Goal: Download file/media

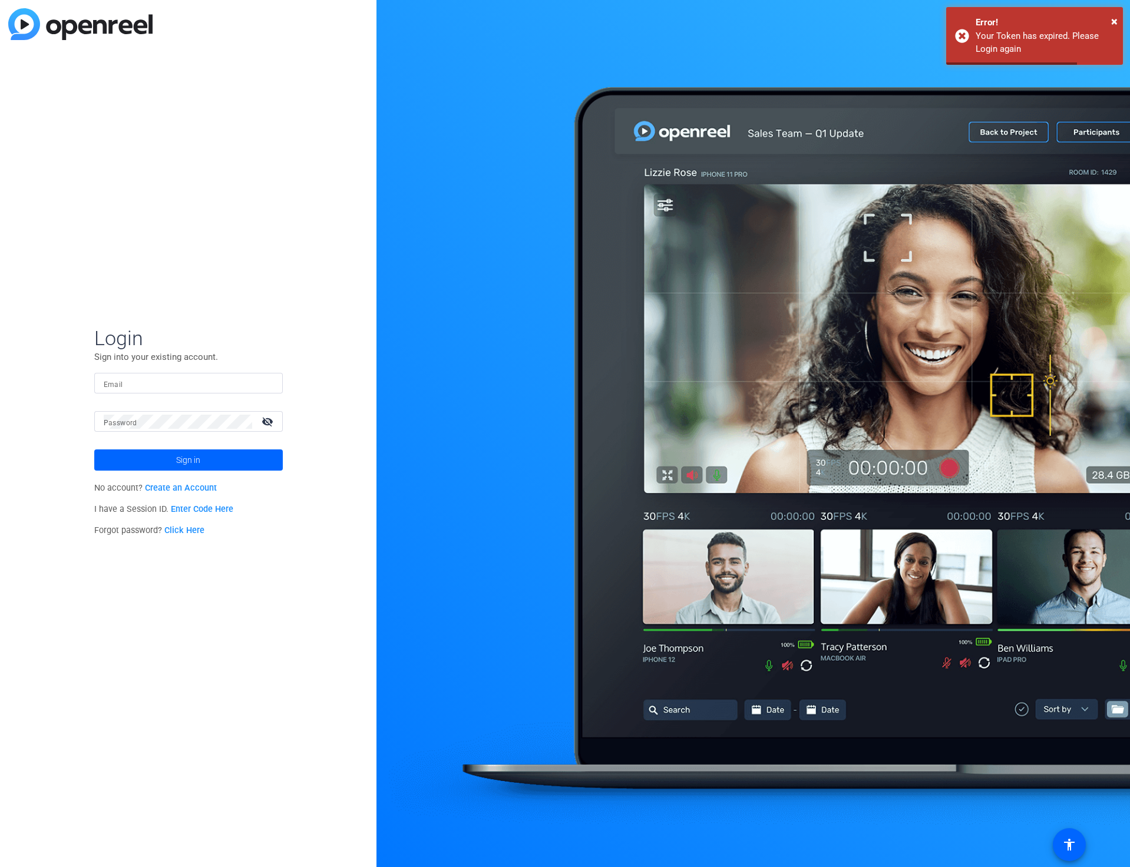
click at [140, 384] on input "Email" at bounding box center [189, 383] width 170 height 14
type input "[EMAIL_ADDRESS][PERSON_NAME][DOMAIN_NAME]"
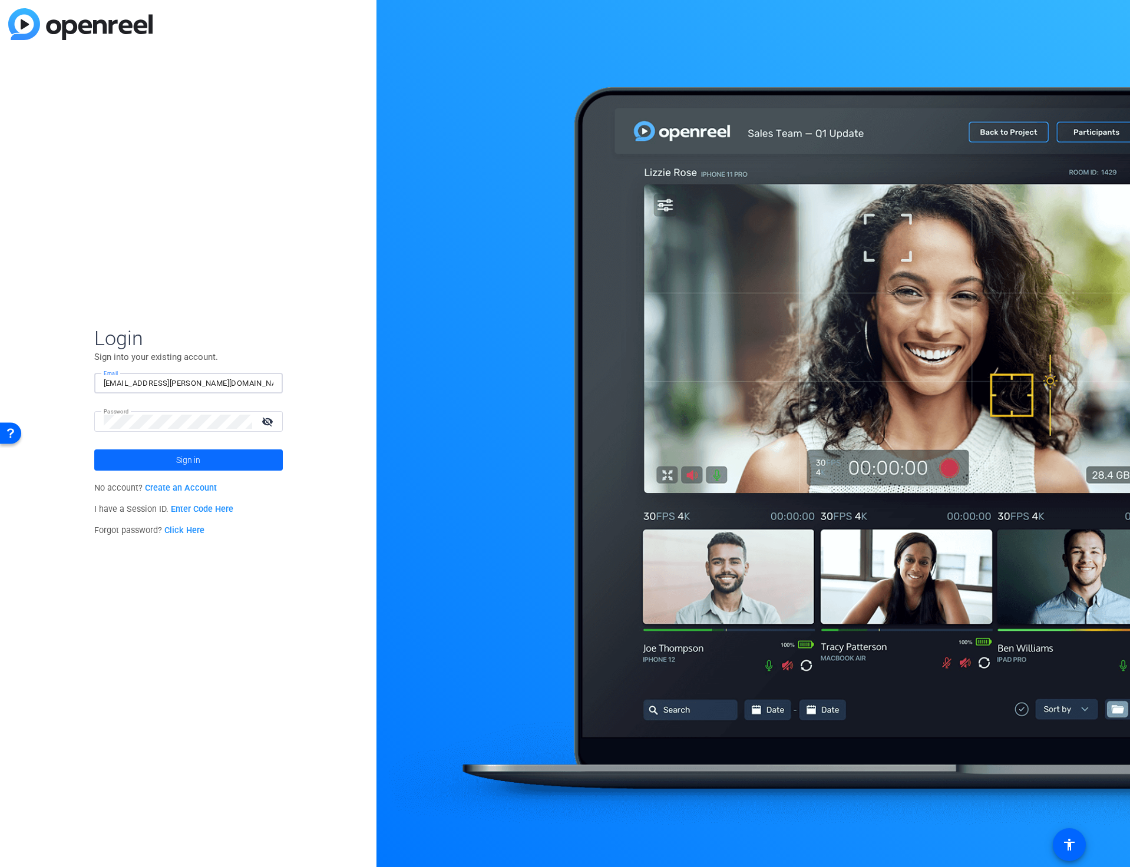
click at [186, 461] on span "Sign in" at bounding box center [188, 459] width 24 height 29
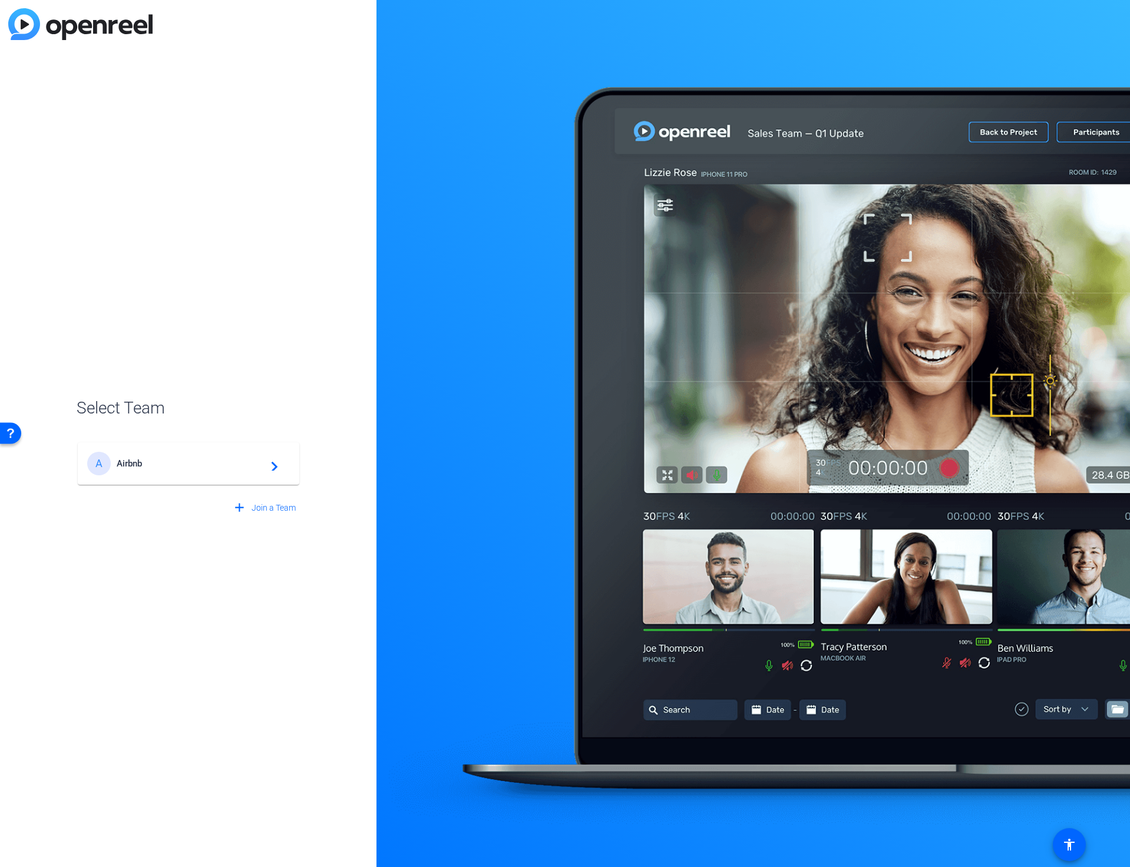
click at [186, 461] on span "Airbnb" at bounding box center [190, 463] width 147 height 11
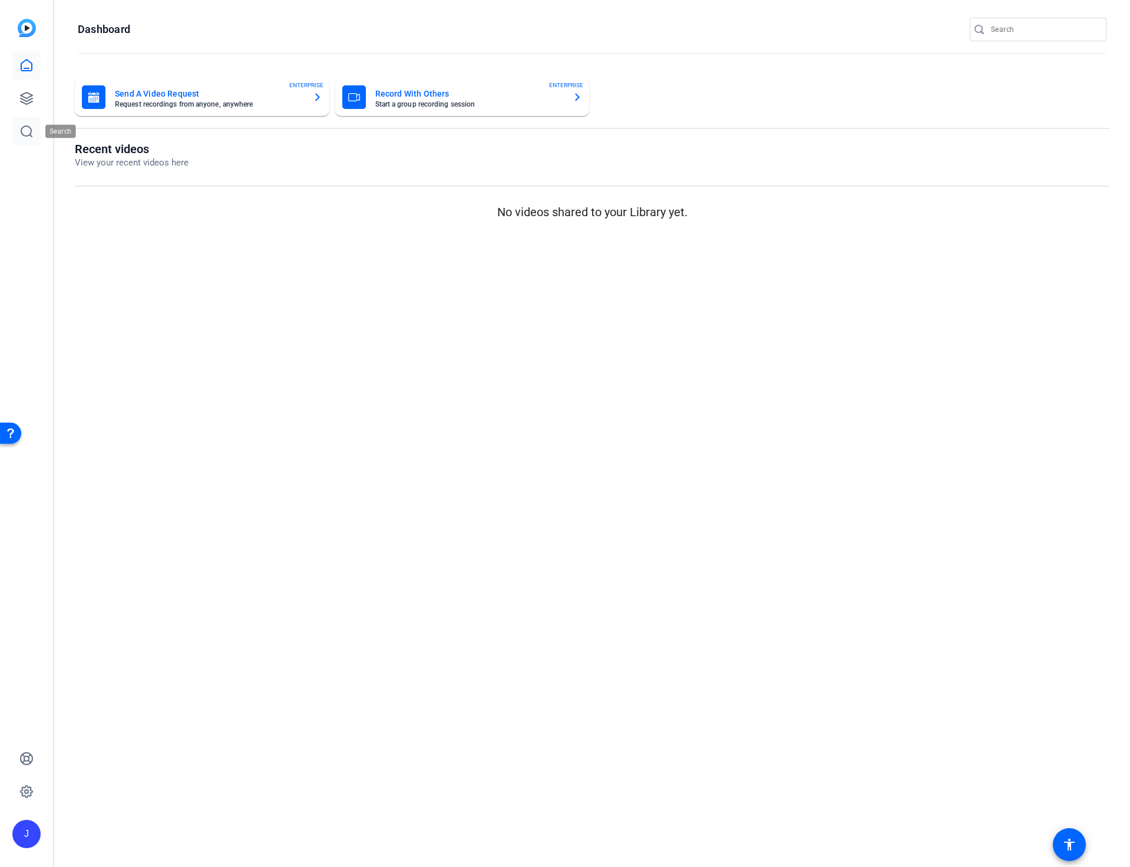
click at [20, 129] on icon at bounding box center [26, 131] width 14 height 14
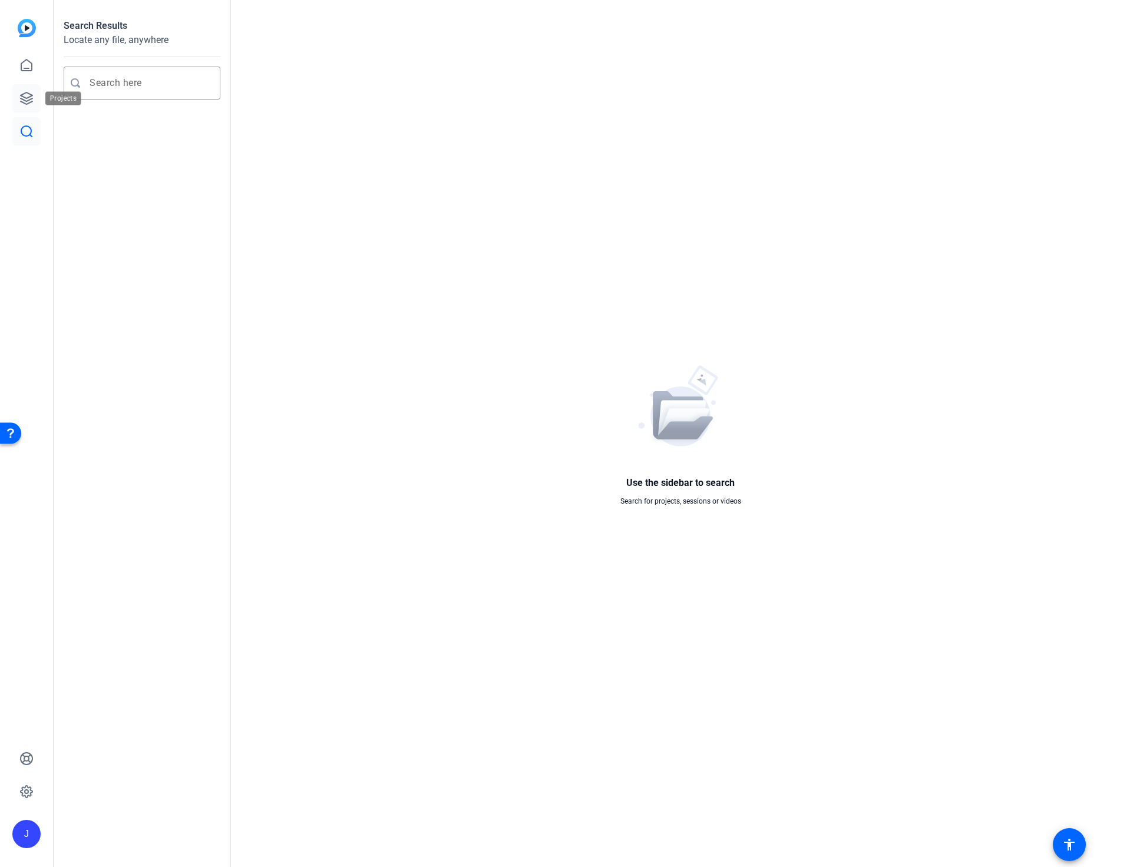
click at [26, 90] on link at bounding box center [26, 98] width 28 height 28
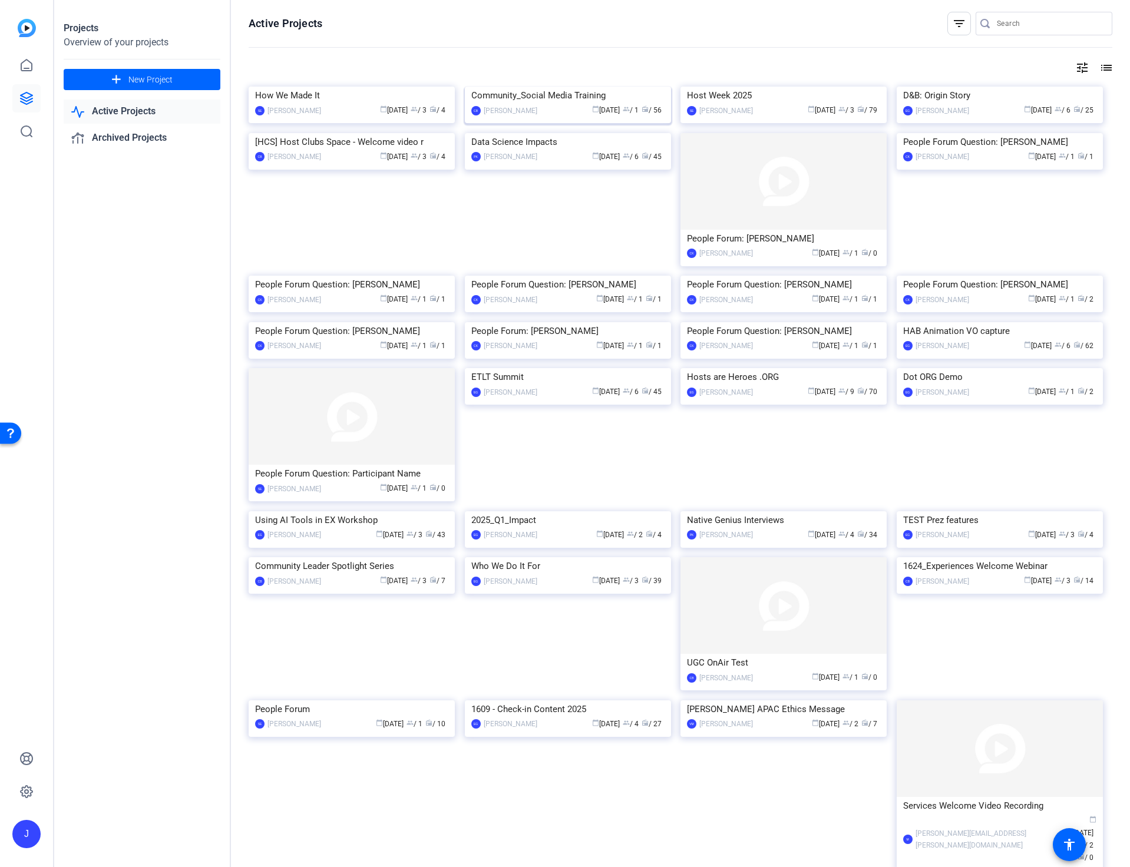
click at [547, 87] on img at bounding box center [568, 87] width 206 height 0
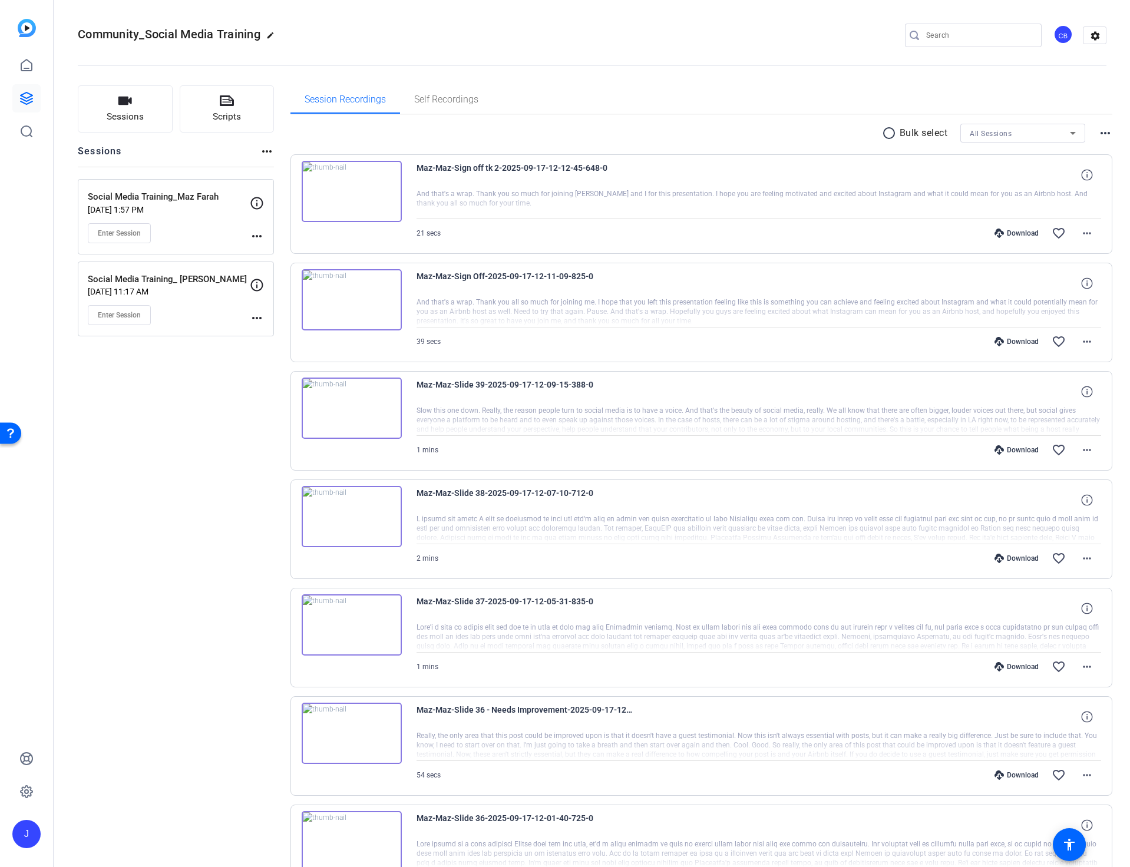
click at [194, 222] on div "Social Media Training_Maz Farah [DATE] 1:57 PM Enter Session" at bounding box center [169, 216] width 162 height 53
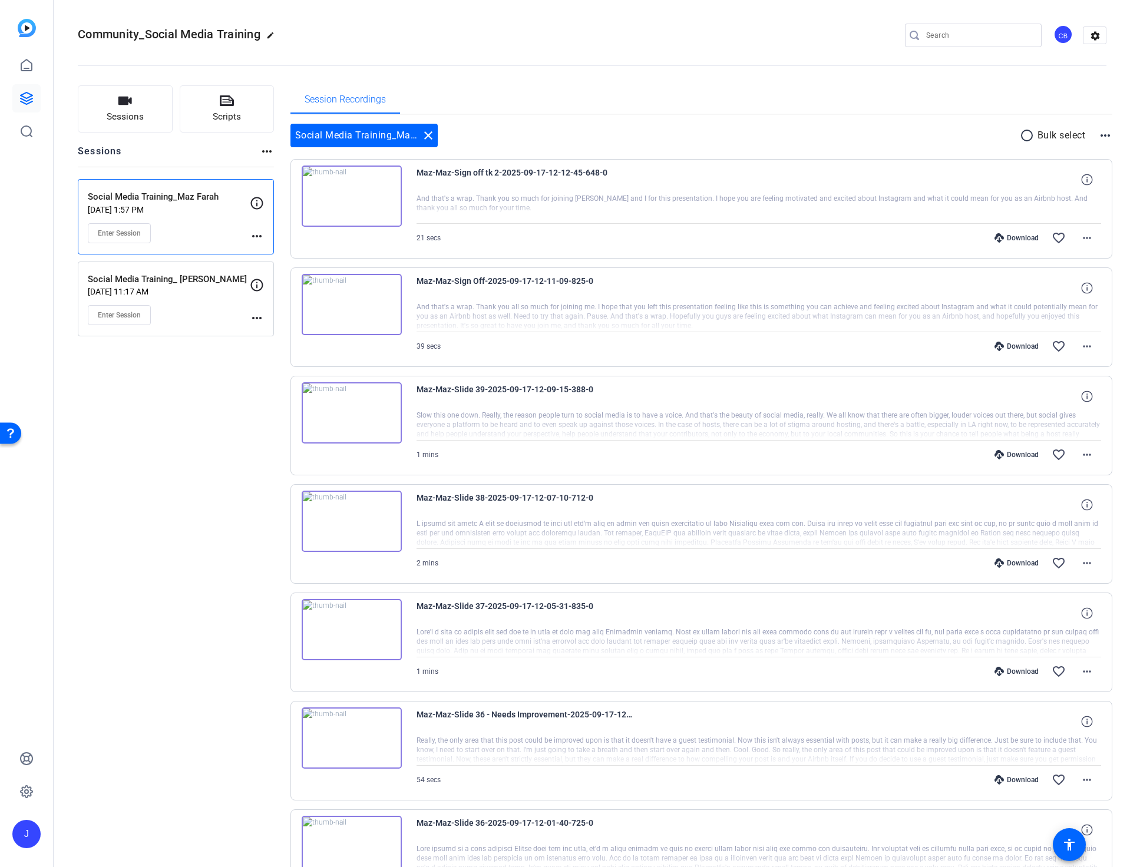
click at [1010, 239] on div "Download" at bounding box center [1017, 237] width 56 height 9
click at [1019, 346] on div "Download" at bounding box center [1017, 346] width 56 height 9
click at [1022, 454] on div "Download" at bounding box center [1017, 454] width 56 height 9
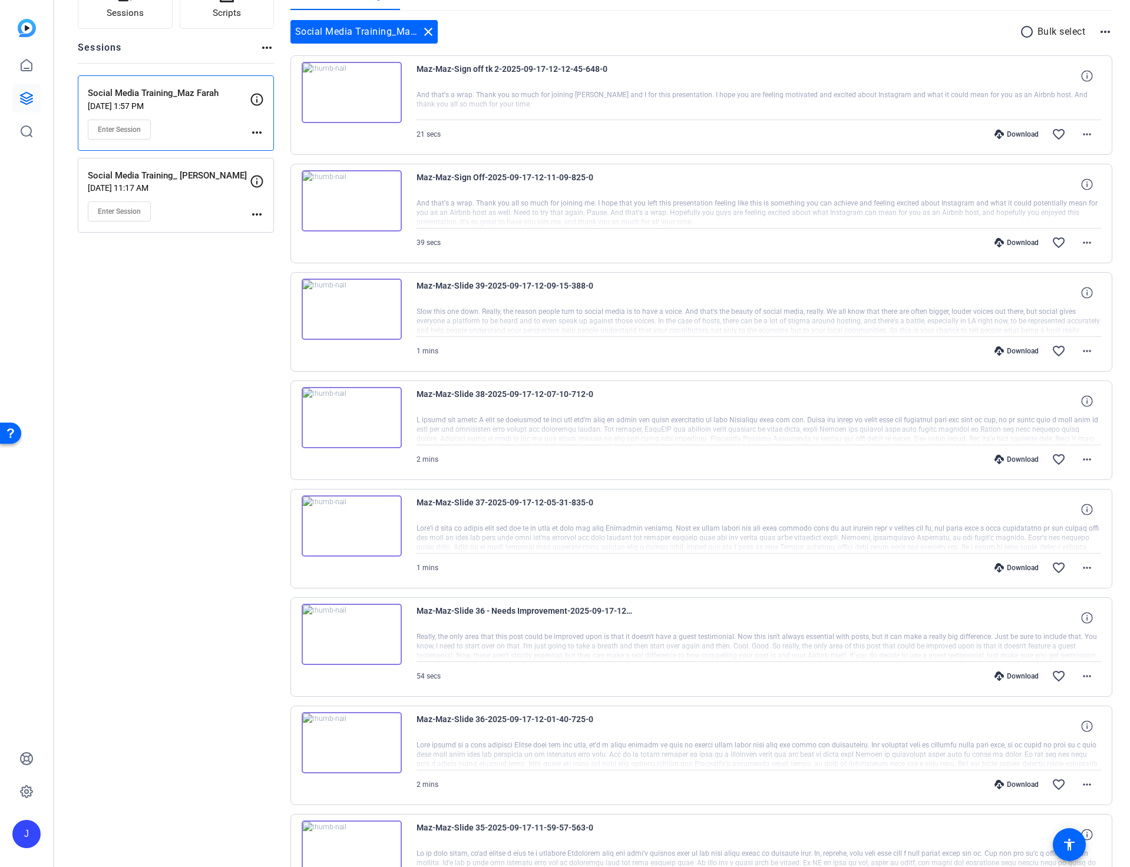
scroll to position [184, 0]
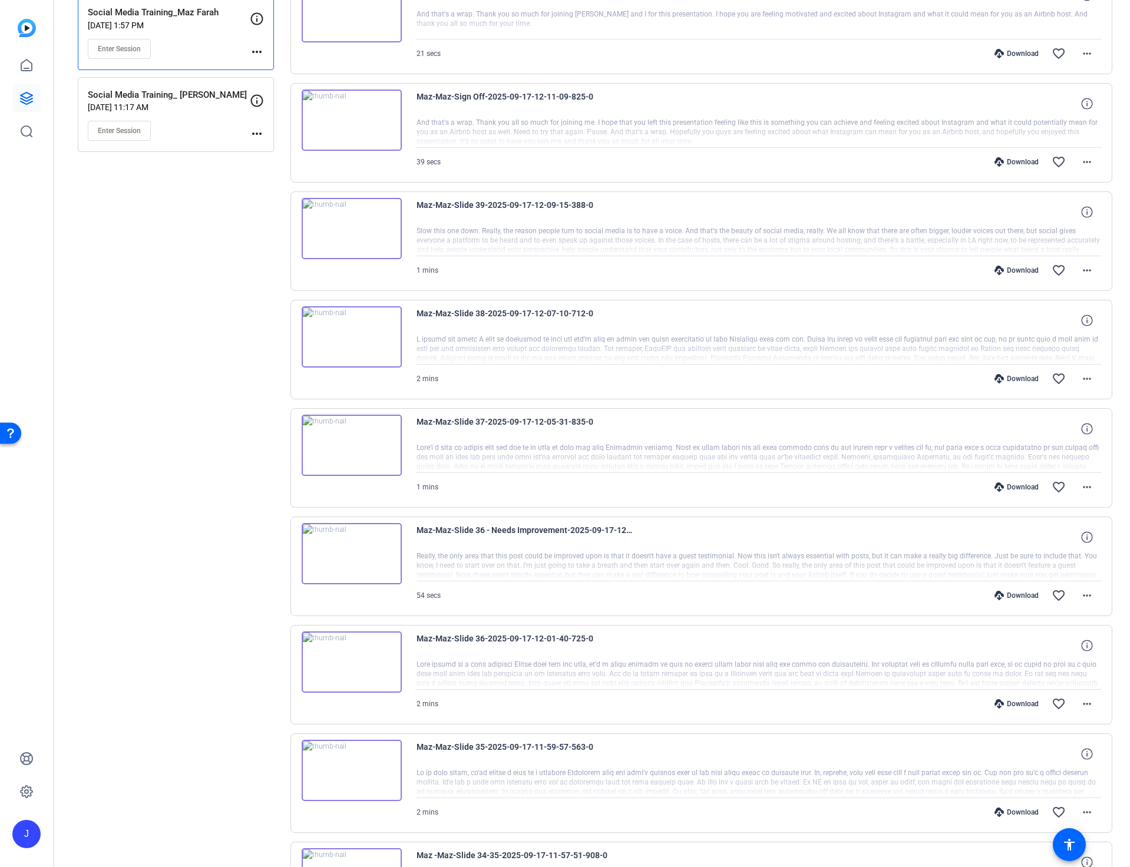
click at [1030, 381] on div "Download" at bounding box center [1017, 378] width 56 height 9
click at [1020, 485] on div "Download" at bounding box center [1017, 486] width 56 height 9
click at [1017, 596] on div "Download" at bounding box center [1017, 595] width 56 height 9
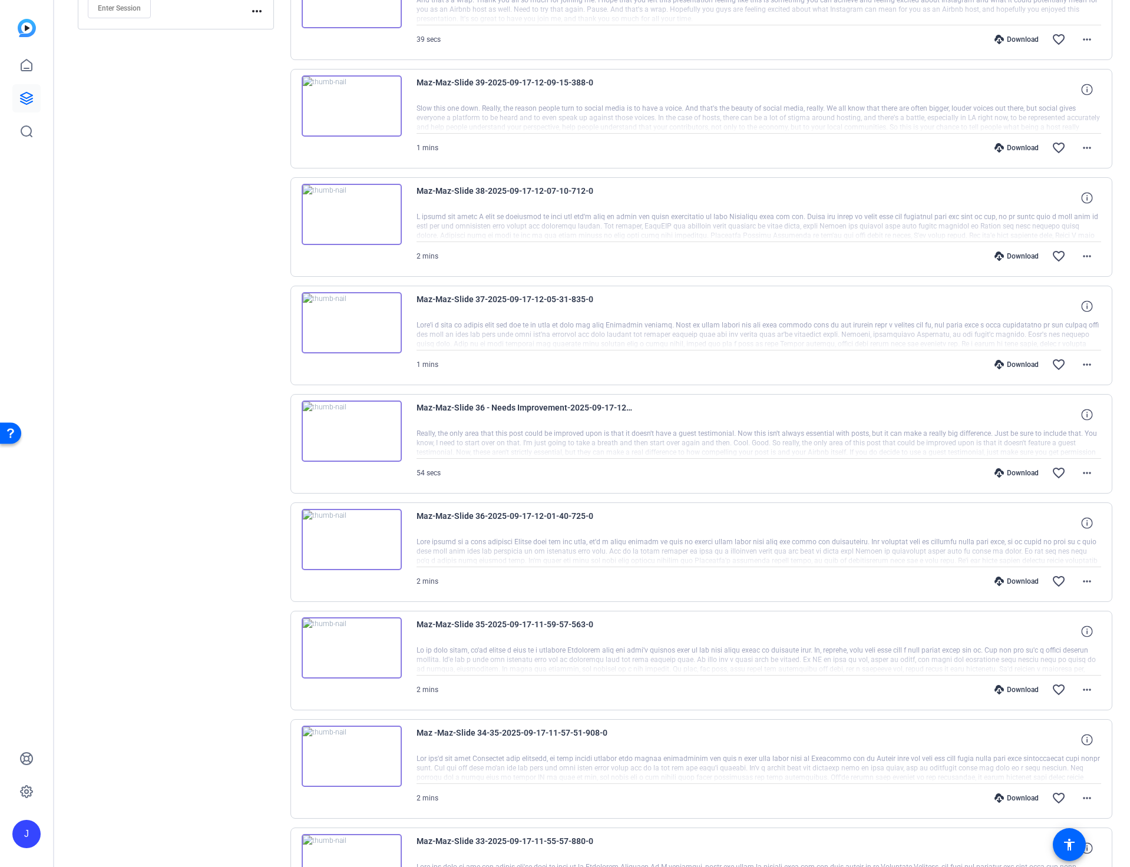
scroll to position [306, 0]
click at [1017, 580] on div "Download" at bounding box center [1017, 582] width 56 height 9
click at [1017, 688] on div "Download" at bounding box center [1017, 689] width 56 height 9
click at [1016, 795] on div "Download" at bounding box center [1017, 798] width 56 height 9
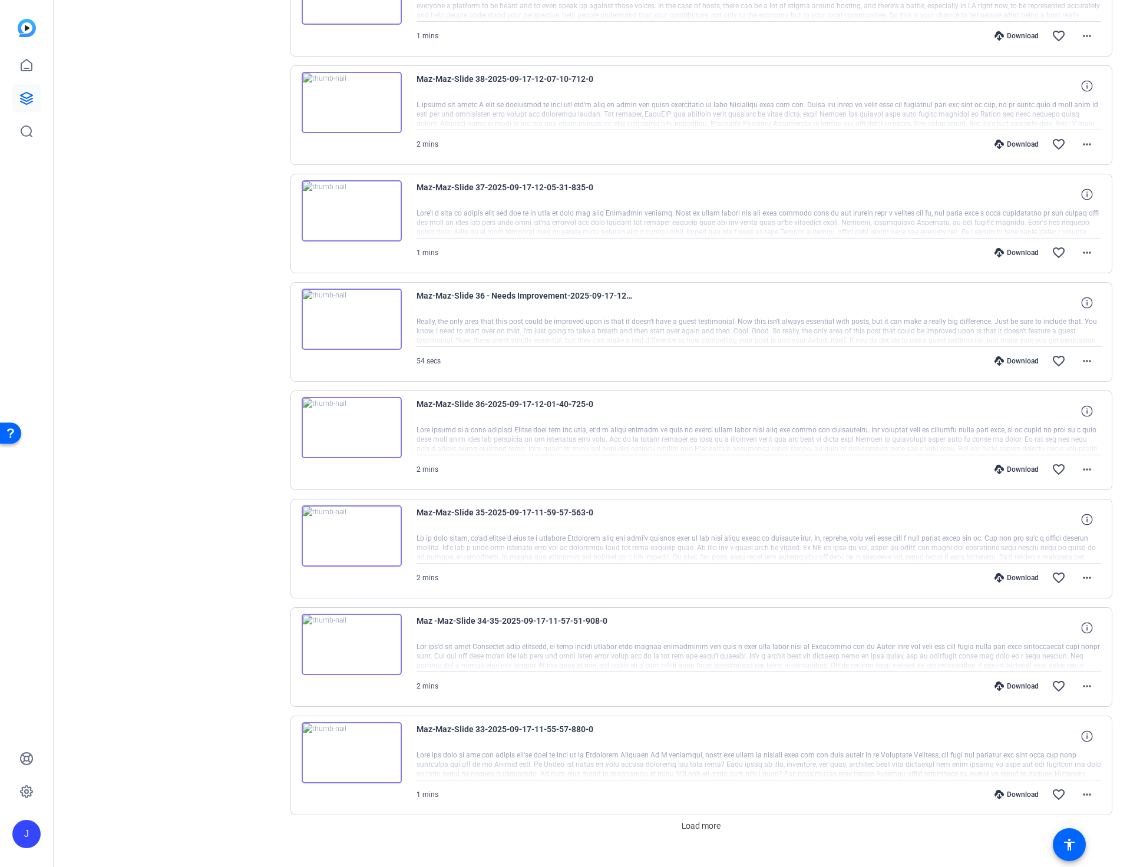
scroll to position [441, 0]
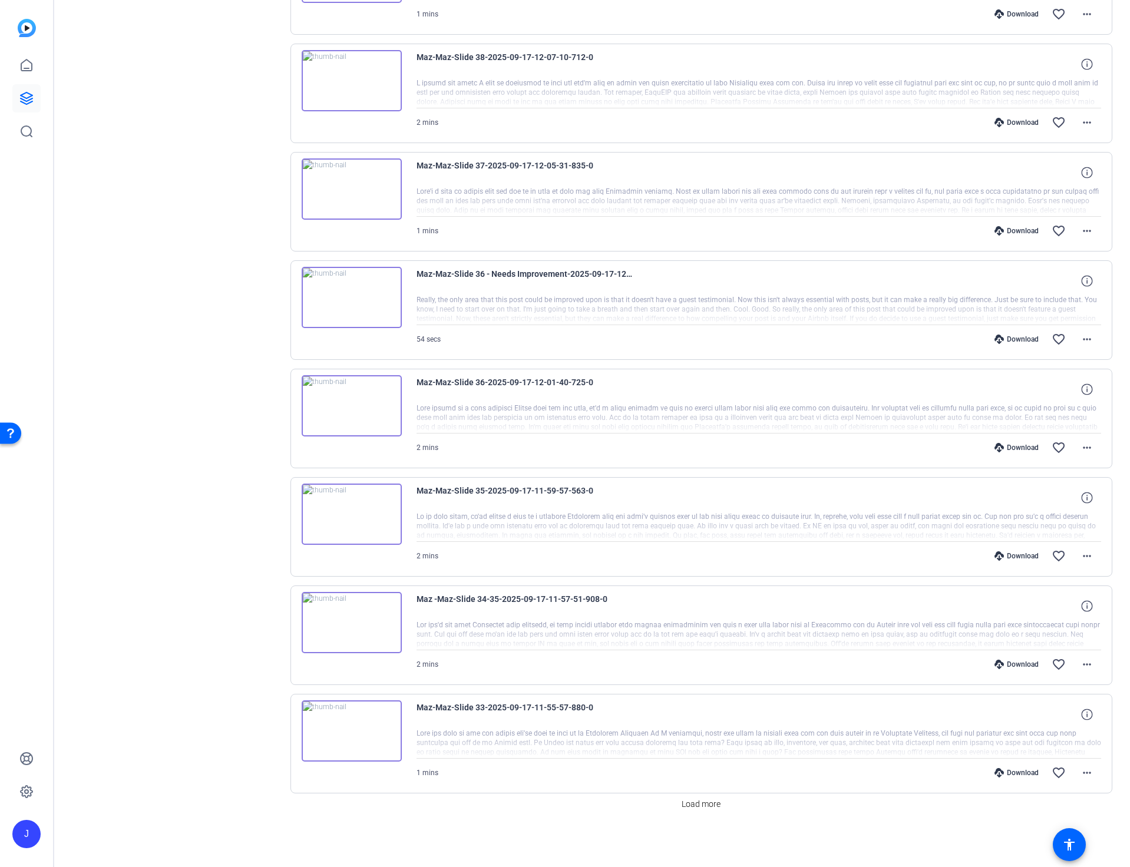
click at [1016, 772] on div "Download" at bounding box center [1017, 772] width 56 height 9
click at [708, 805] on span "Load more" at bounding box center [701, 804] width 39 height 12
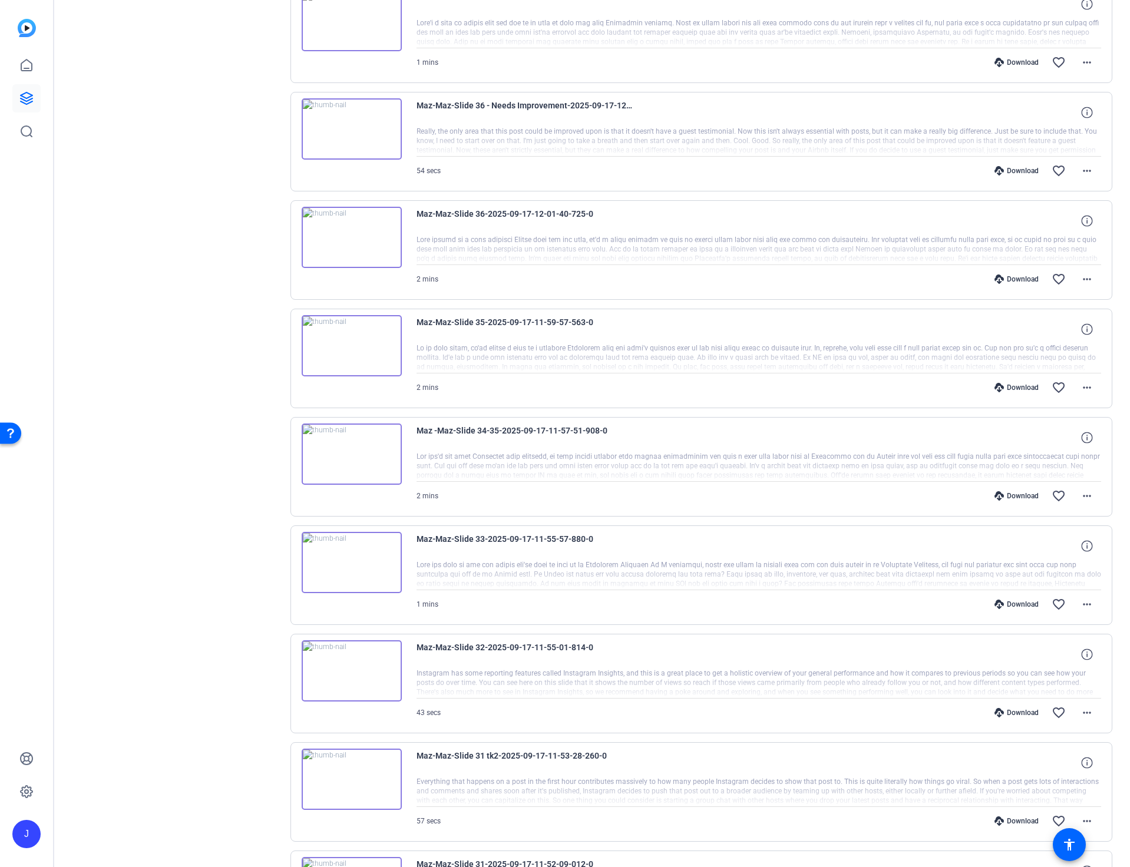
scroll to position [726, 0]
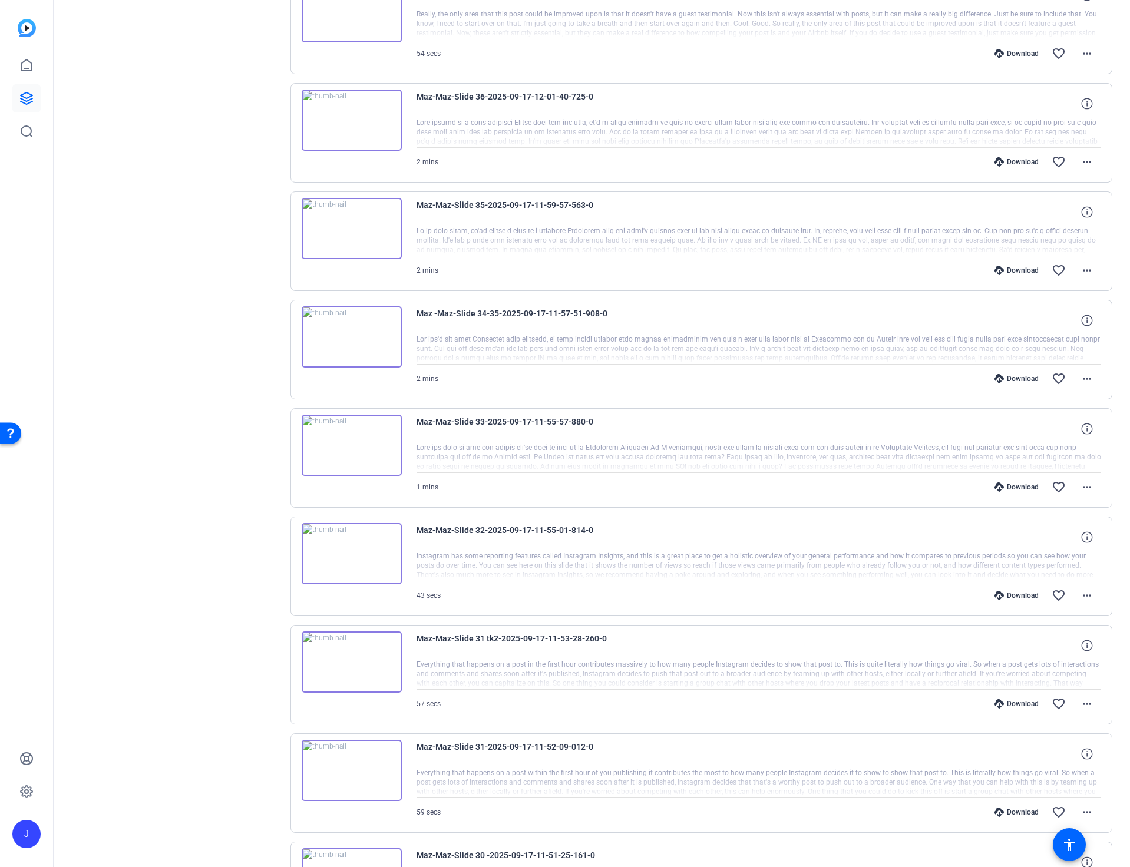
click at [1017, 596] on div "Download" at bounding box center [1017, 595] width 56 height 9
click at [1022, 700] on div "Download" at bounding box center [1017, 703] width 56 height 9
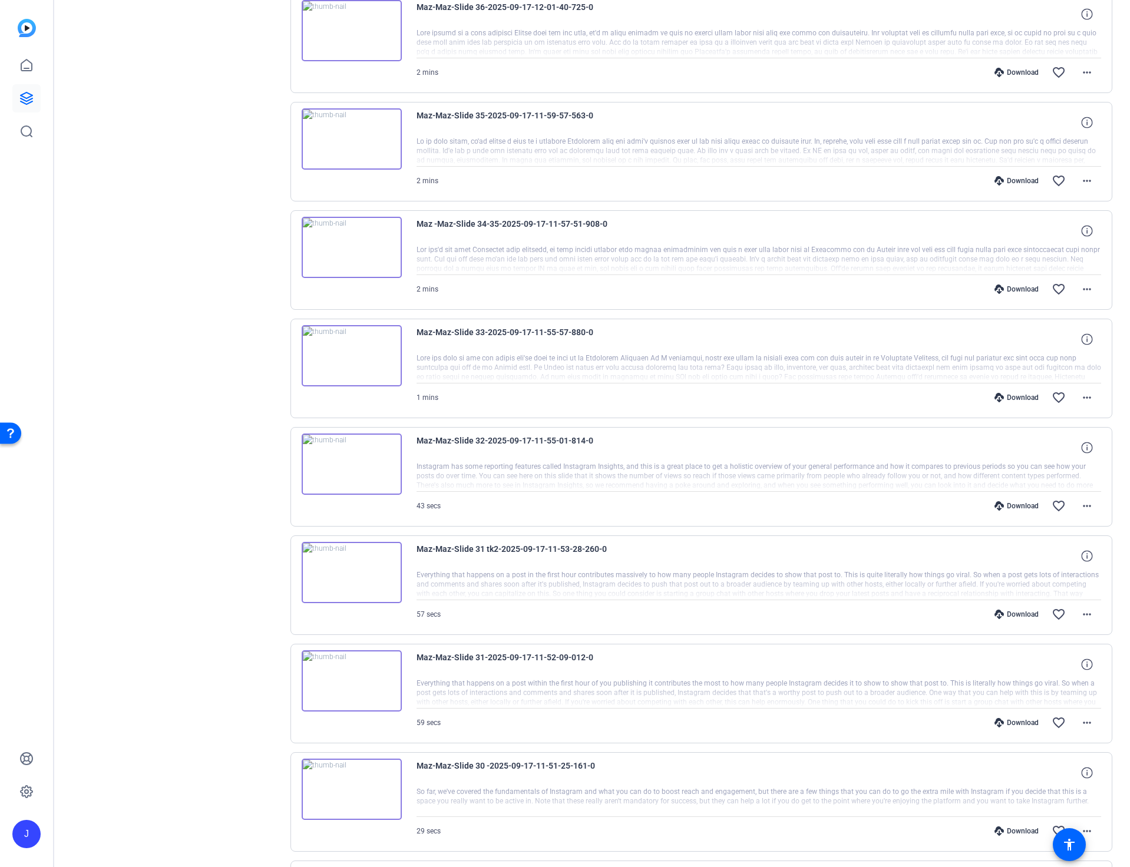
scroll to position [875, 0]
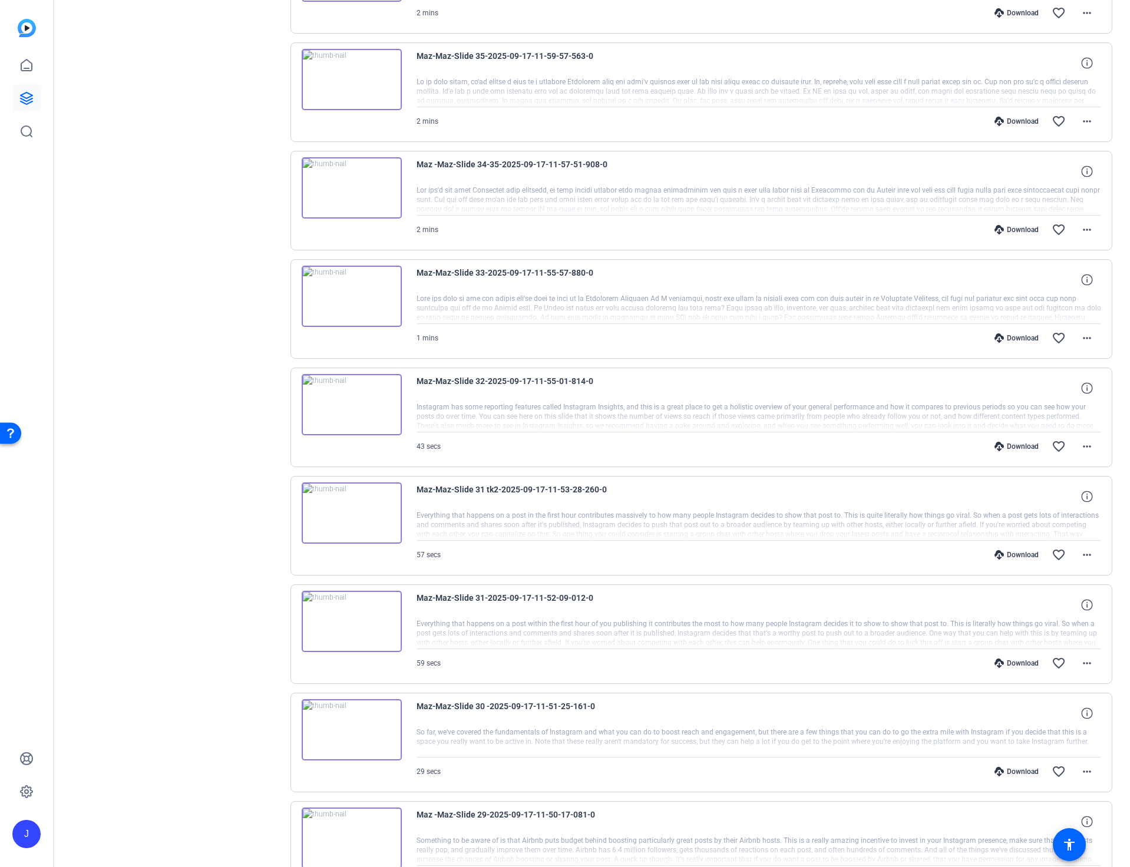
click at [1024, 662] on div "Download" at bounding box center [1017, 663] width 56 height 9
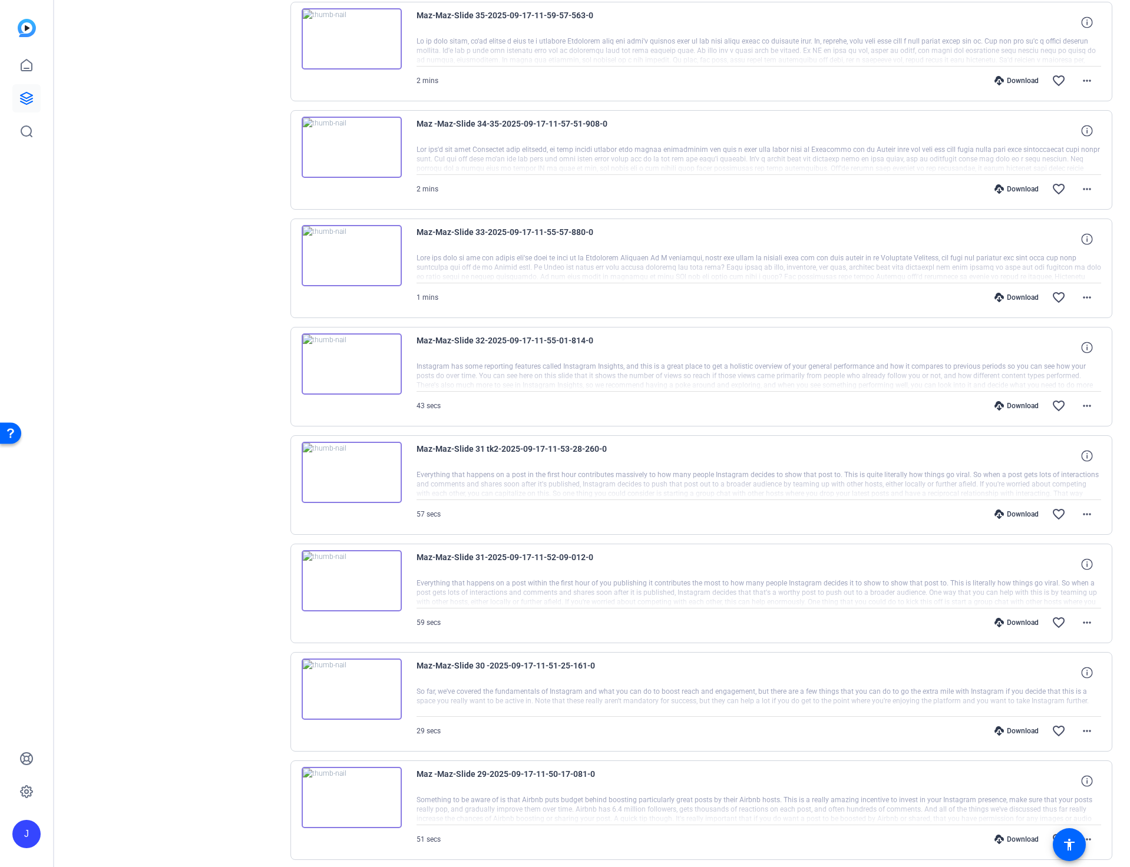
scroll to position [1047, 0]
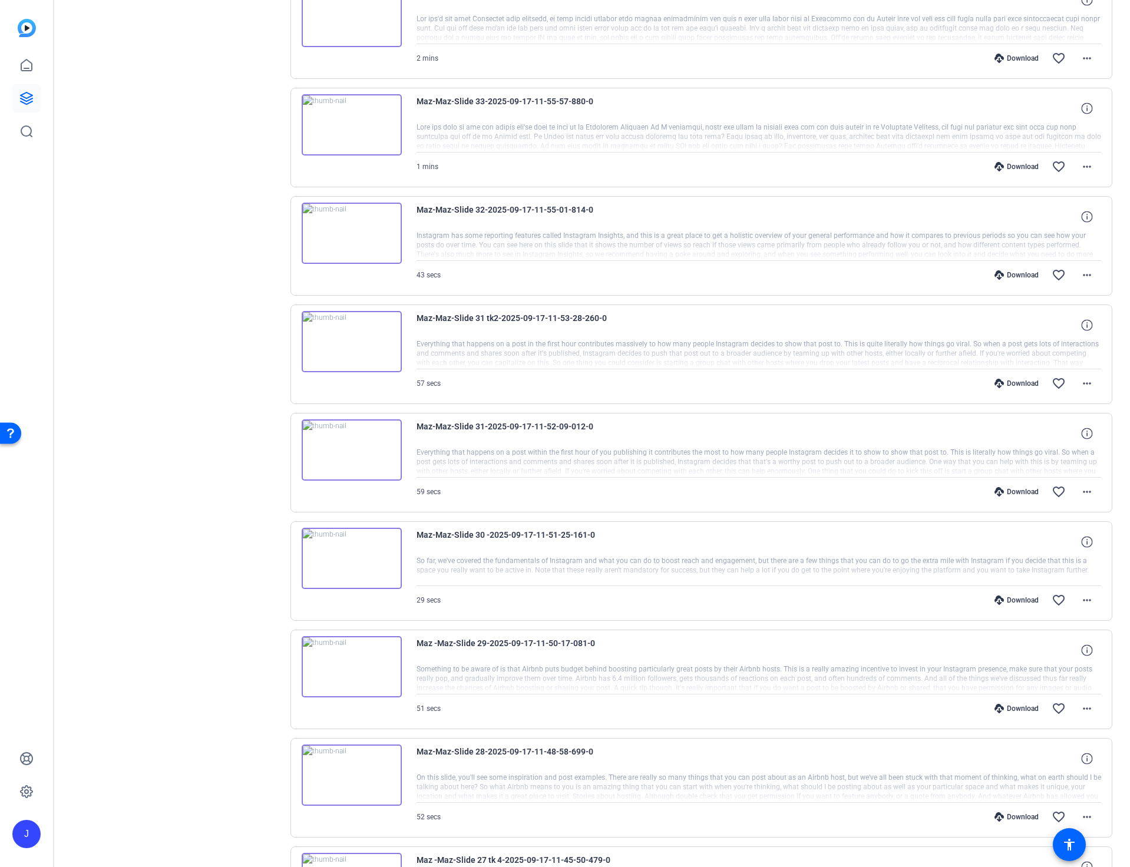
click at [1026, 709] on div "Download" at bounding box center [1017, 708] width 56 height 9
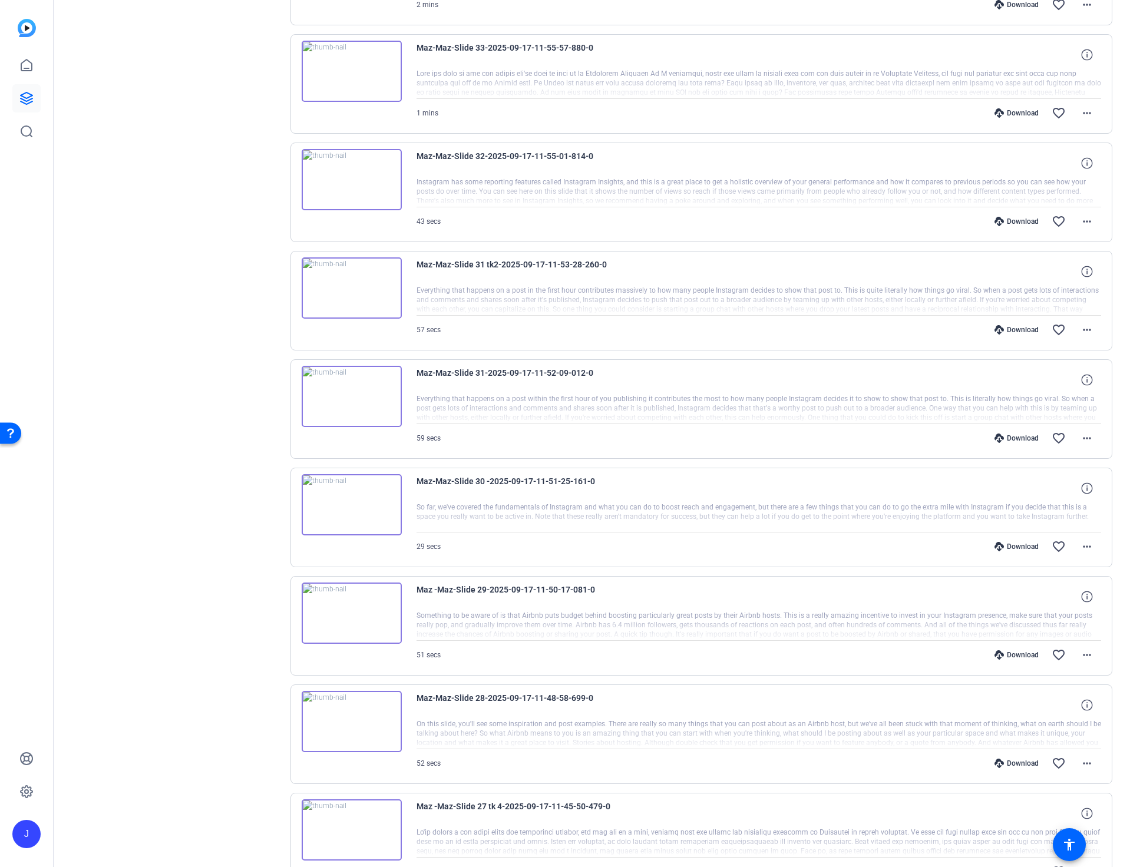
scroll to position [1121, 0]
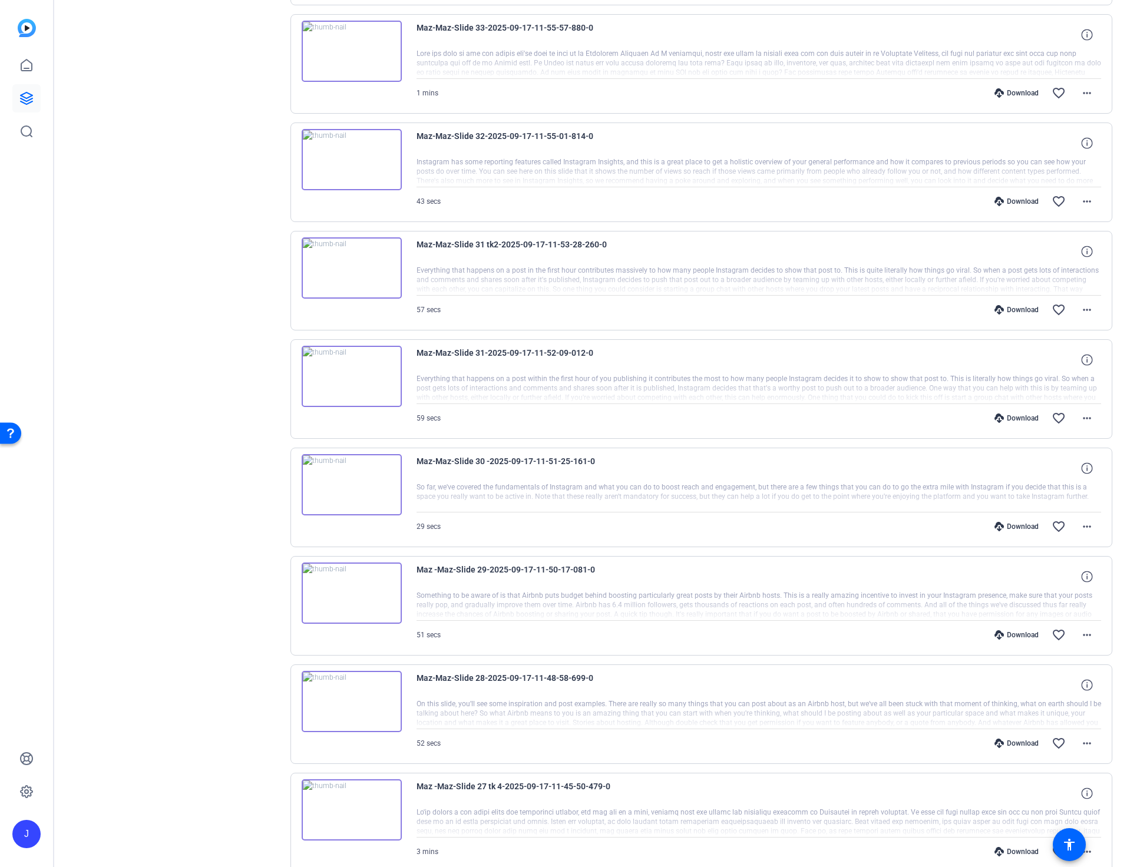
click at [1019, 746] on div "Download" at bounding box center [1017, 743] width 56 height 9
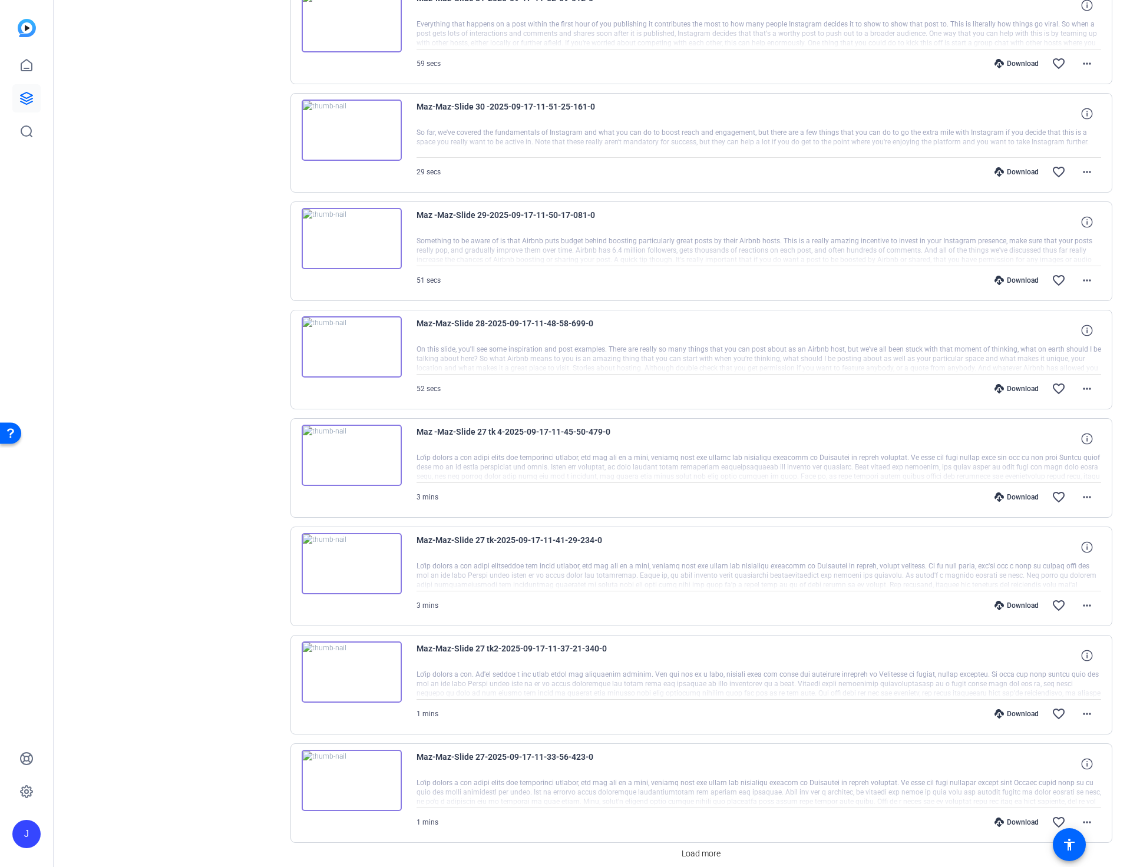
scroll to position [1525, 0]
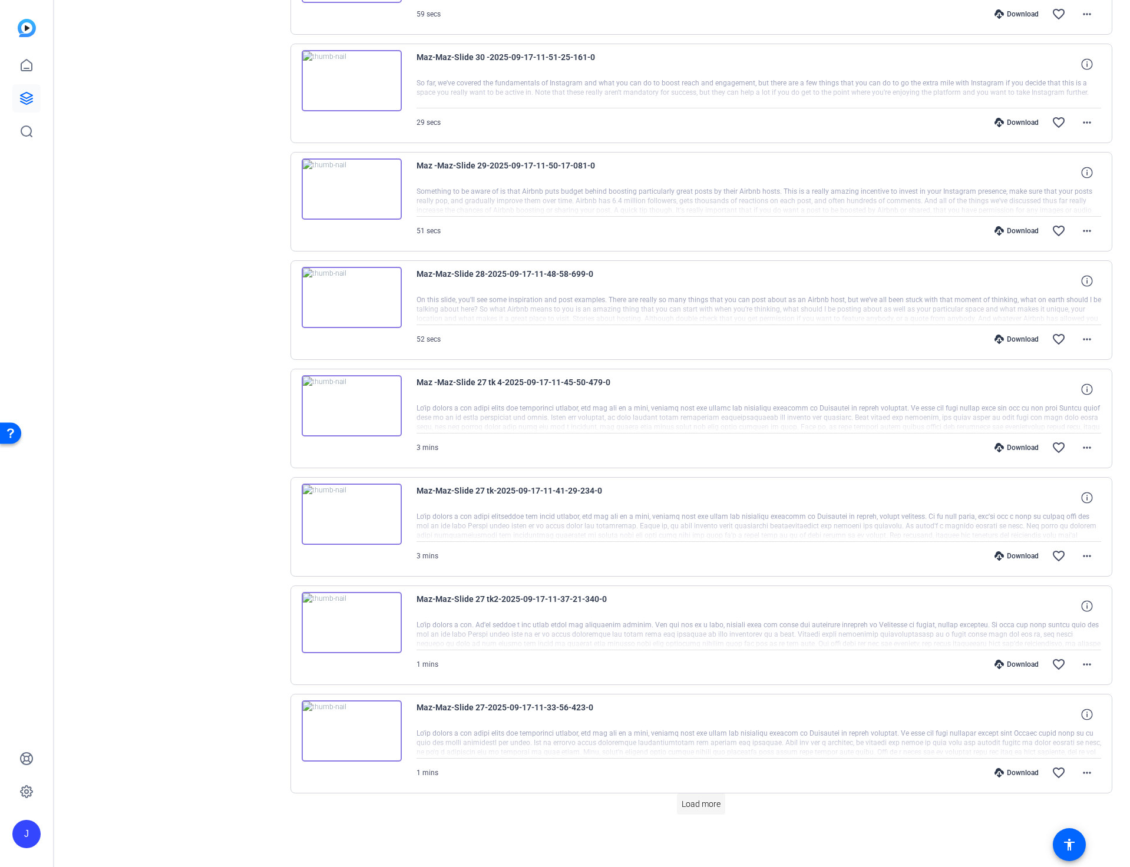
click at [705, 804] on span "Load more" at bounding box center [701, 804] width 39 height 12
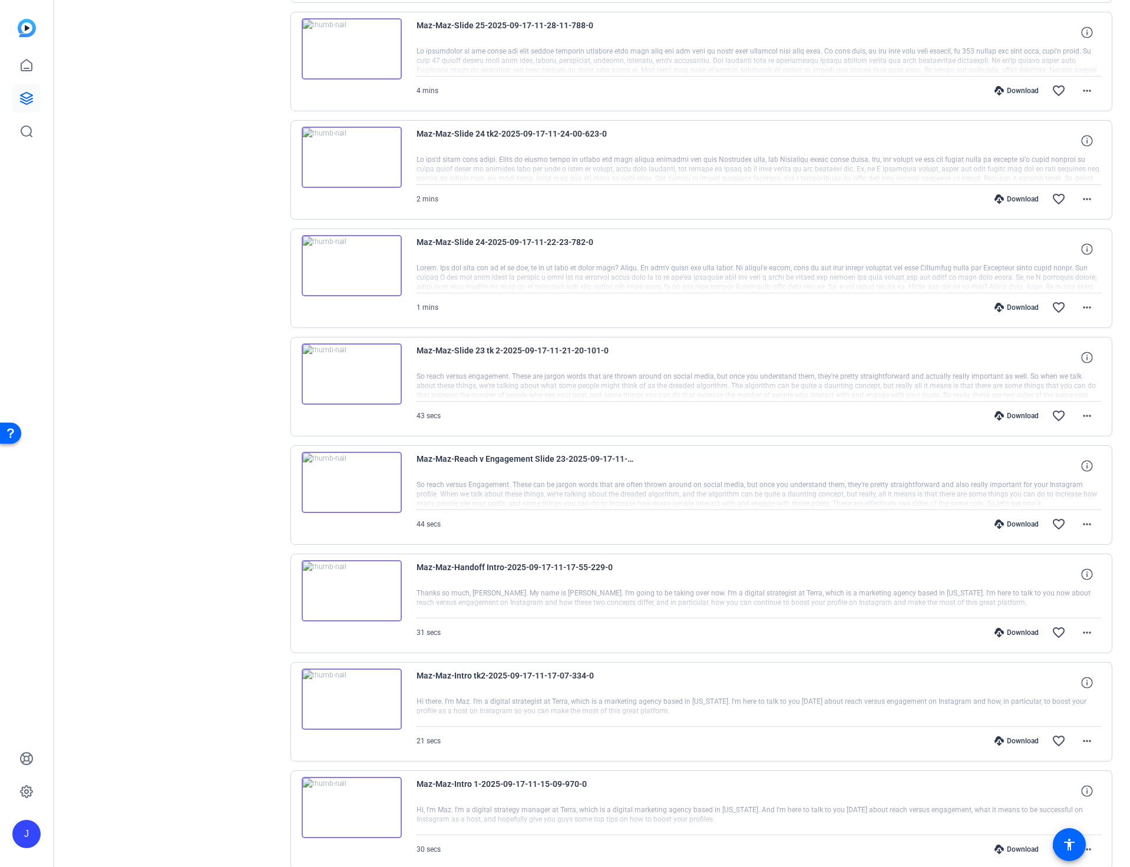
scroll to position [2587, 0]
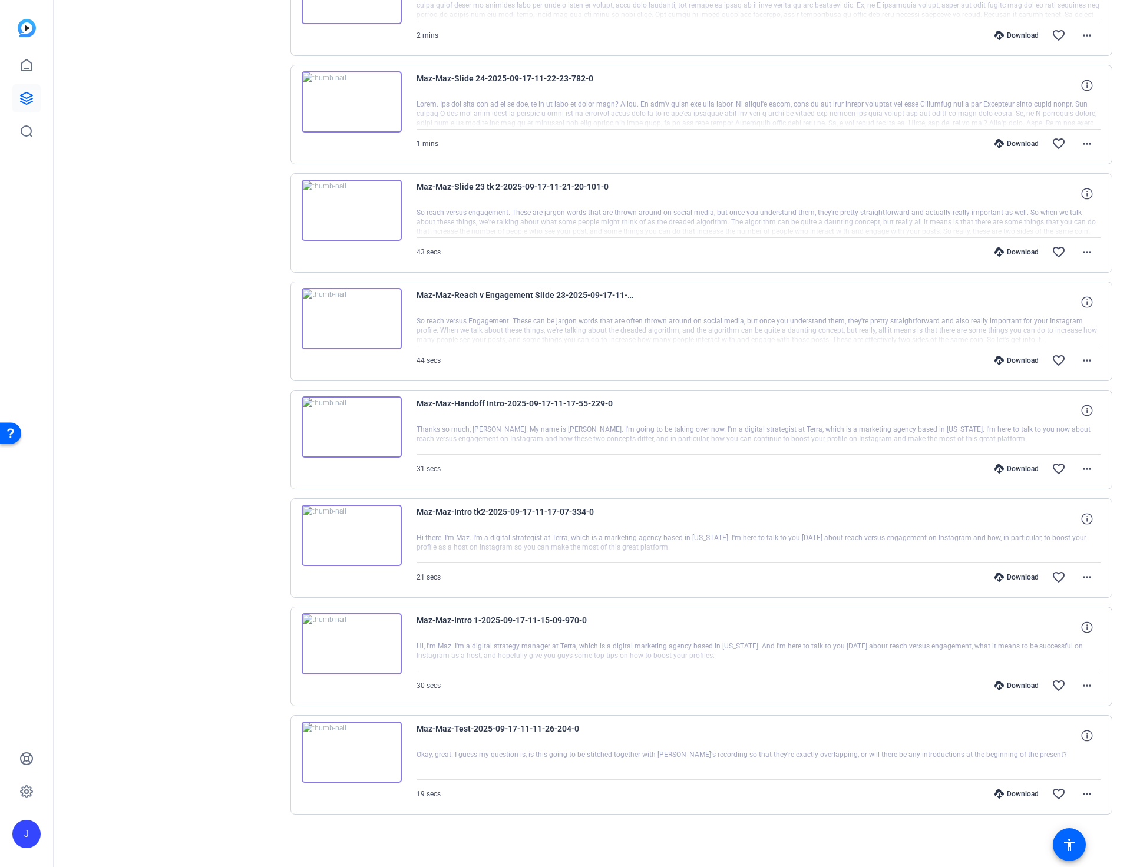
click at [1019, 793] on div "Download" at bounding box center [1017, 793] width 56 height 9
click at [1027, 685] on div "Download" at bounding box center [1017, 685] width 56 height 9
click at [1029, 577] on div "Download" at bounding box center [1017, 577] width 56 height 9
click at [1018, 469] on div "Download" at bounding box center [1017, 468] width 56 height 9
click at [1017, 359] on div "Download" at bounding box center [1017, 360] width 56 height 9
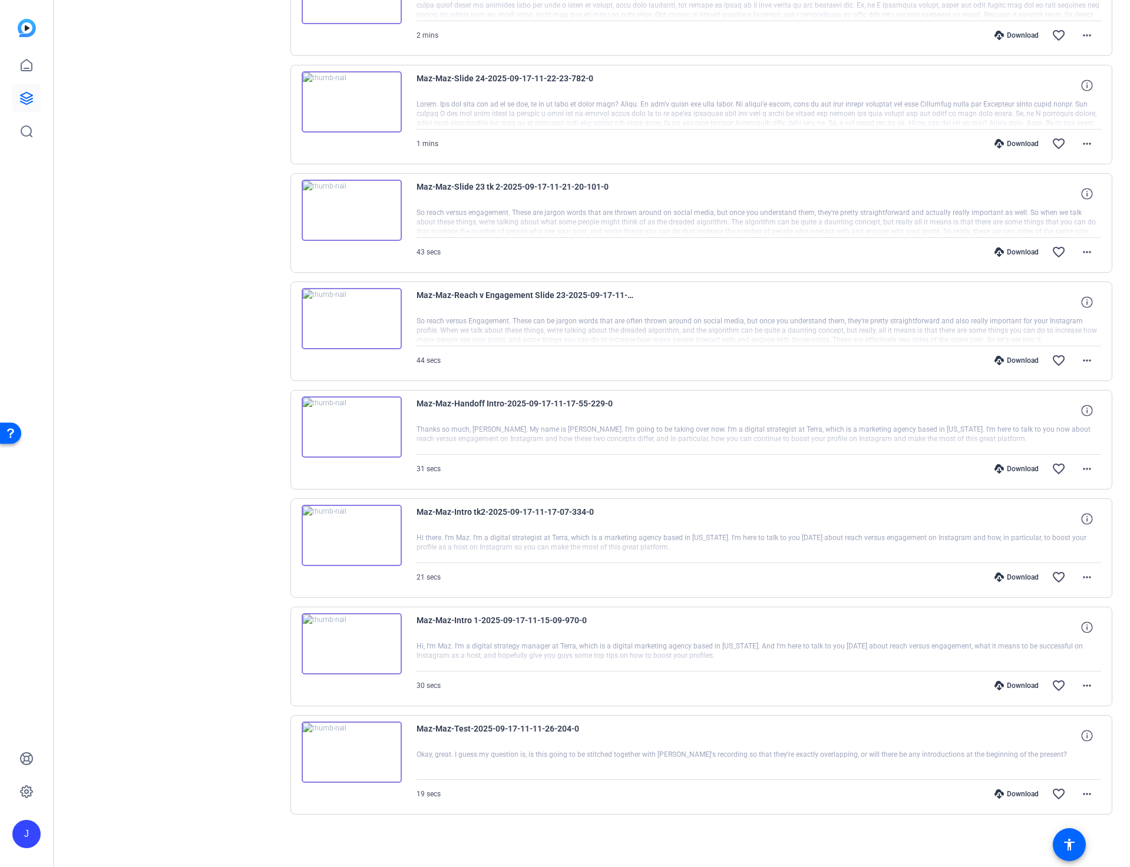
click at [1022, 253] on div "Download" at bounding box center [1017, 251] width 56 height 9
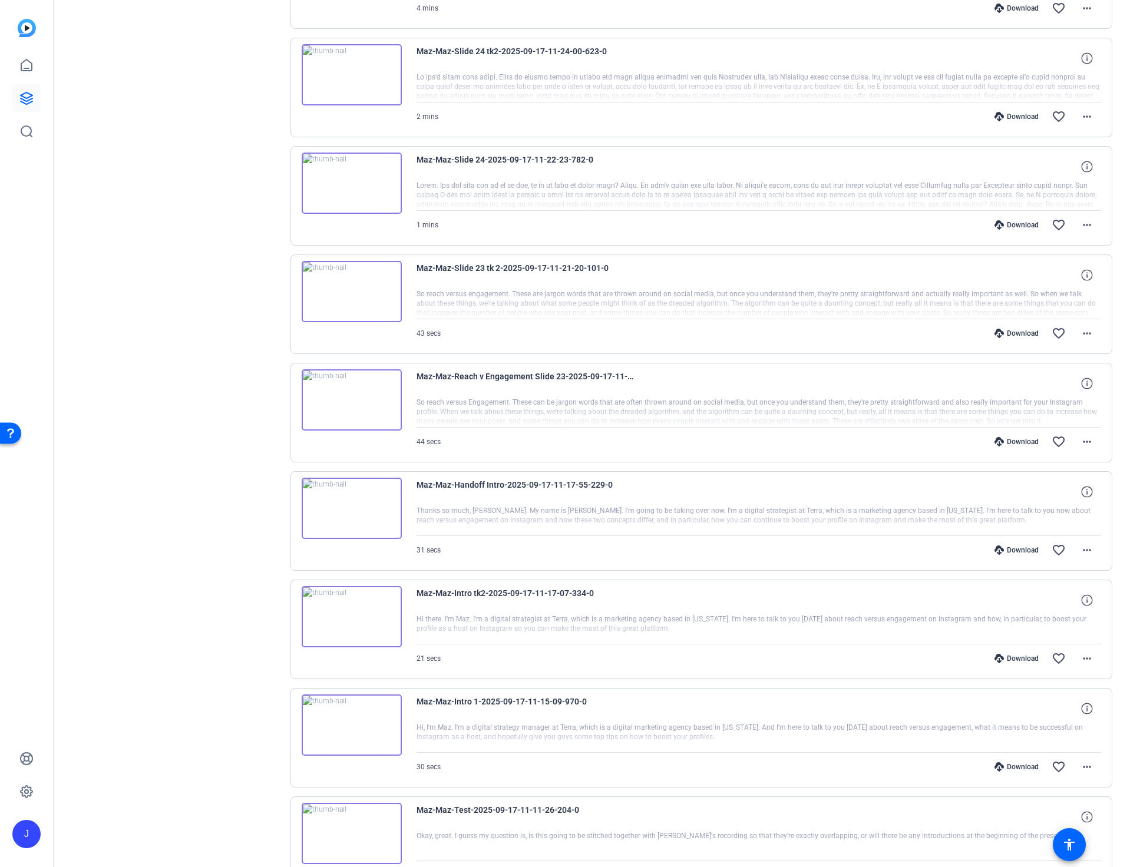
scroll to position [2473, 0]
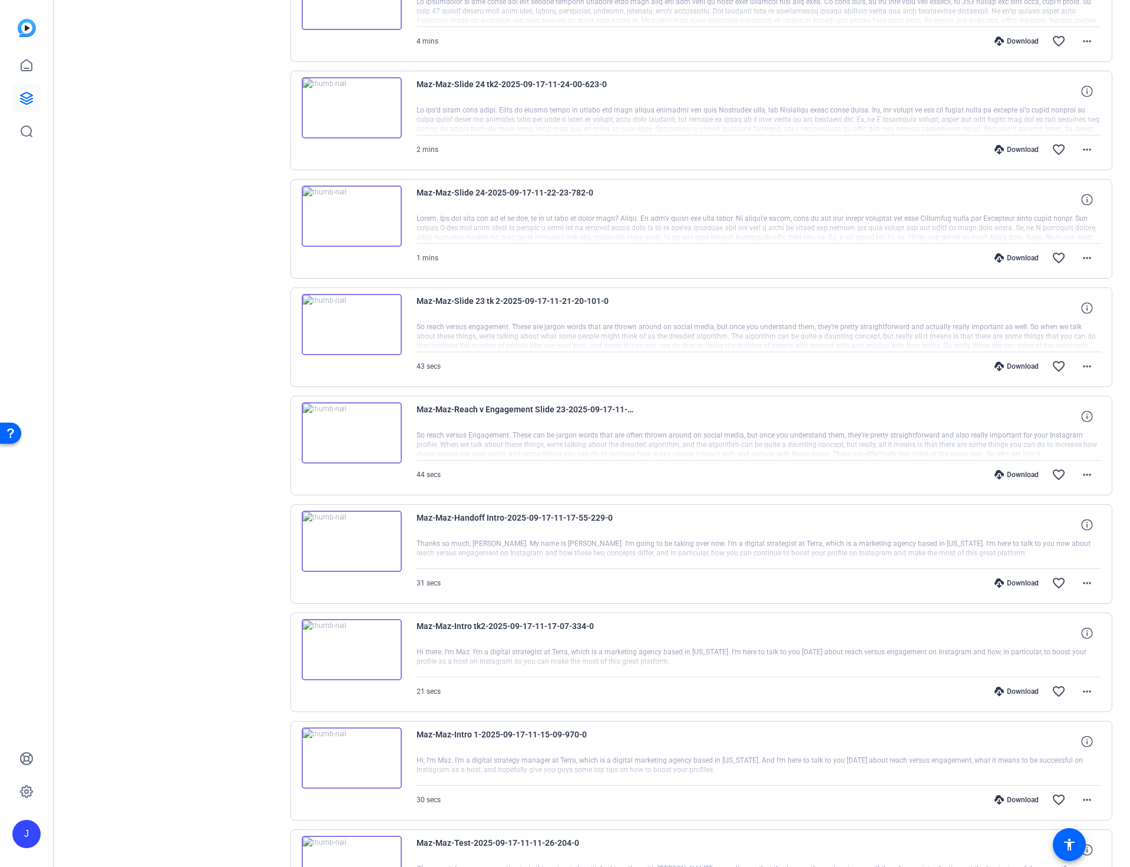
click at [1029, 258] on div "Download" at bounding box center [1017, 257] width 56 height 9
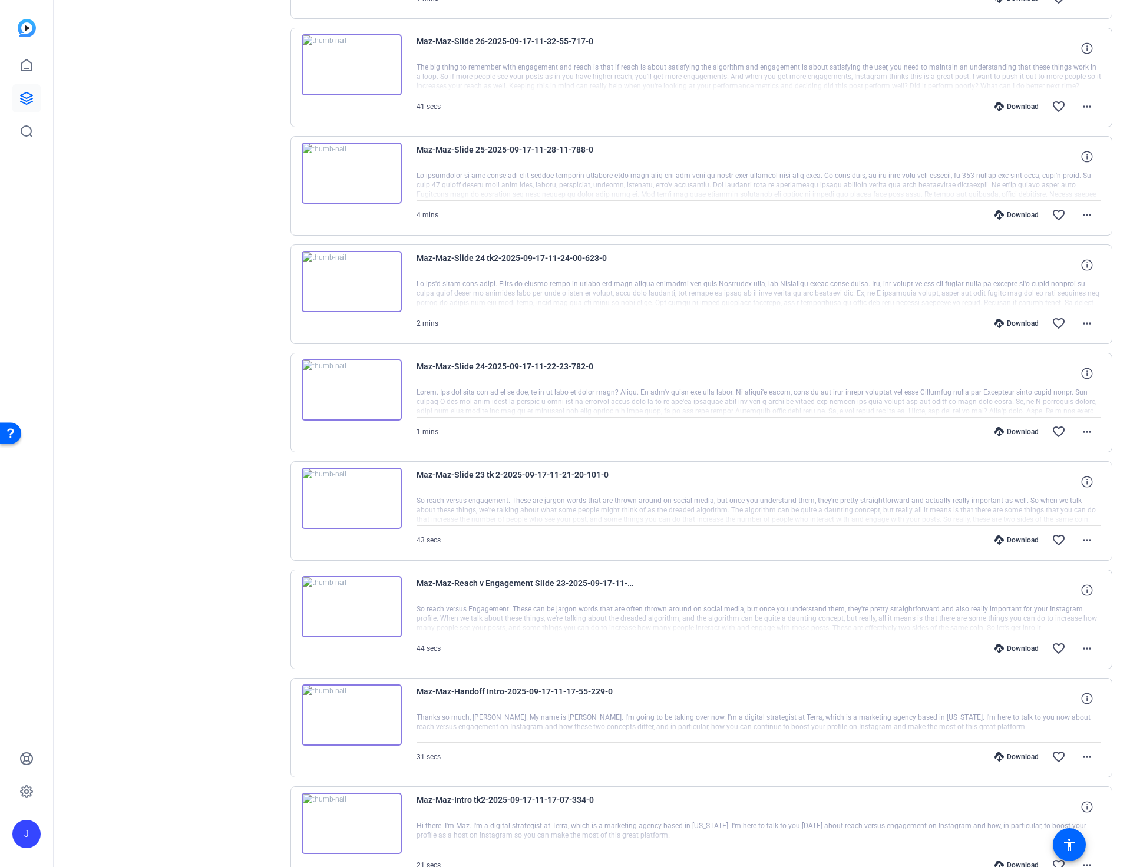
scroll to position [2293, 0]
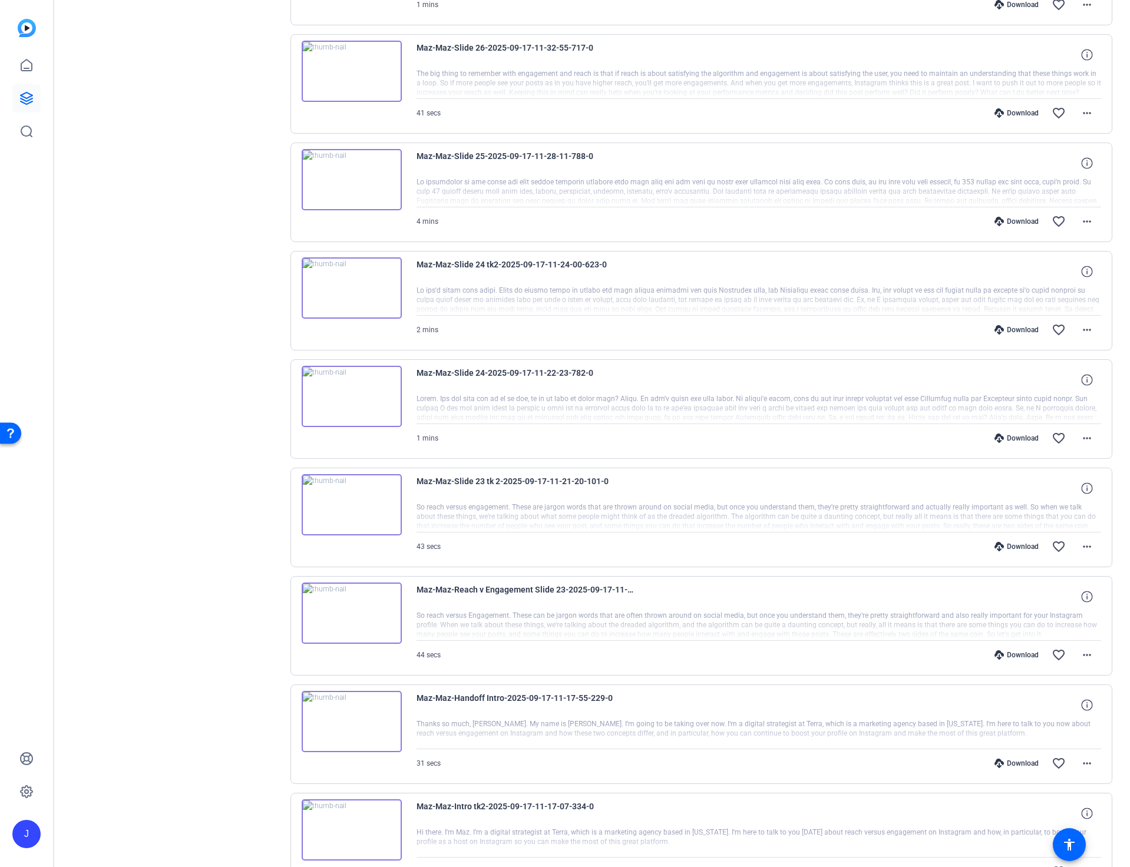
click at [1025, 329] on div "Download" at bounding box center [1017, 329] width 56 height 9
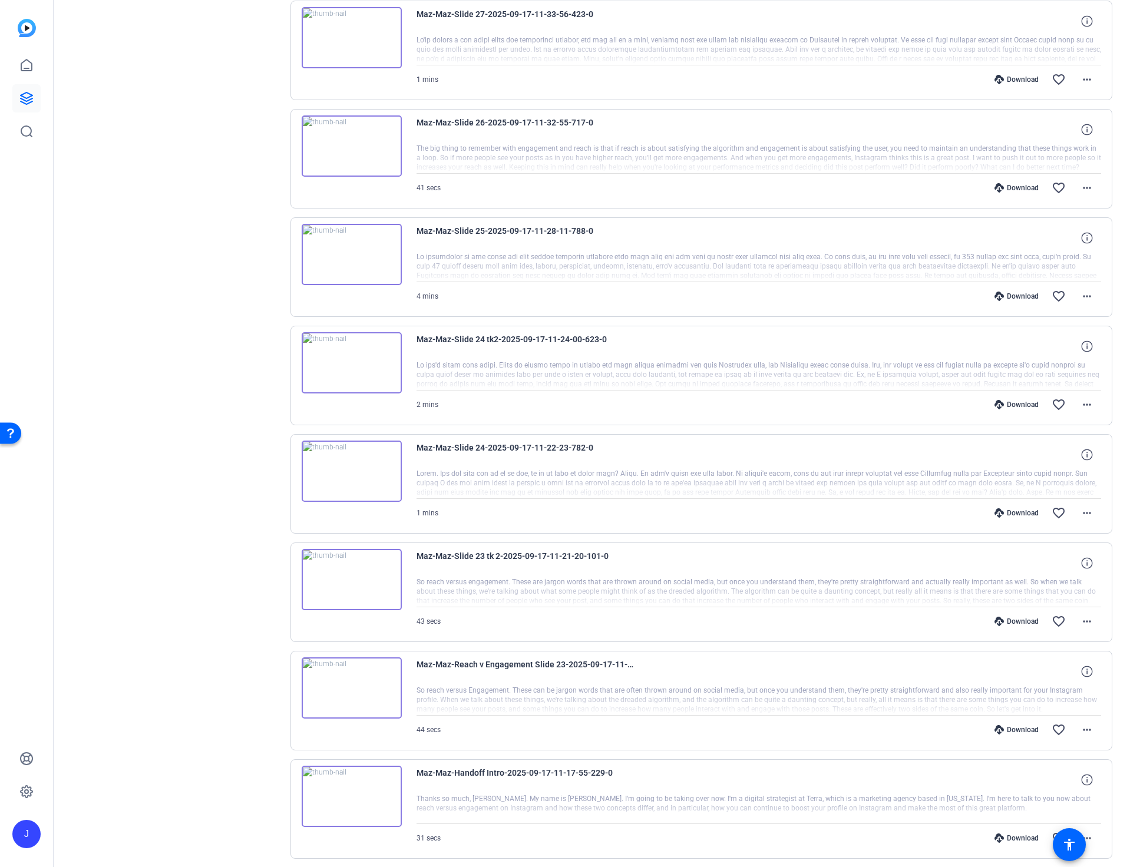
scroll to position [2217, 0]
click at [1027, 297] on div "Download" at bounding box center [1017, 297] width 56 height 9
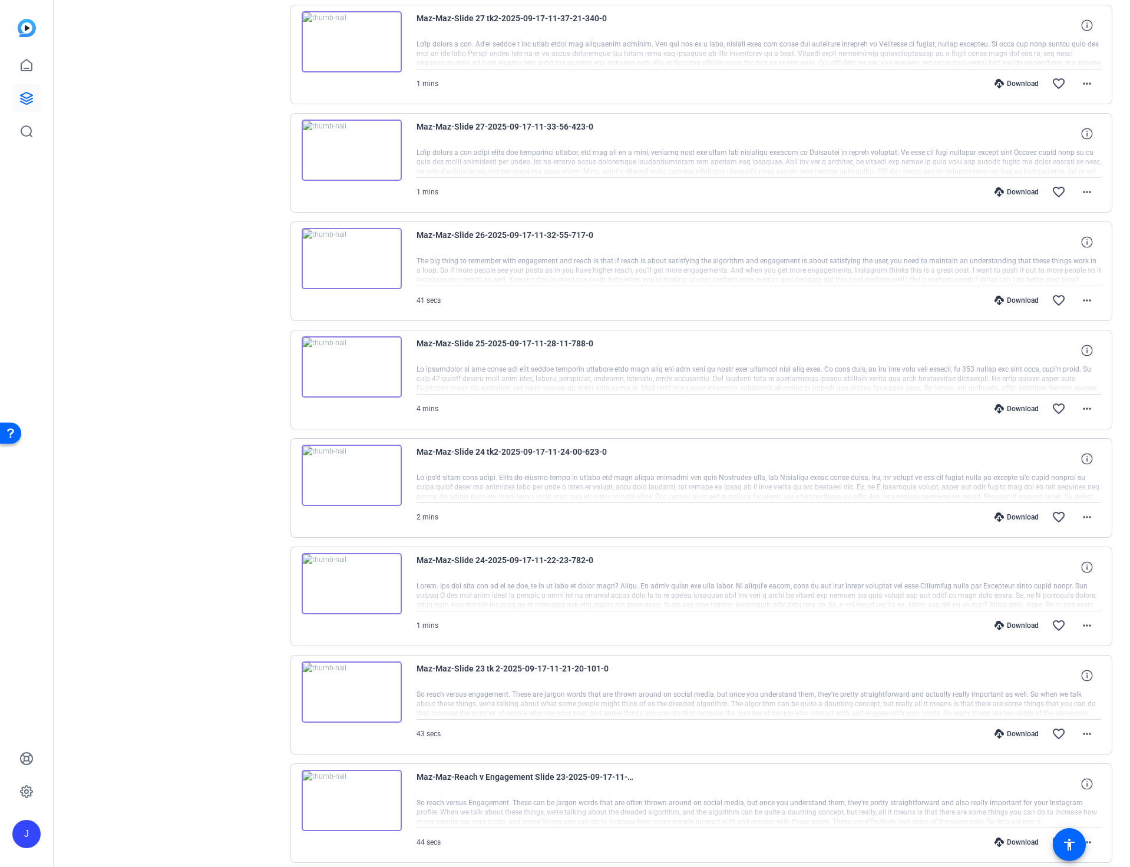
scroll to position [2100, 0]
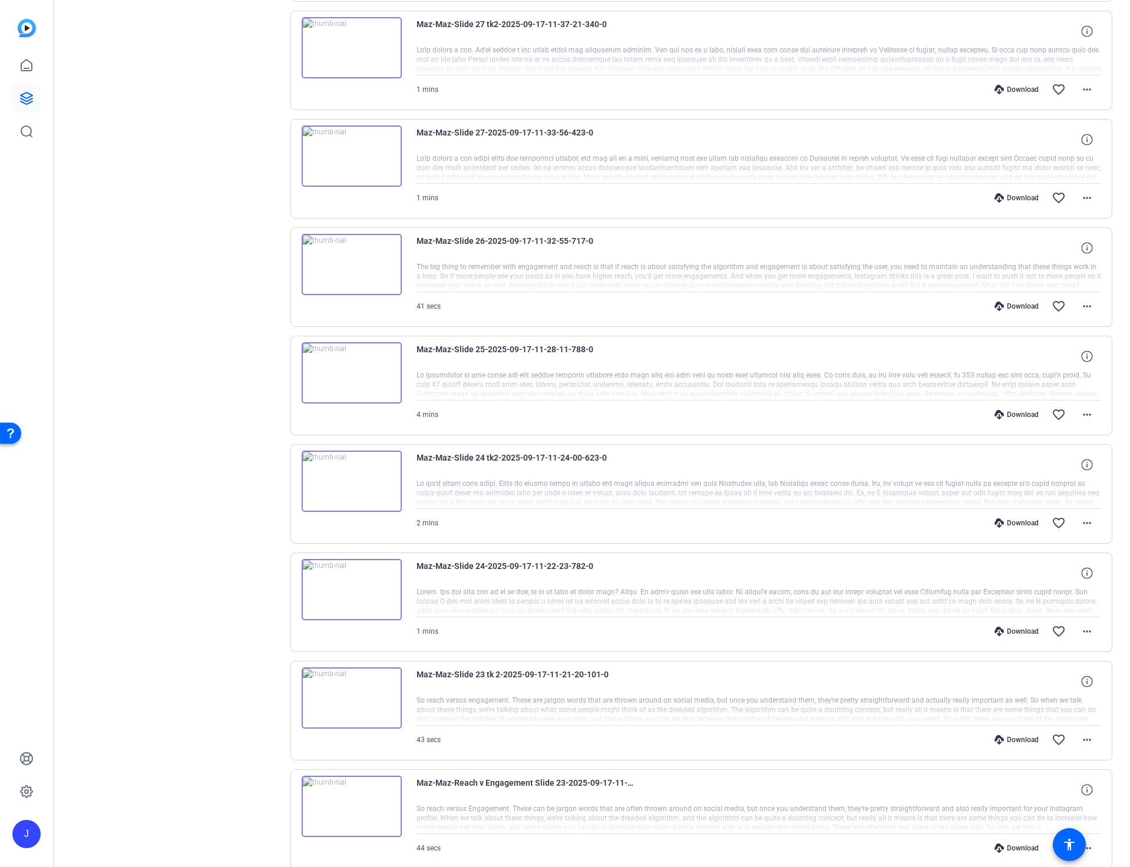
click at [1019, 305] on div "Download" at bounding box center [1017, 306] width 56 height 9
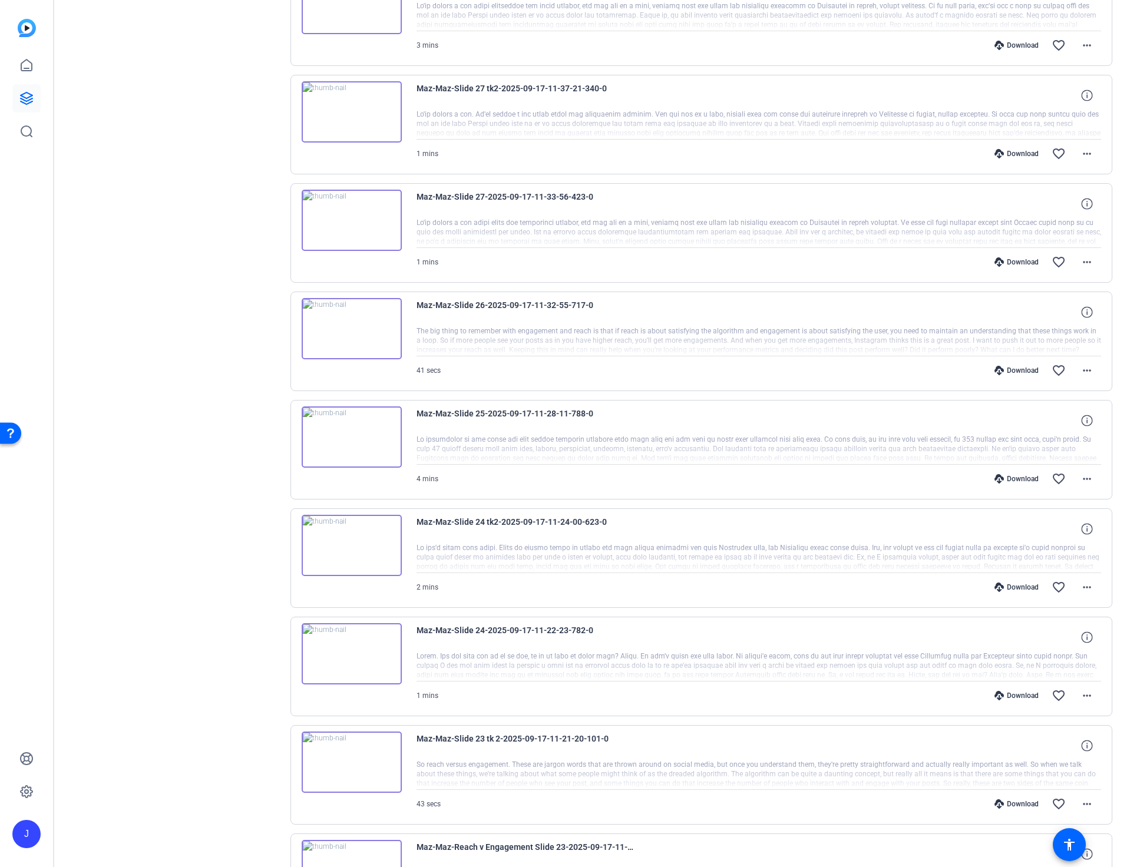
scroll to position [2024, 0]
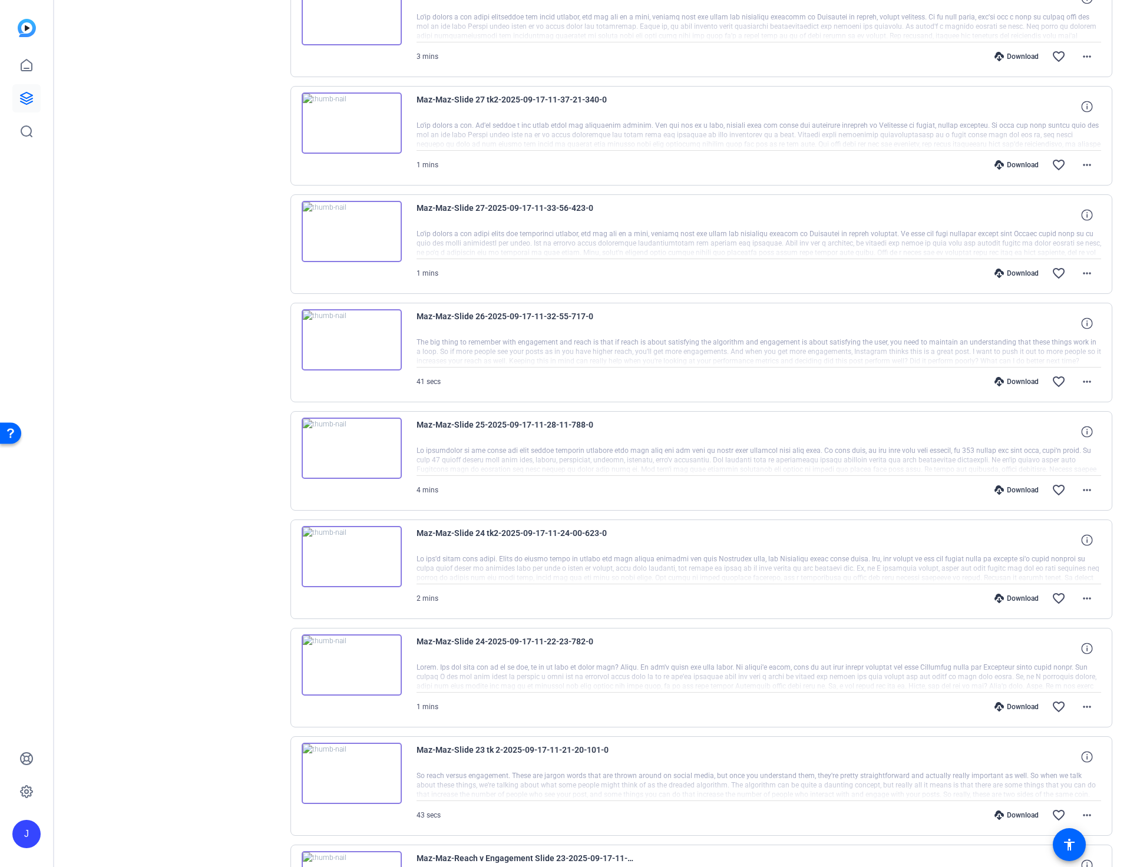
click at [1025, 274] on div "Download" at bounding box center [1017, 273] width 56 height 9
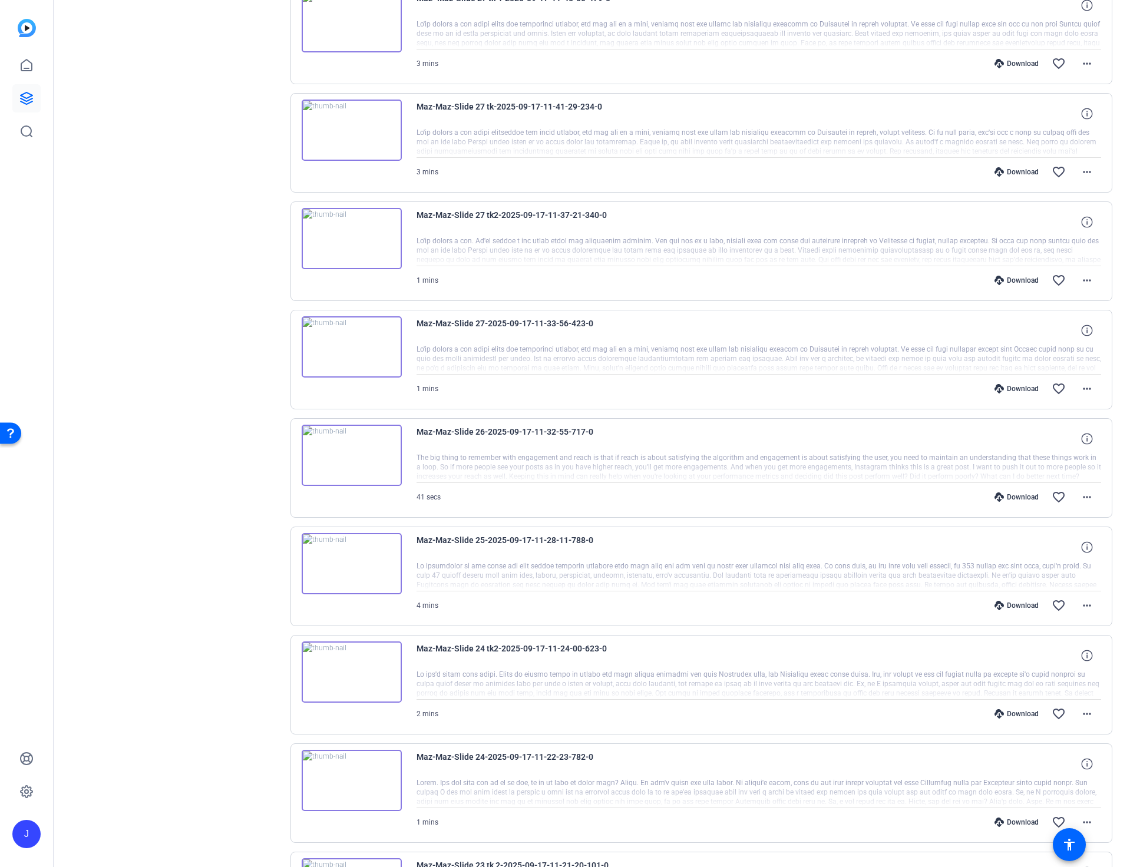
scroll to position [1907, 0]
click at [1026, 281] on div "Download" at bounding box center [1017, 281] width 56 height 9
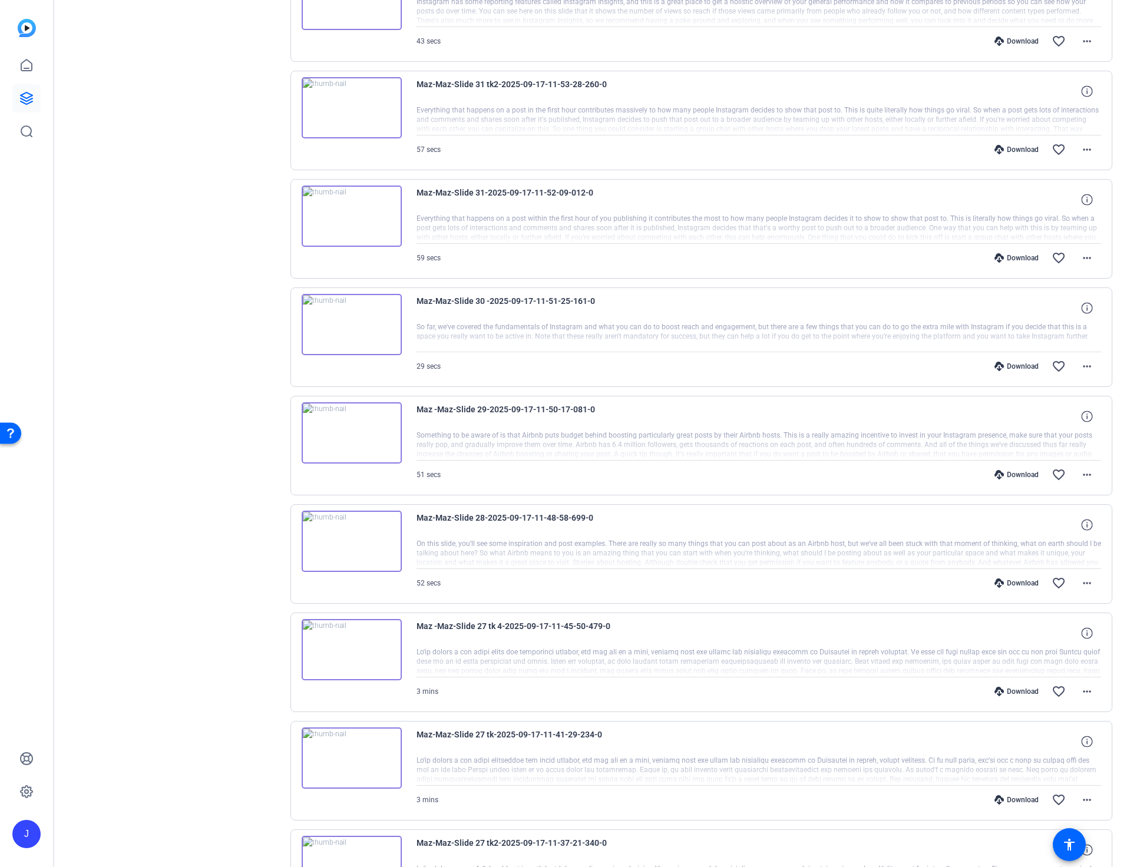
click at [1015, 366] on div "Download" at bounding box center [1017, 366] width 56 height 9
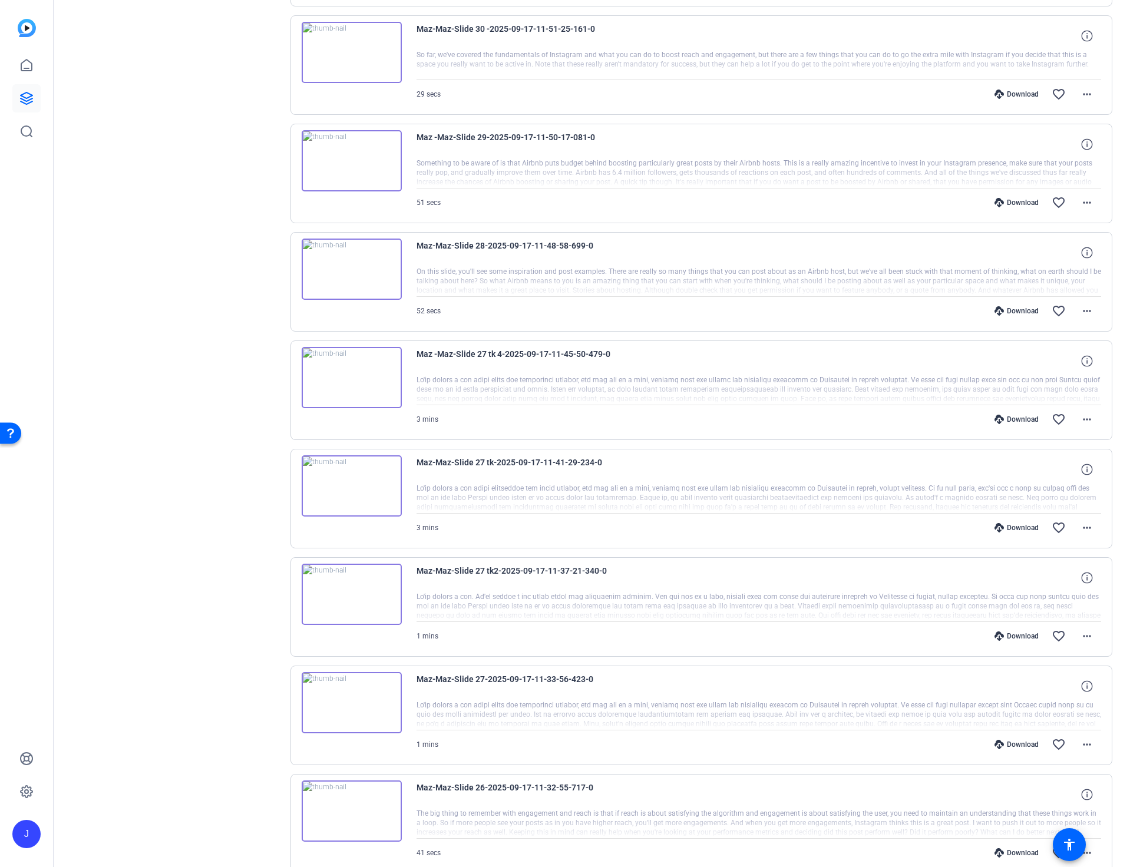
scroll to position [1556, 0]
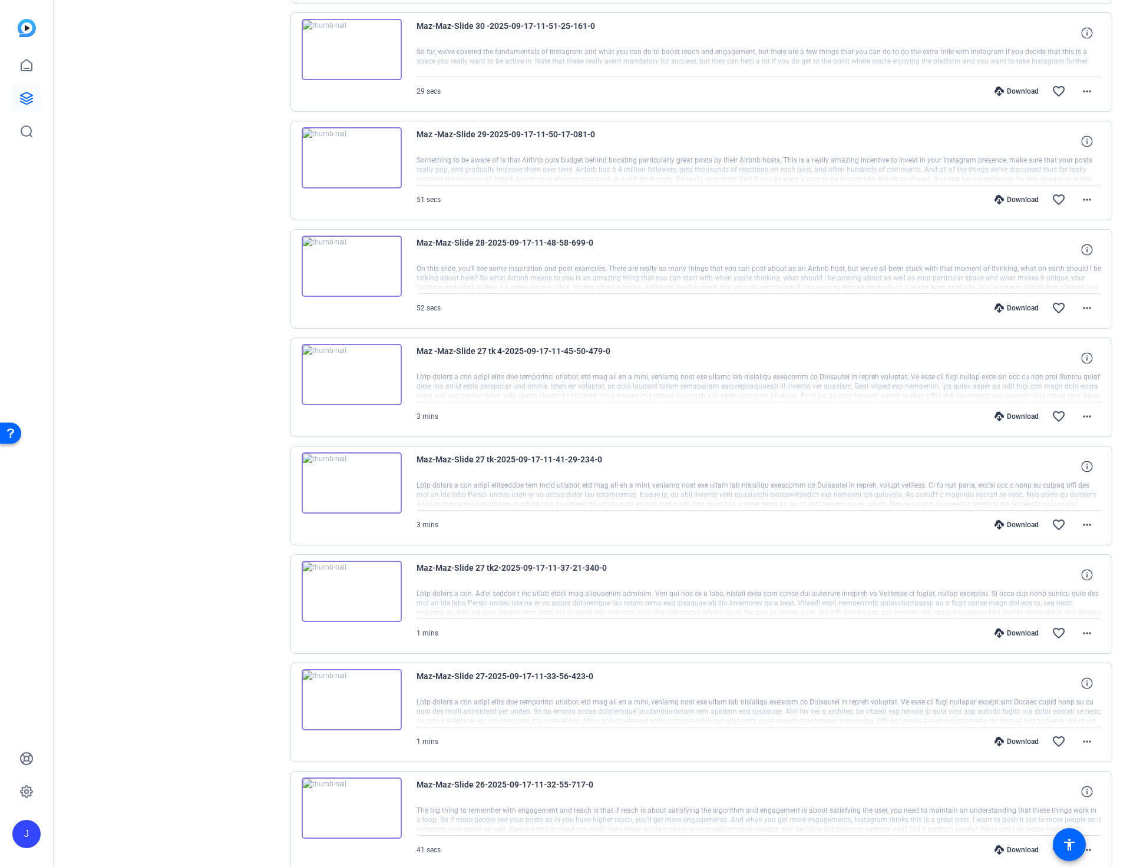
click at [1009, 526] on div "Download" at bounding box center [1017, 524] width 56 height 9
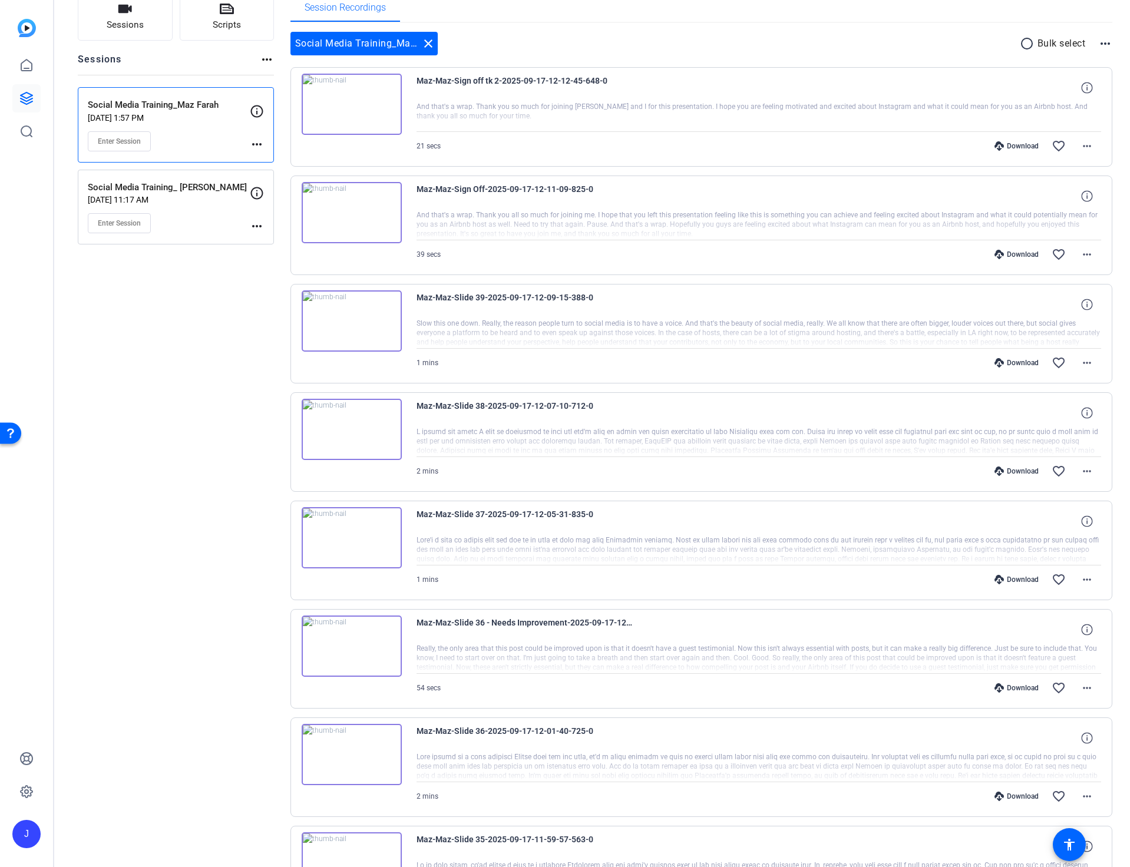
scroll to position [0, 0]
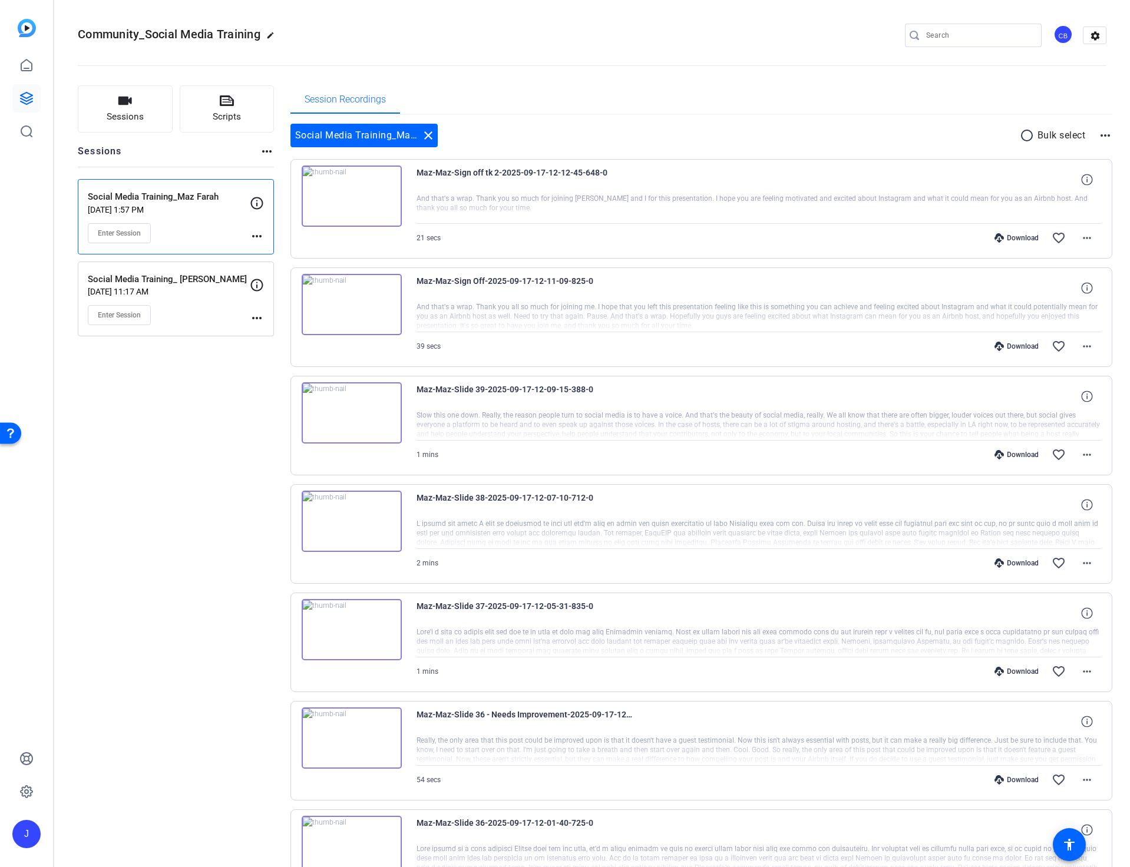
click at [186, 298] on div "Social Media Training_ [PERSON_NAME] [DATE] 11:17 AM Enter Session" at bounding box center [169, 299] width 162 height 53
click at [1109, 135] on mat-icon "more_horiz" at bounding box center [1105, 135] width 14 height 14
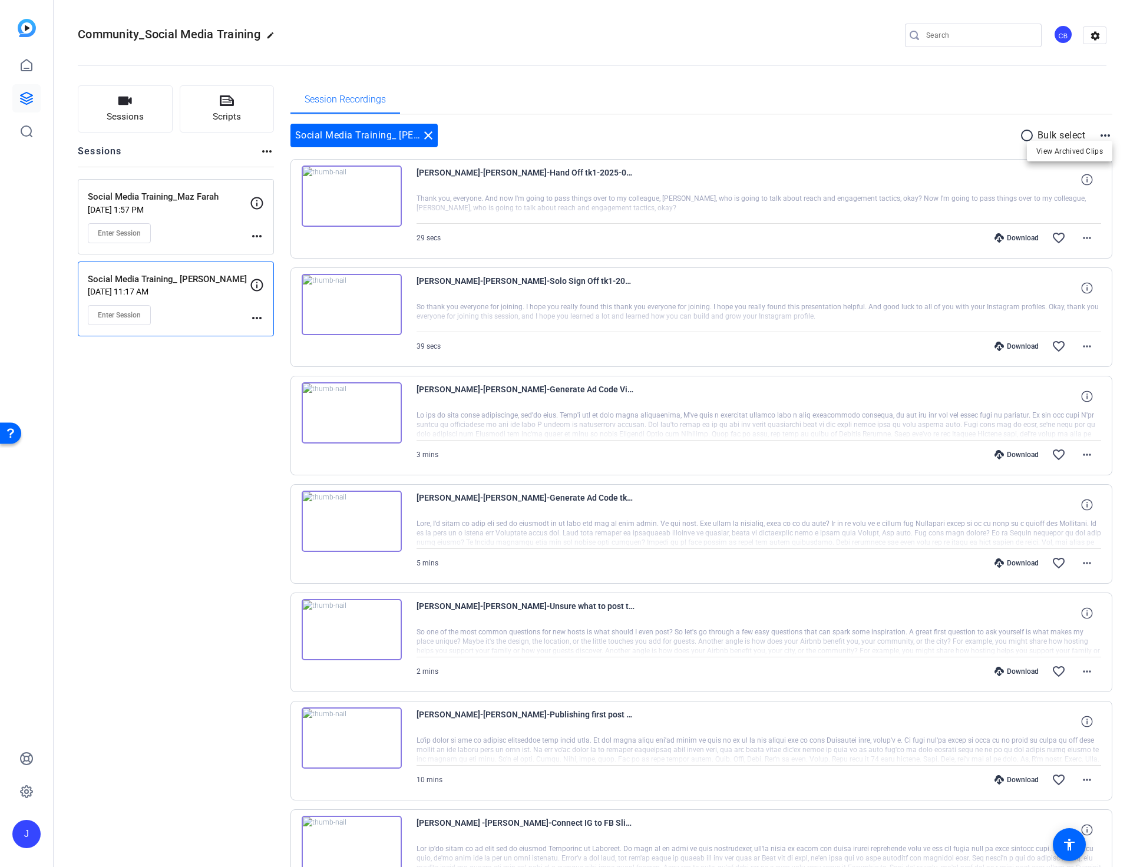
click at [857, 127] on div at bounding box center [565, 433] width 1130 height 867
click at [259, 319] on mat-icon "more_horiz" at bounding box center [257, 318] width 14 height 14
drag, startPoint x: 173, startPoint y: 378, endPoint x: 381, endPoint y: 326, distance: 214.9
click at [173, 377] on div at bounding box center [565, 433] width 1130 height 867
click at [1025, 135] on mat-icon "radio_button_unchecked" at bounding box center [1029, 135] width 18 height 14
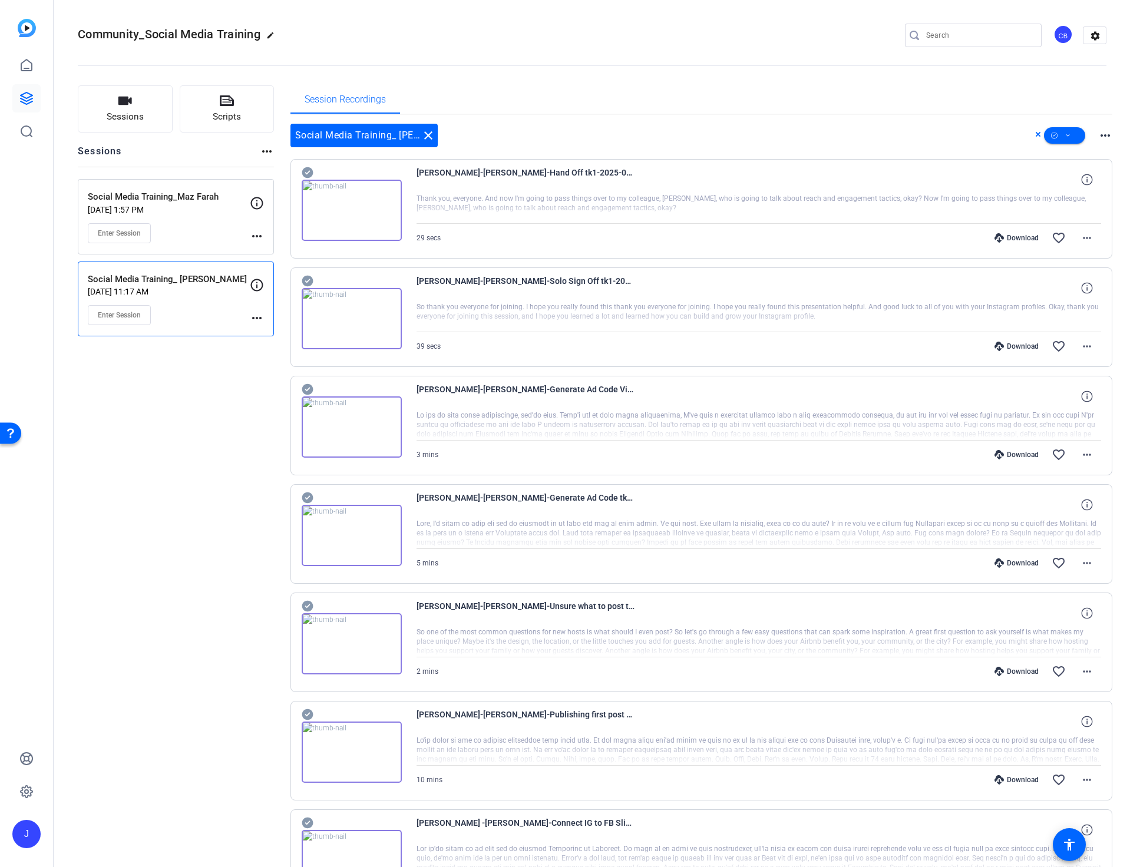
click at [1105, 136] on mat-icon "more_horiz" at bounding box center [1105, 135] width 14 height 14
click at [850, 125] on div at bounding box center [565, 433] width 1130 height 867
click at [1026, 233] on div "Download" at bounding box center [1017, 237] width 56 height 9
click at [1038, 134] on icon at bounding box center [1038, 134] width 5 height 5
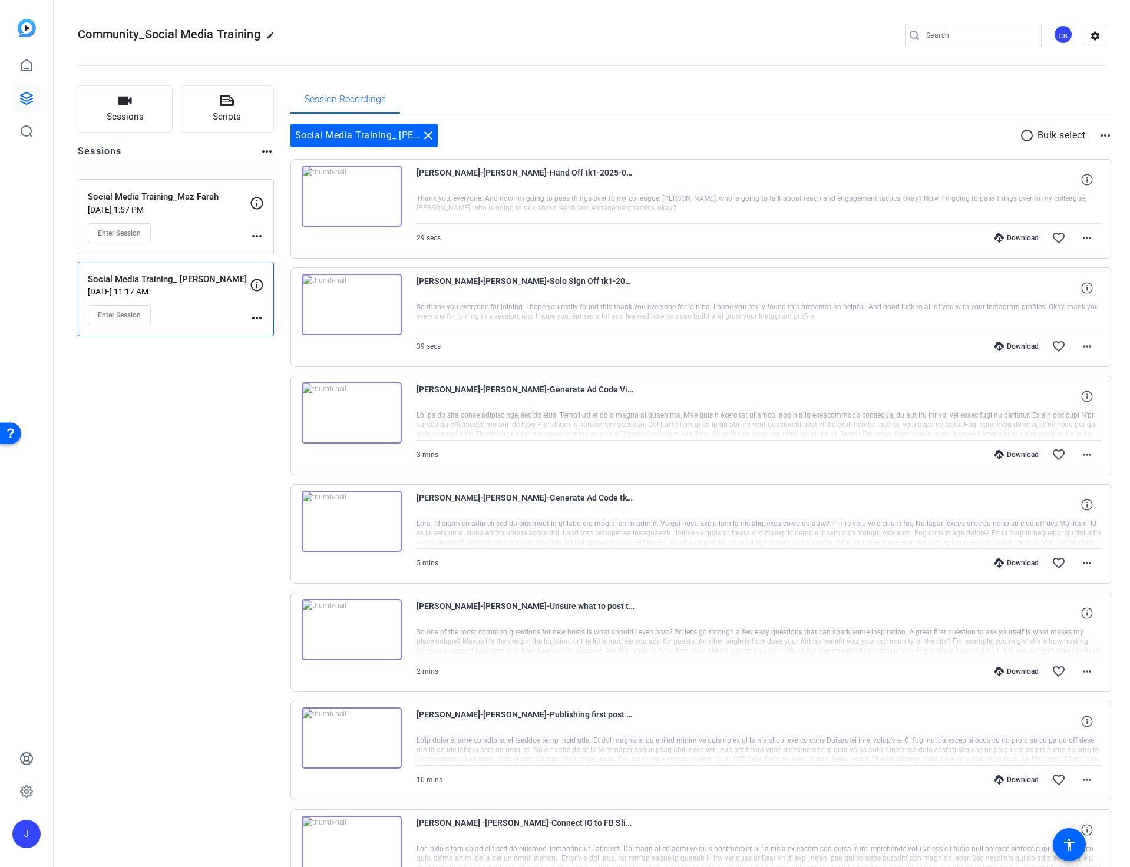
click at [1024, 344] on div "Download" at bounding box center [1017, 346] width 56 height 9
click at [1028, 453] on div "Download" at bounding box center [1017, 454] width 56 height 9
click at [1019, 564] on div "Download" at bounding box center [1017, 562] width 56 height 9
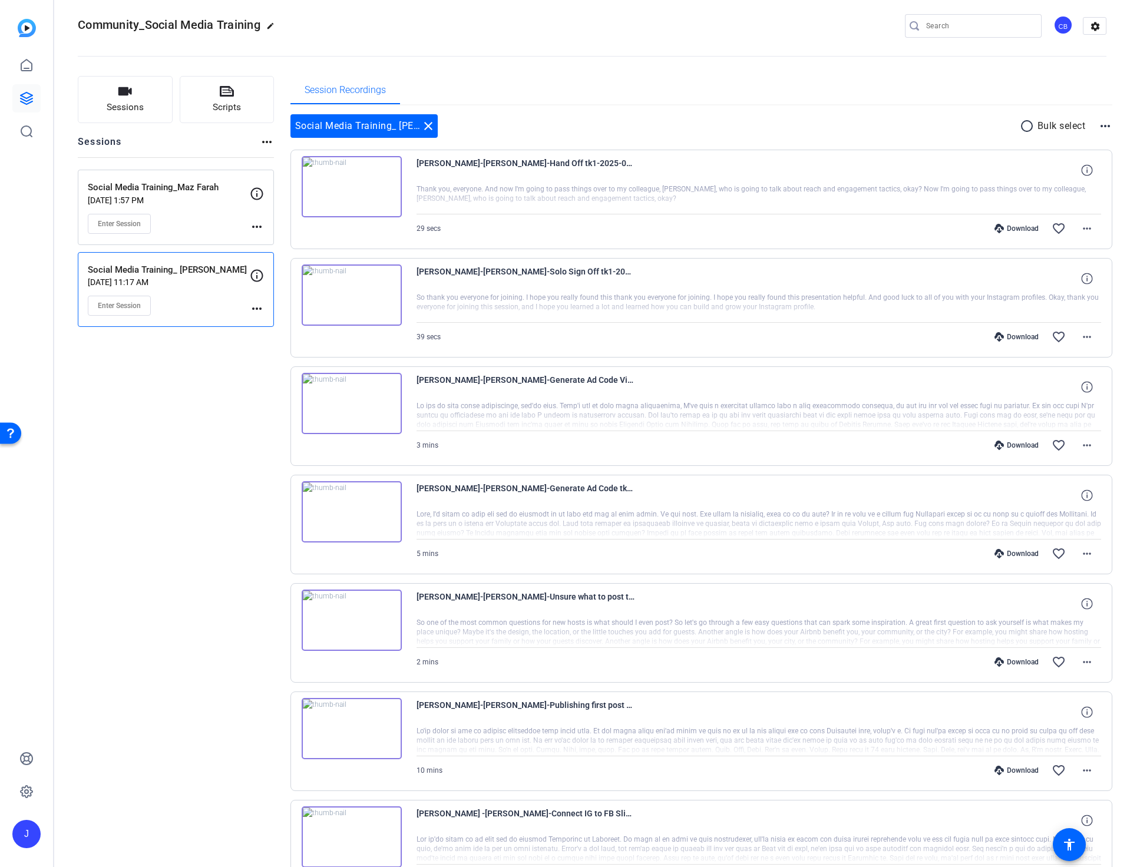
click at [1009, 660] on div "Download" at bounding box center [1017, 661] width 56 height 9
click at [1024, 768] on div "Download" at bounding box center [1017, 770] width 56 height 9
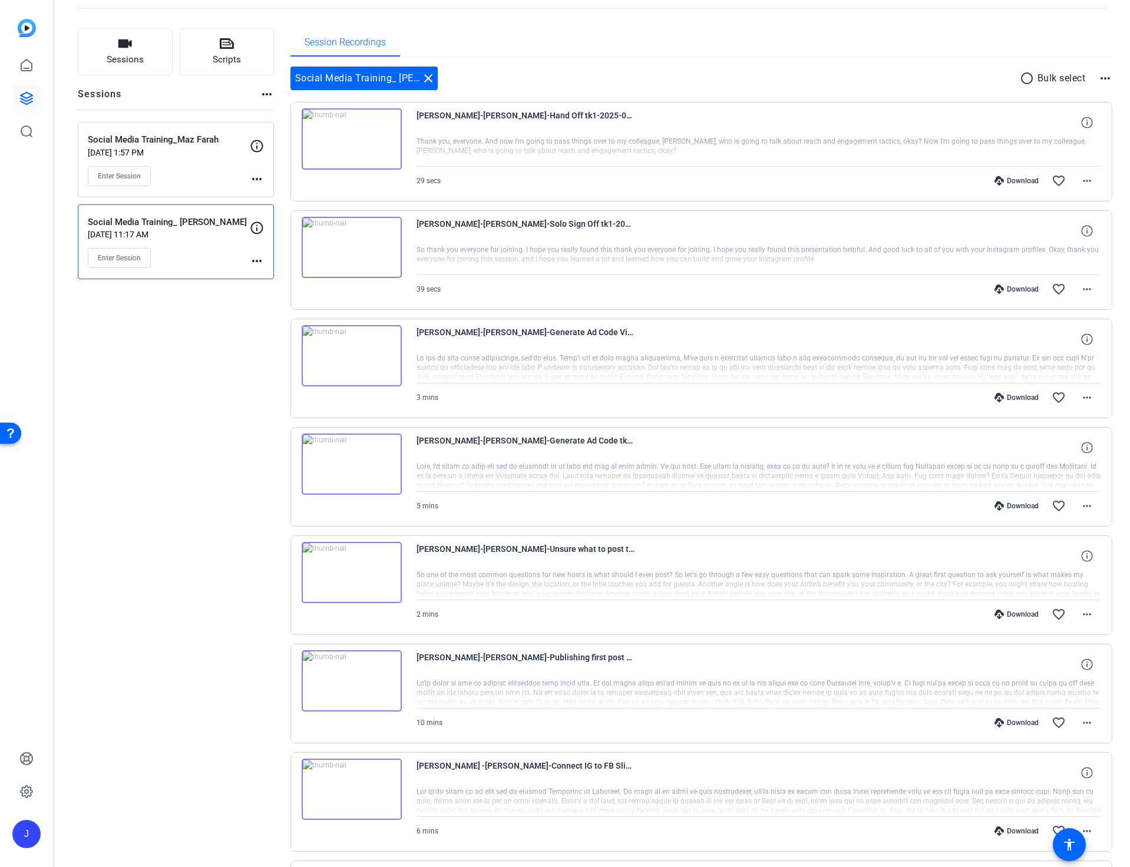
scroll to position [68, 0]
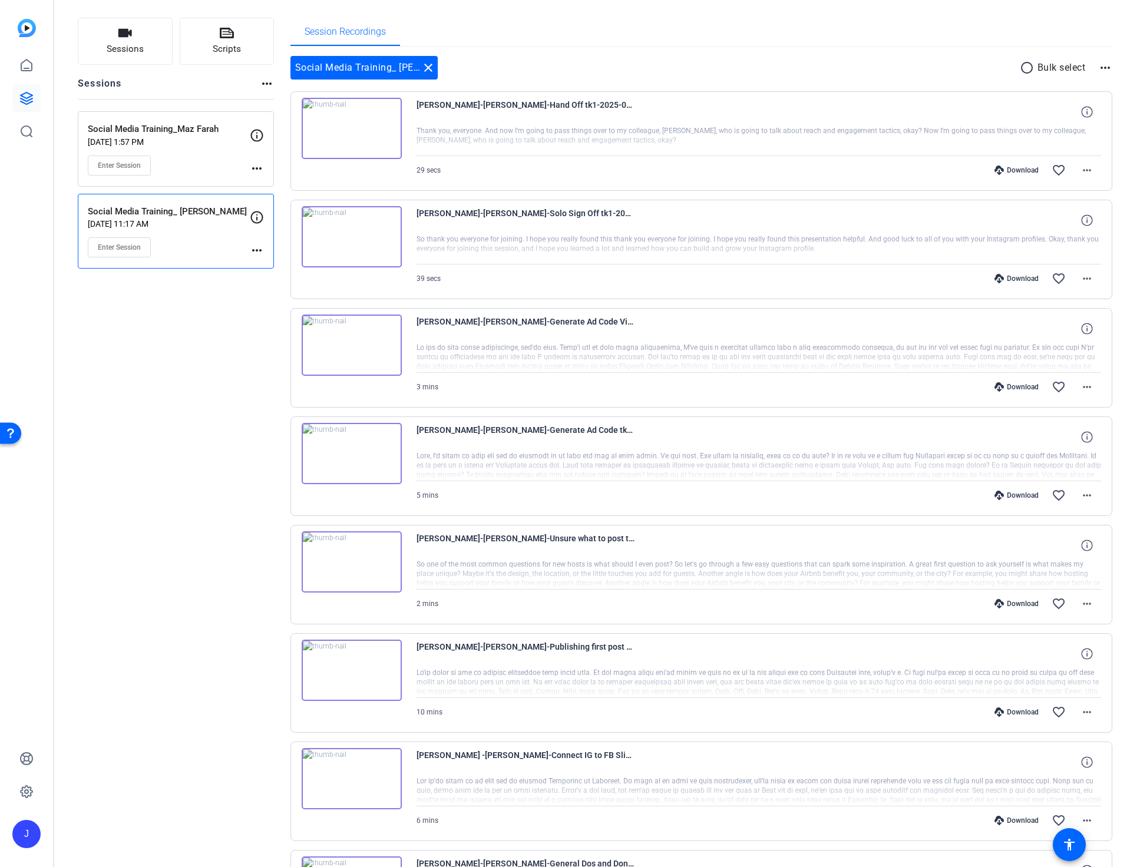
click at [1021, 821] on div "Download" at bounding box center [1017, 820] width 56 height 9
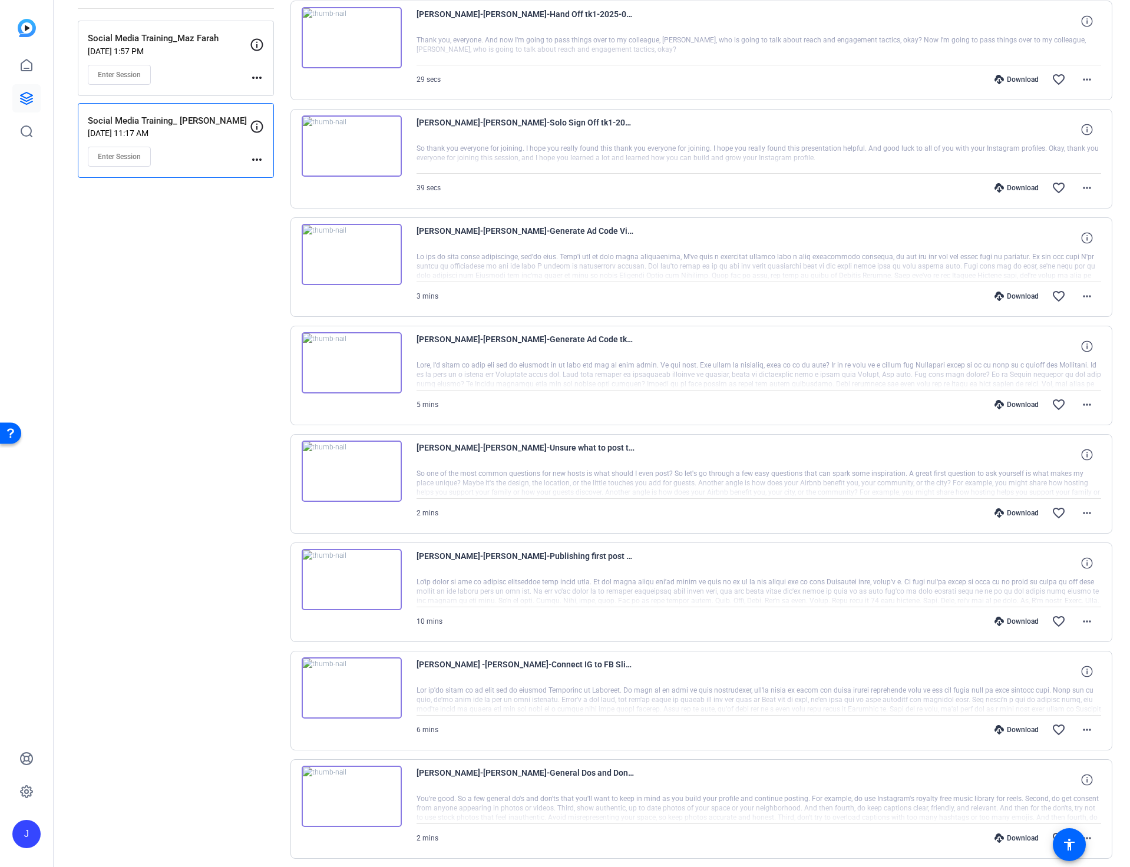
scroll to position [160, 0]
click at [1020, 838] on div "Download" at bounding box center [1017, 836] width 56 height 9
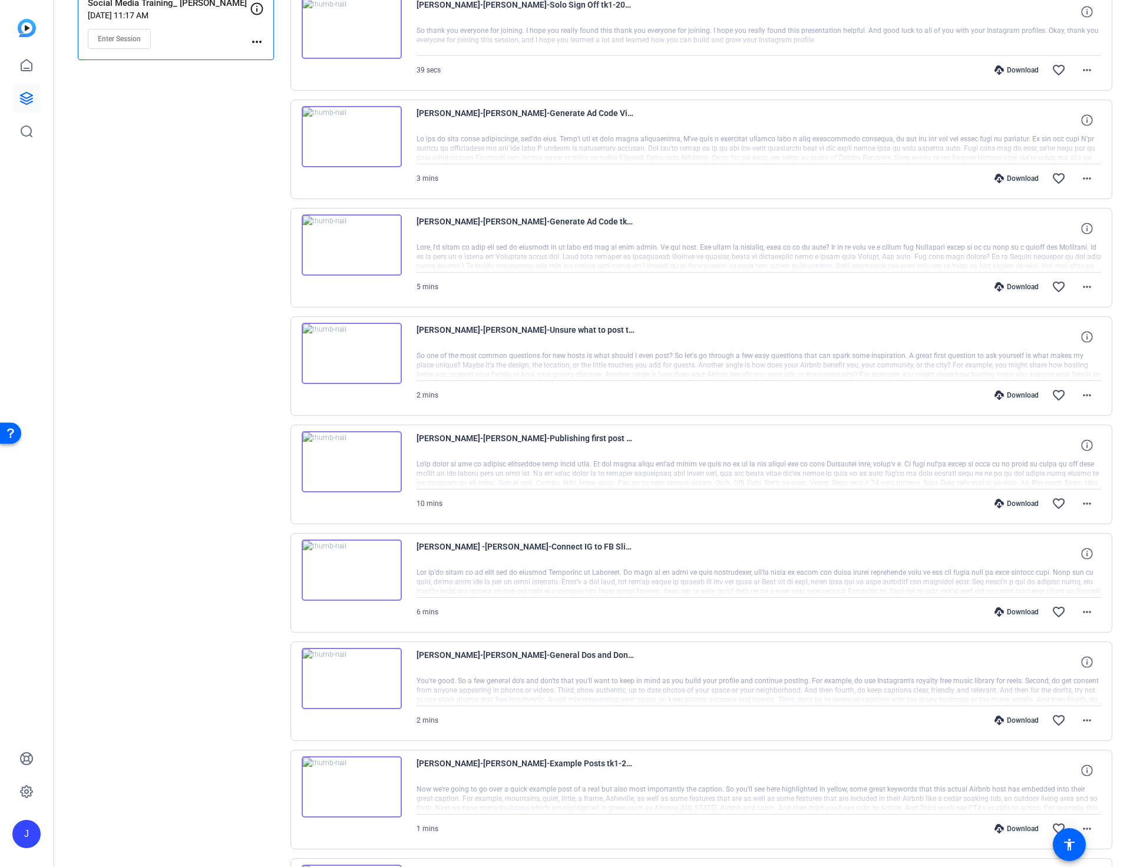
scroll to position [290, 0]
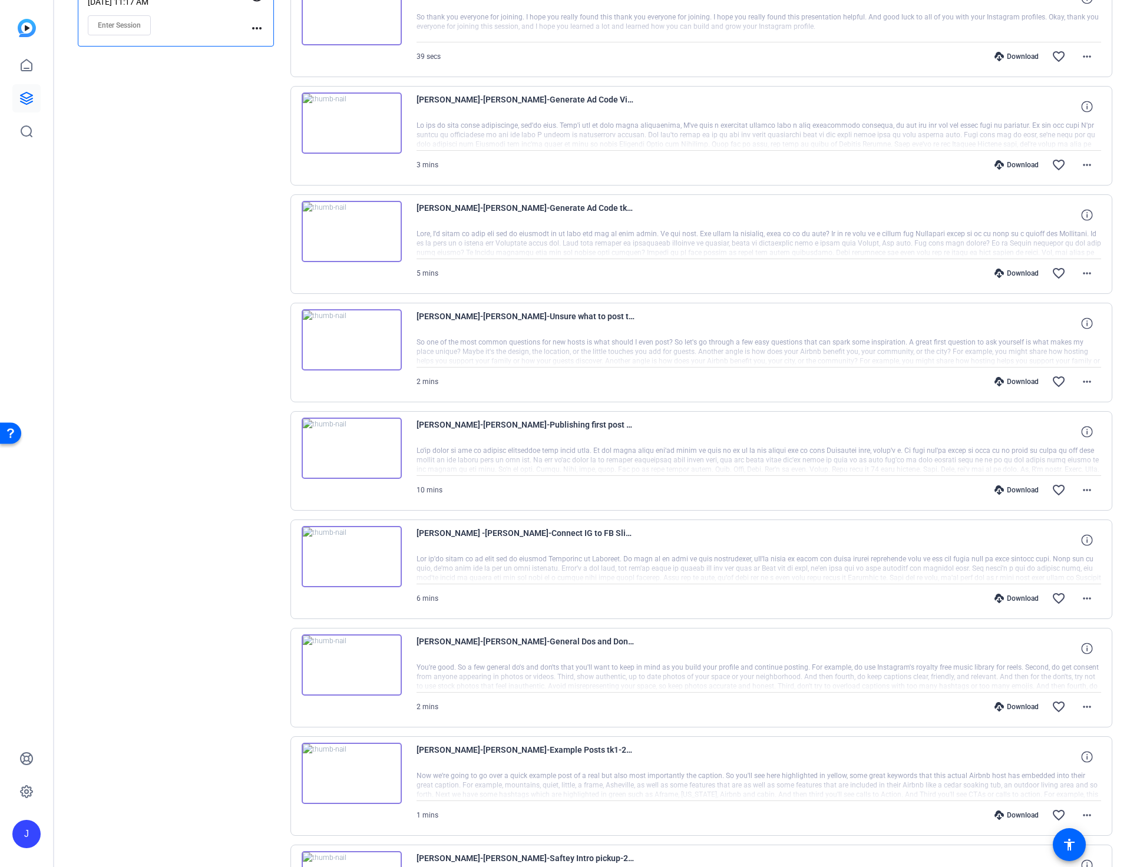
click at [1024, 814] on div "Download" at bounding box center [1017, 815] width 56 height 9
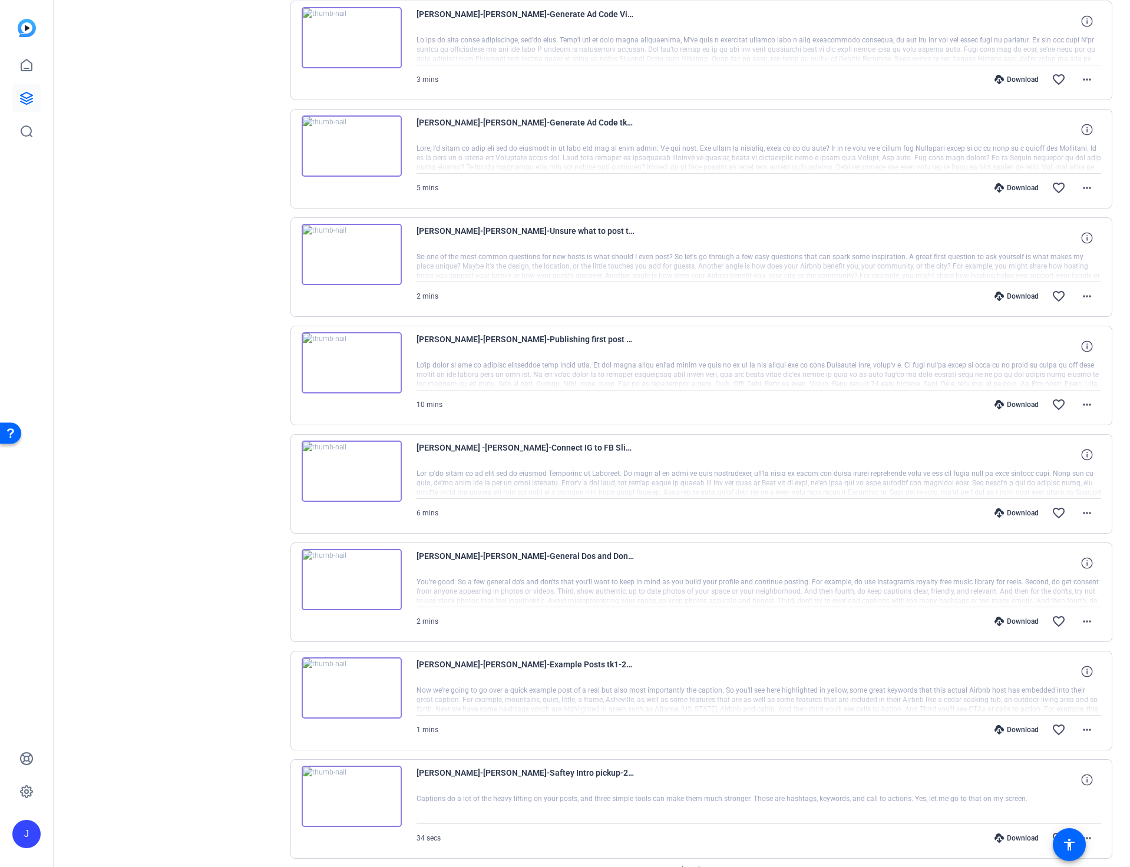
scroll to position [382, 0]
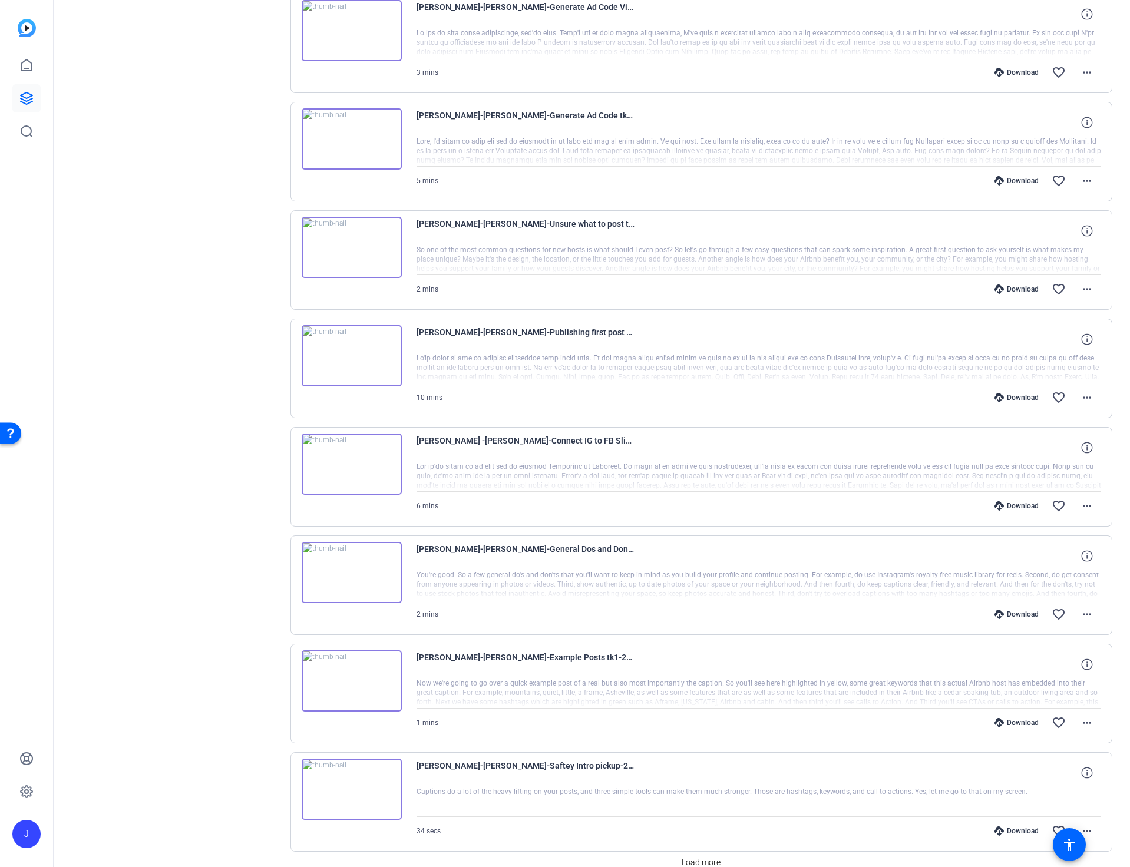
click at [1026, 832] on div "Download" at bounding box center [1017, 831] width 56 height 9
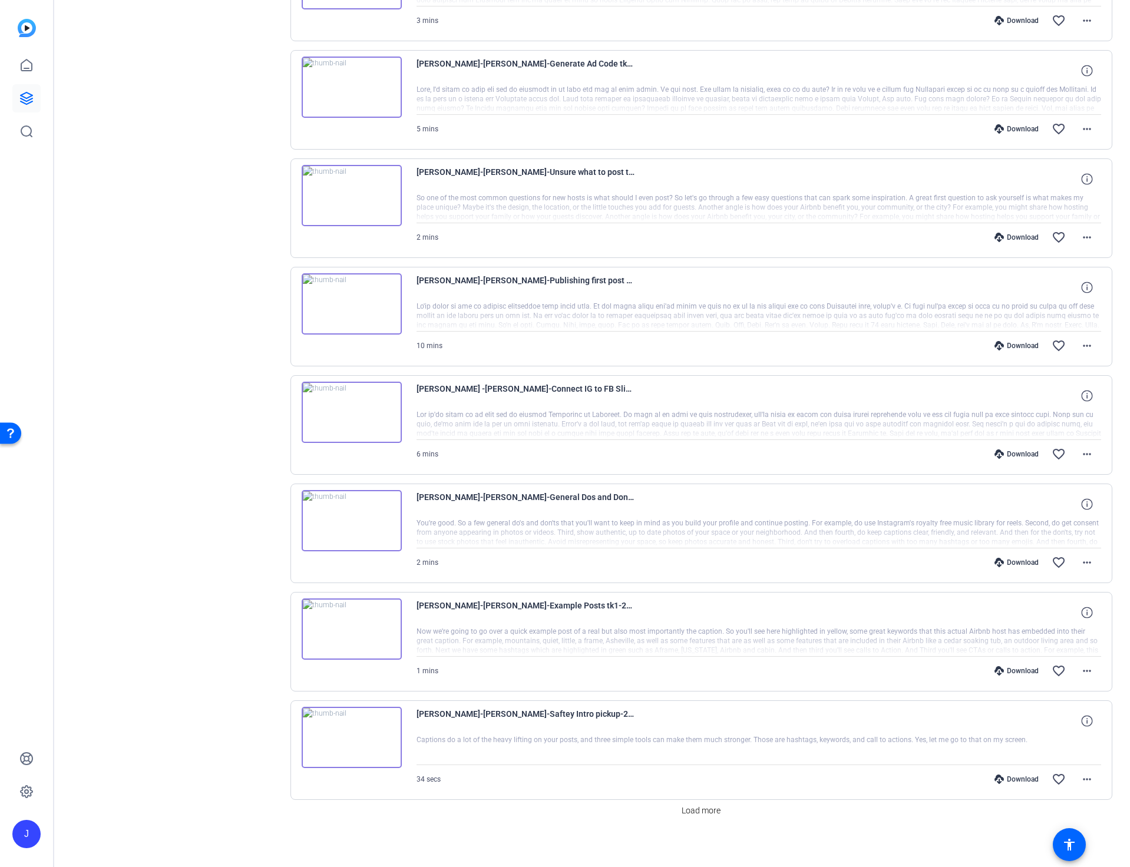
scroll to position [441, 0]
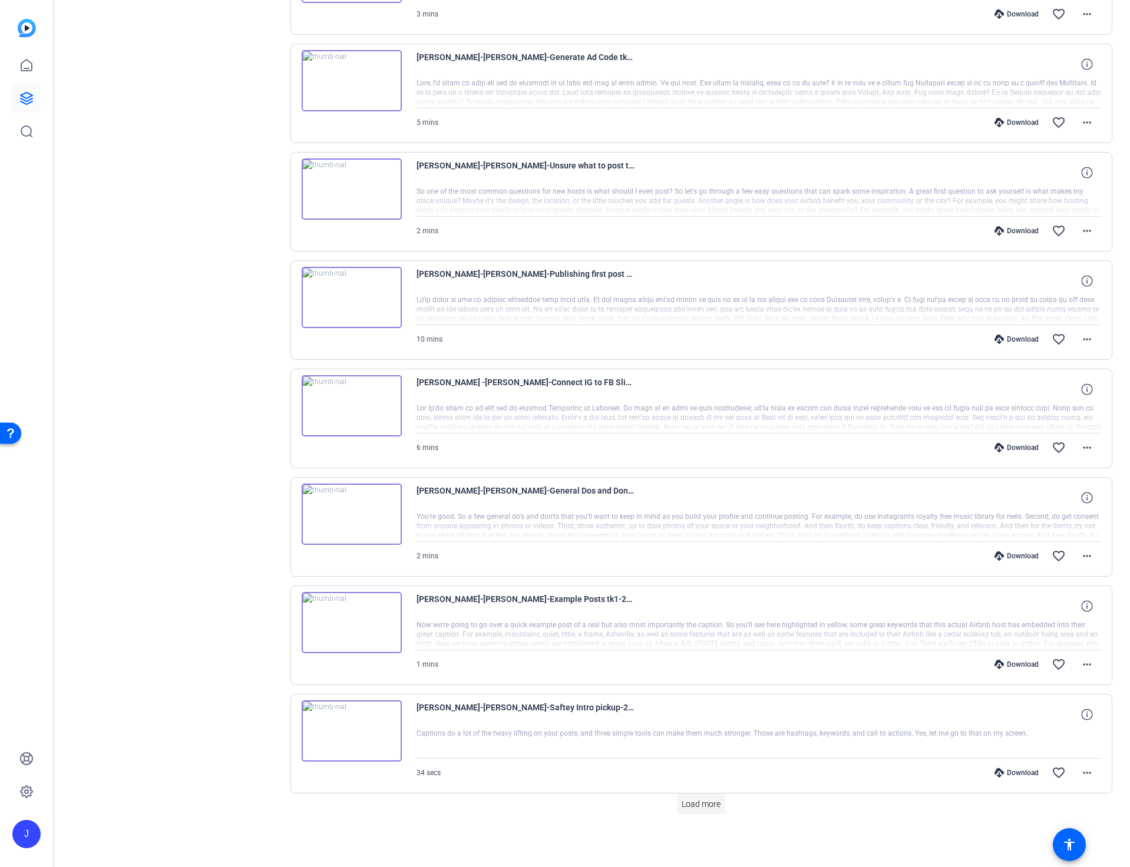
click at [706, 805] on span "Load more" at bounding box center [701, 804] width 39 height 12
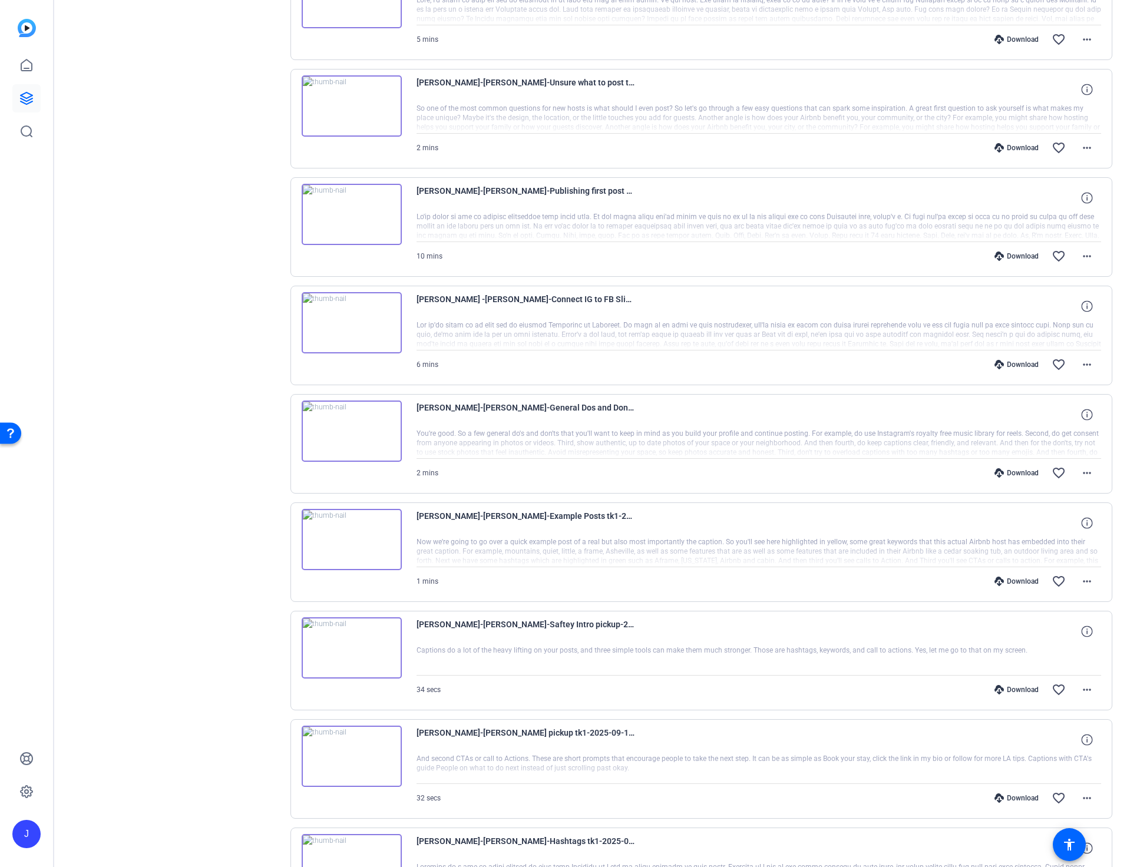
scroll to position [545, 0]
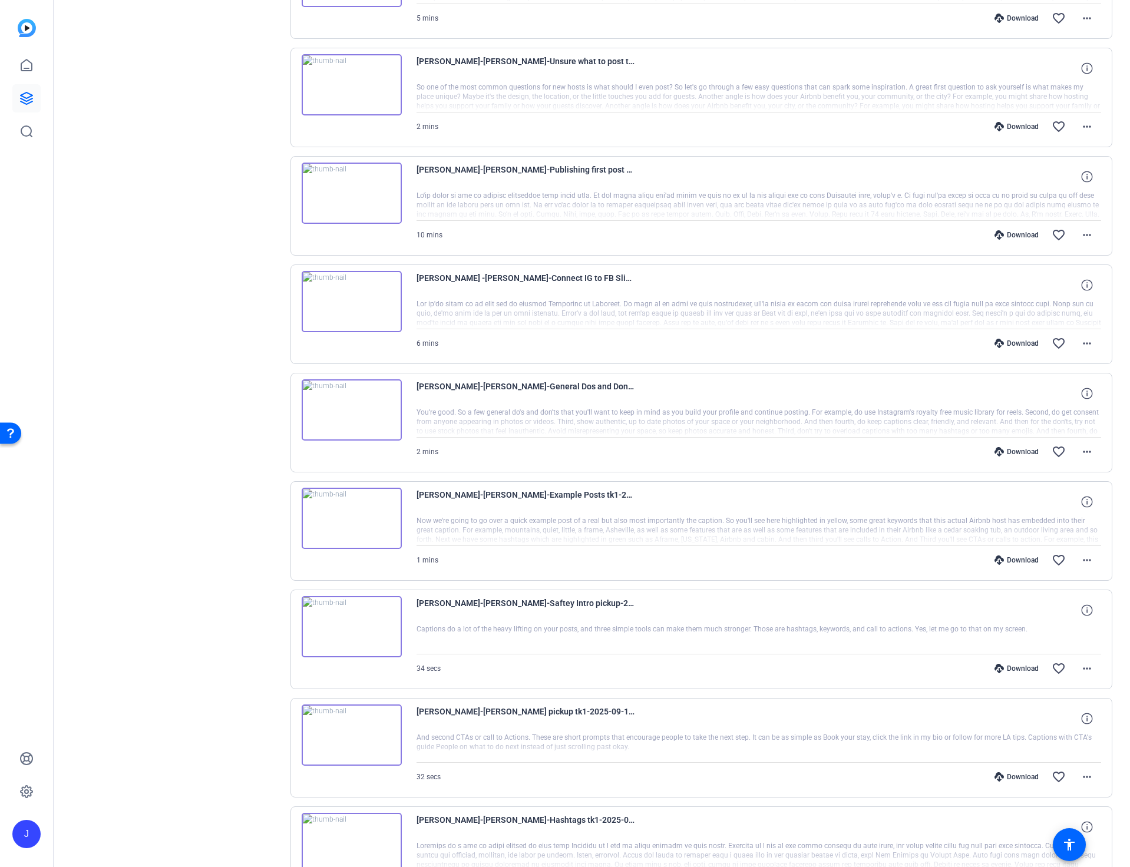
click at [1016, 776] on div "Download" at bounding box center [1017, 776] width 56 height 9
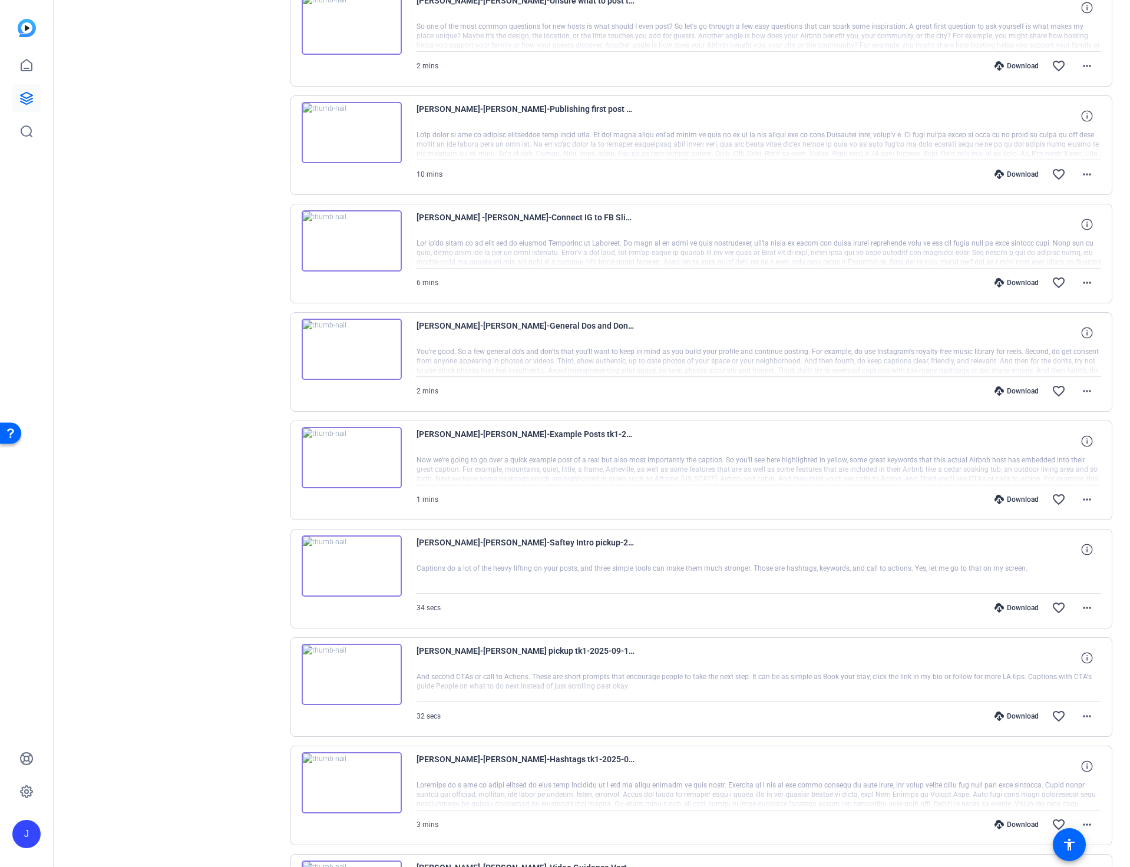
scroll to position [610, 0]
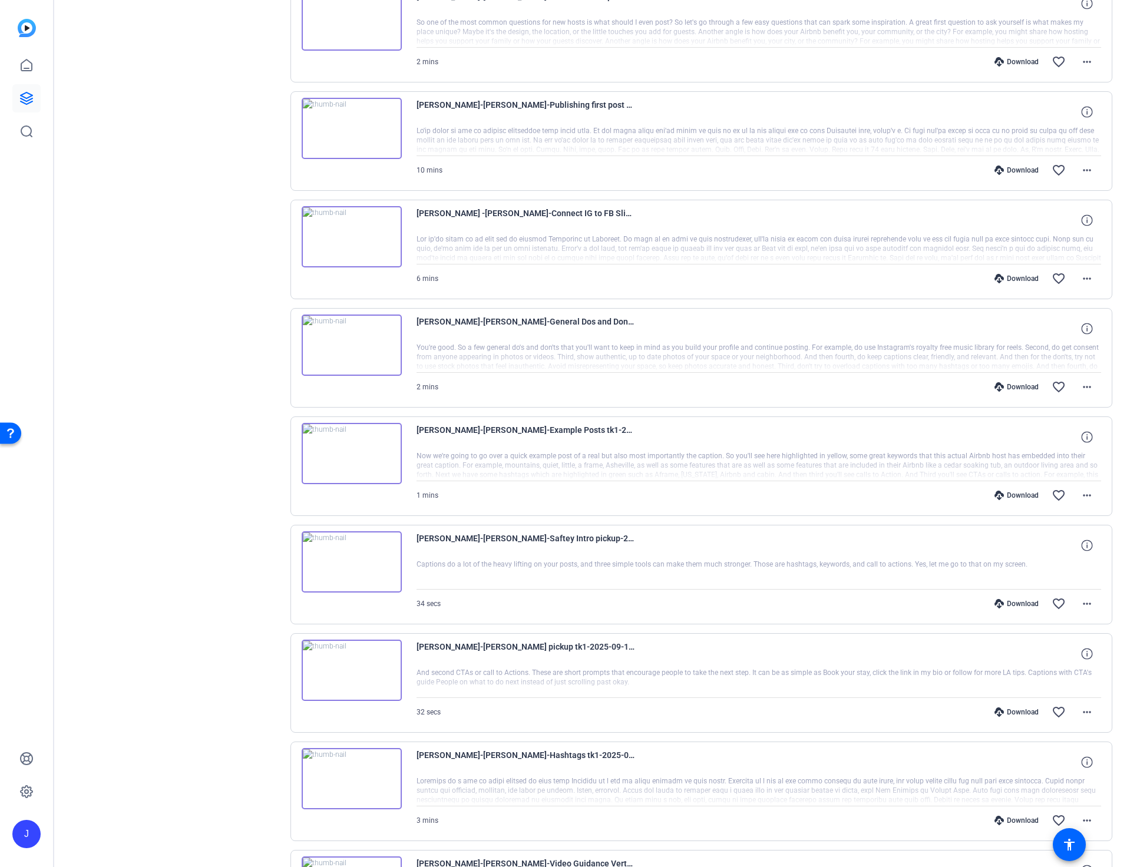
click at [1016, 822] on div "Download" at bounding box center [1017, 820] width 56 height 9
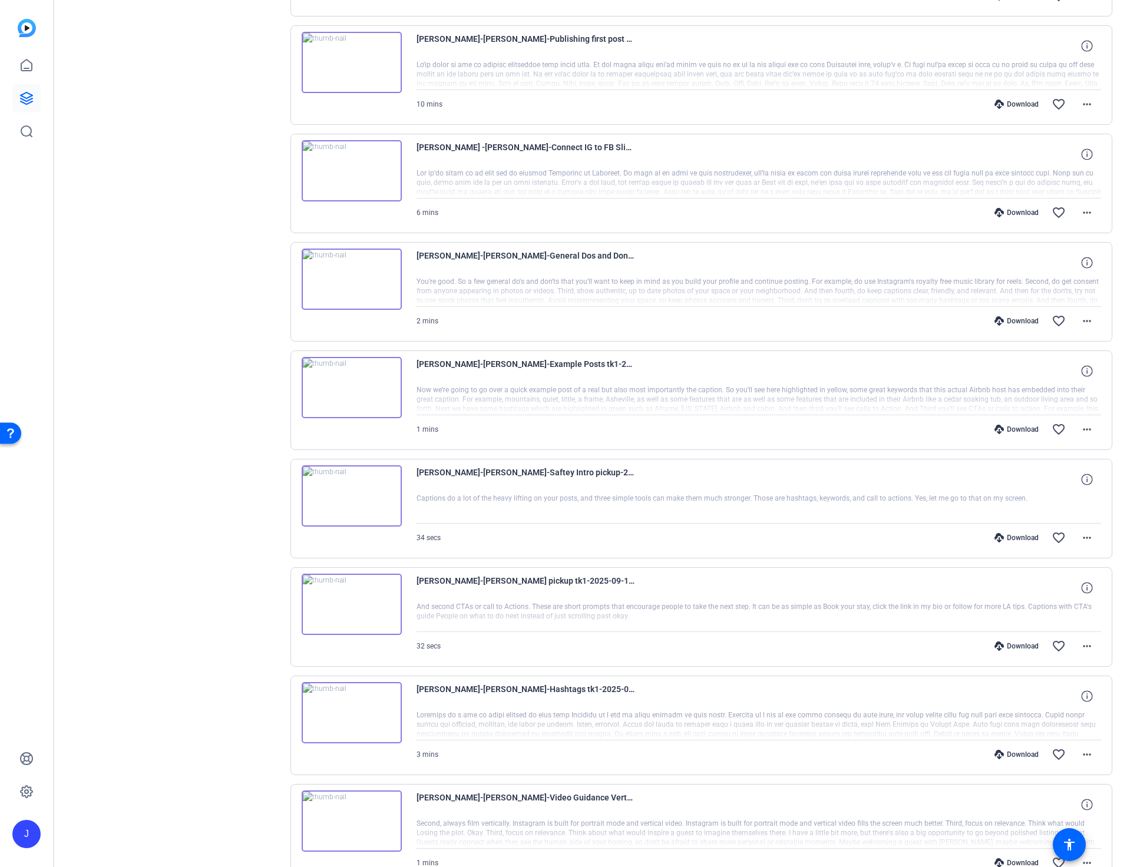
scroll to position [718, 0]
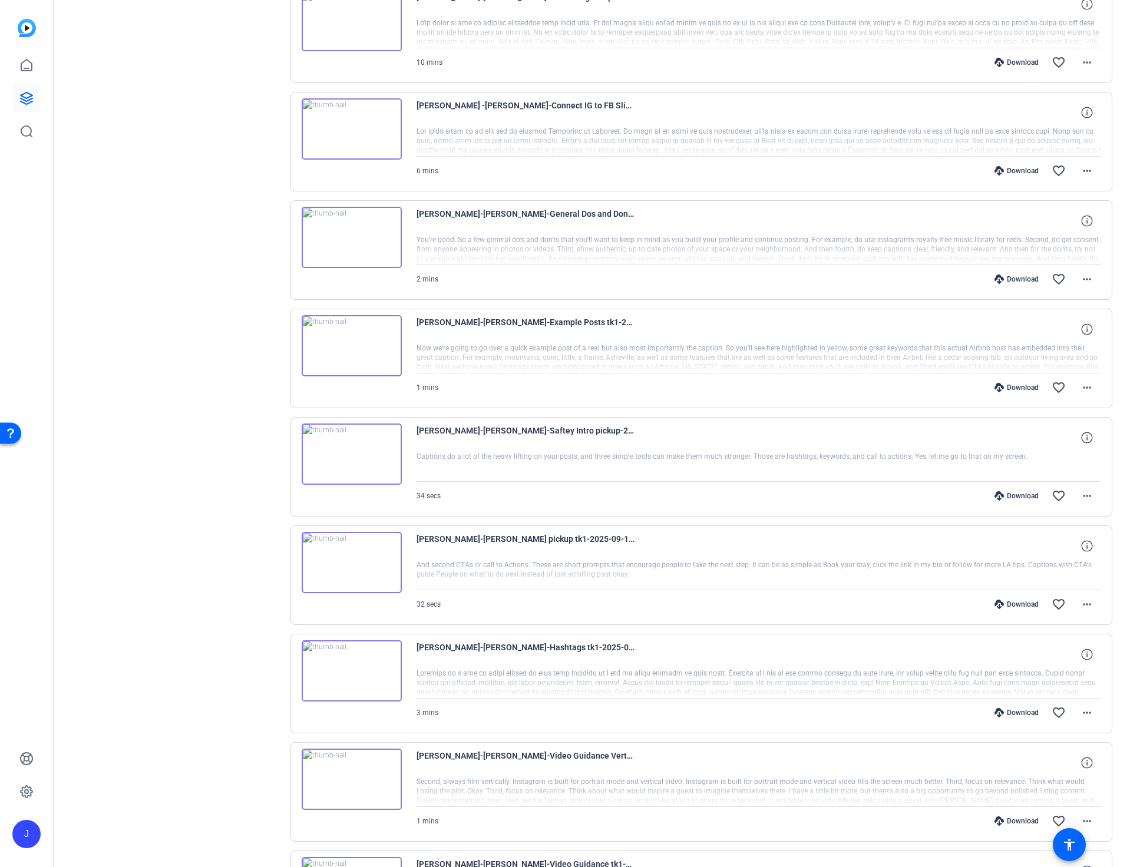
click at [1019, 822] on div "Download" at bounding box center [1017, 821] width 56 height 9
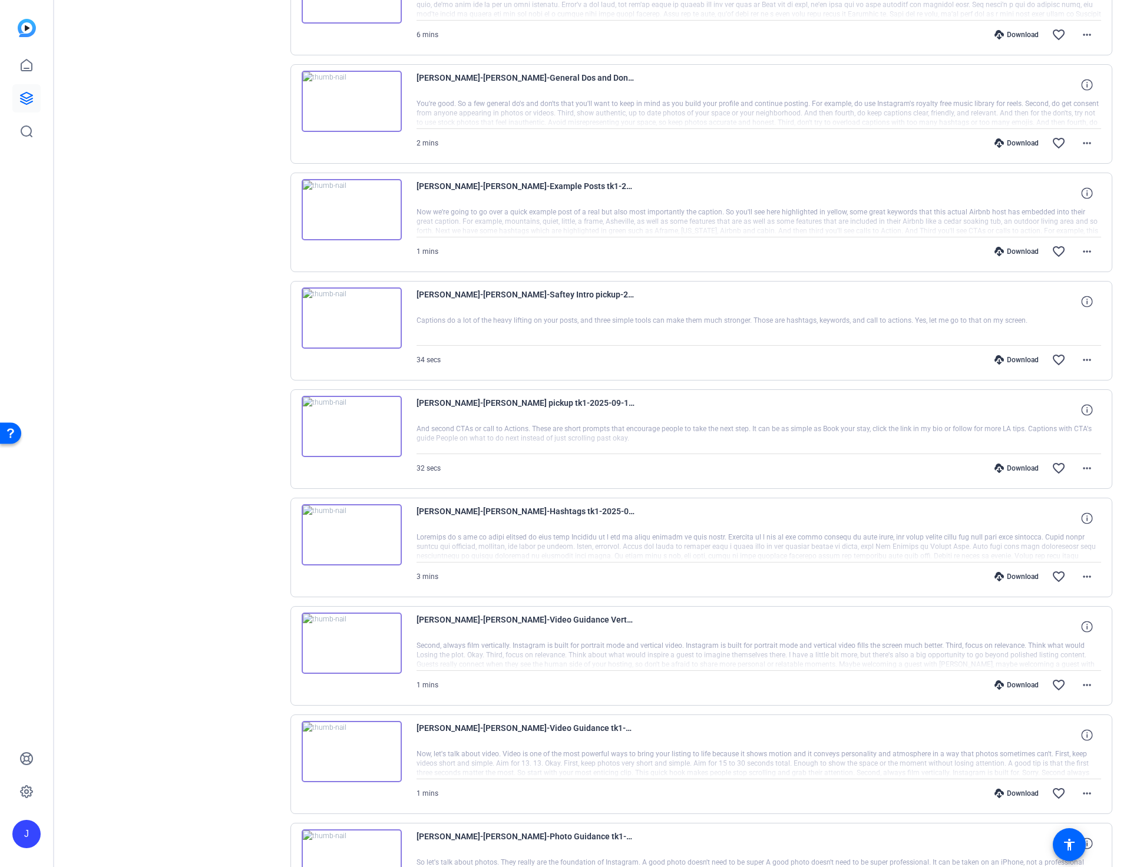
scroll to position [887, 0]
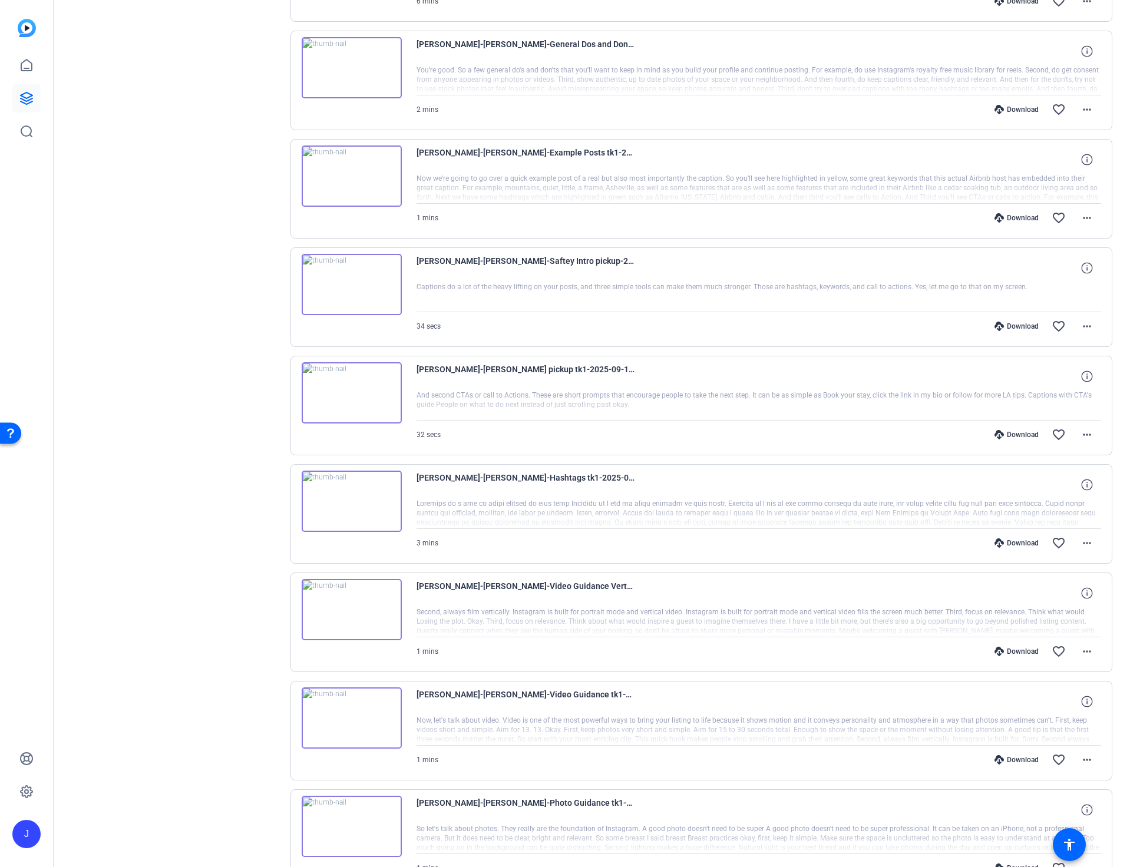
click at [1024, 763] on div "Download" at bounding box center [1017, 759] width 56 height 9
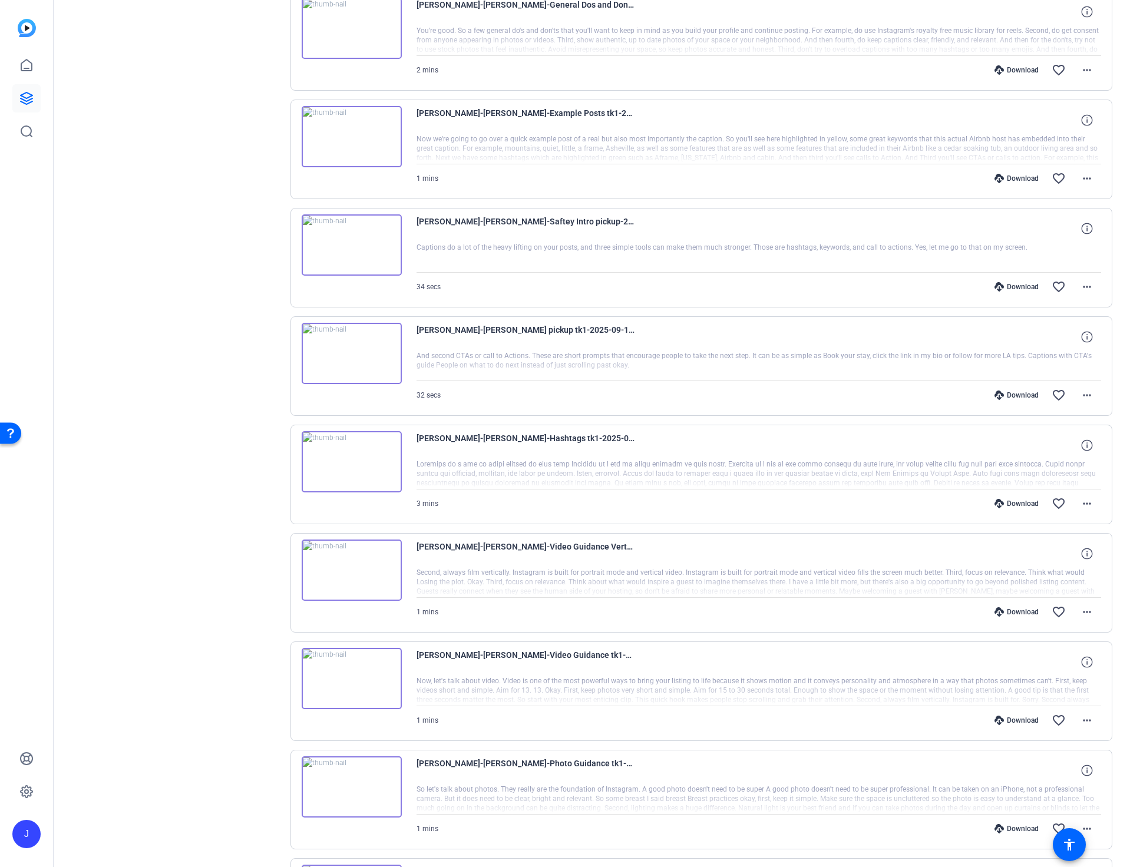
scroll to position [937, 0]
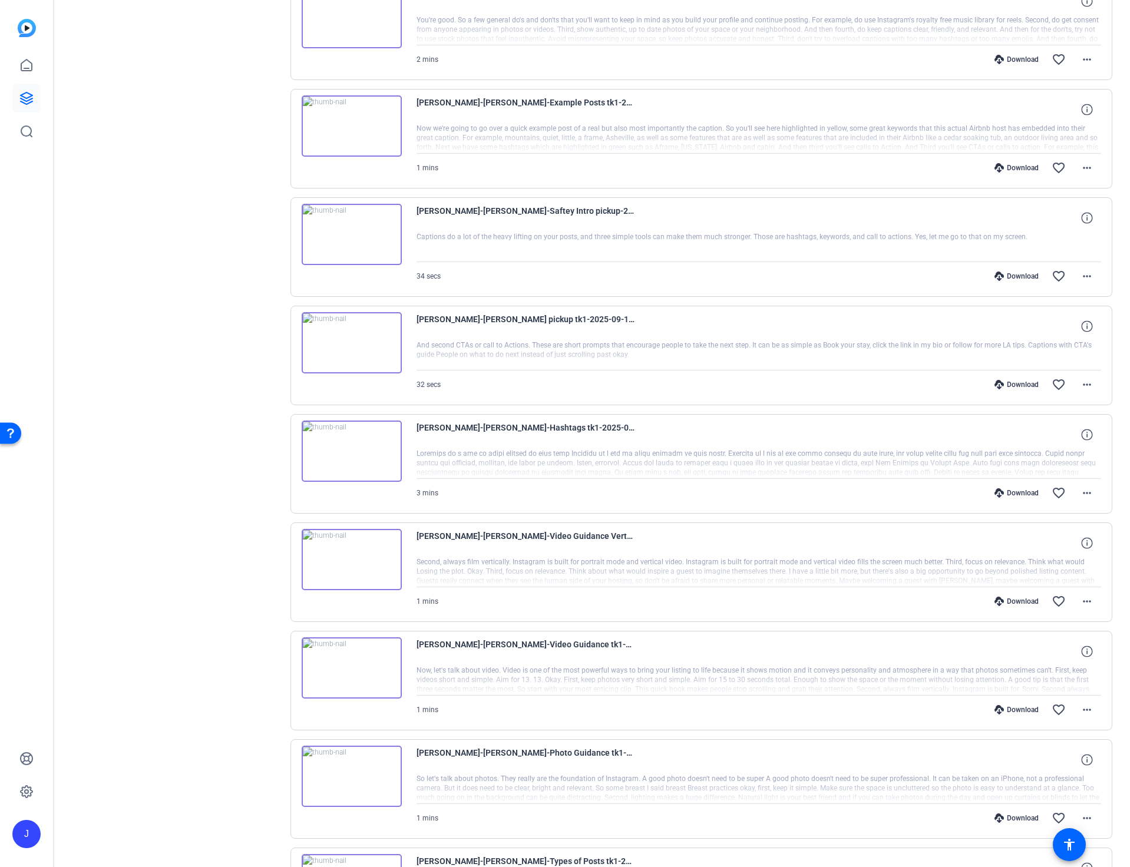
click at [1027, 820] on div "Download" at bounding box center [1017, 818] width 56 height 9
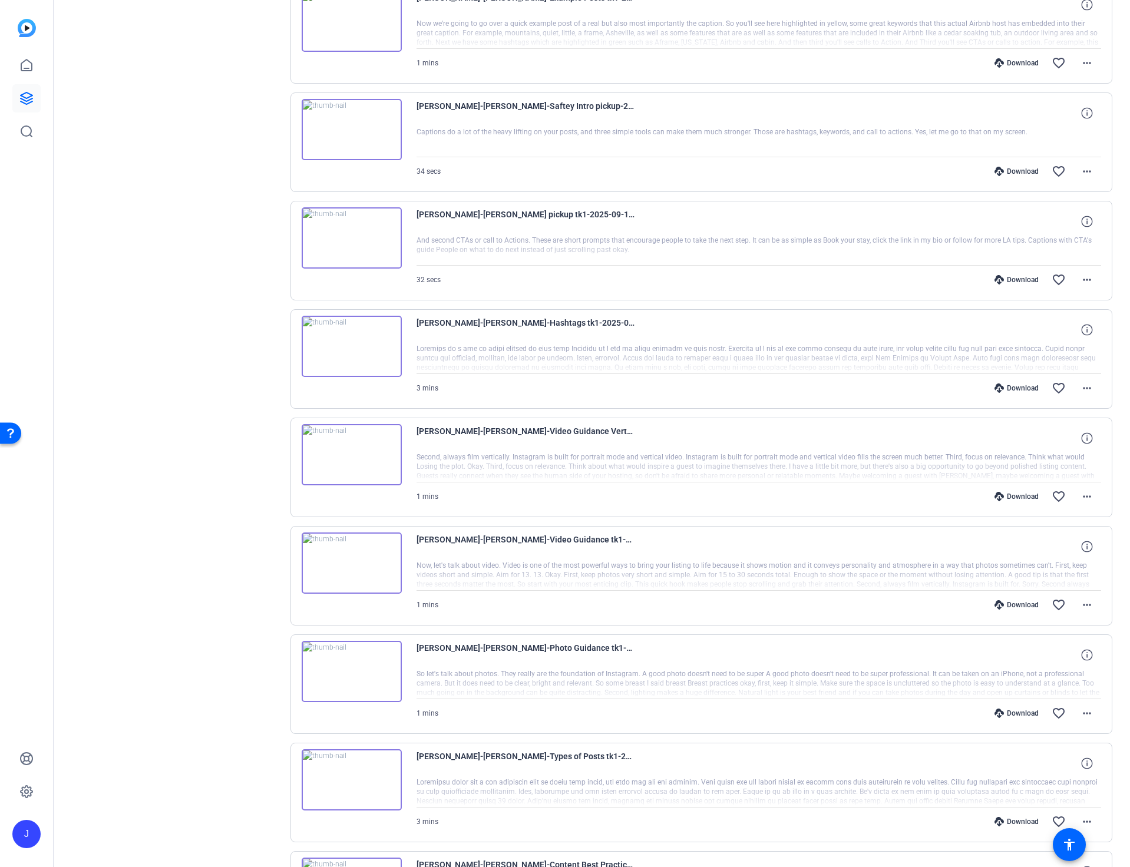
scroll to position [1088, 0]
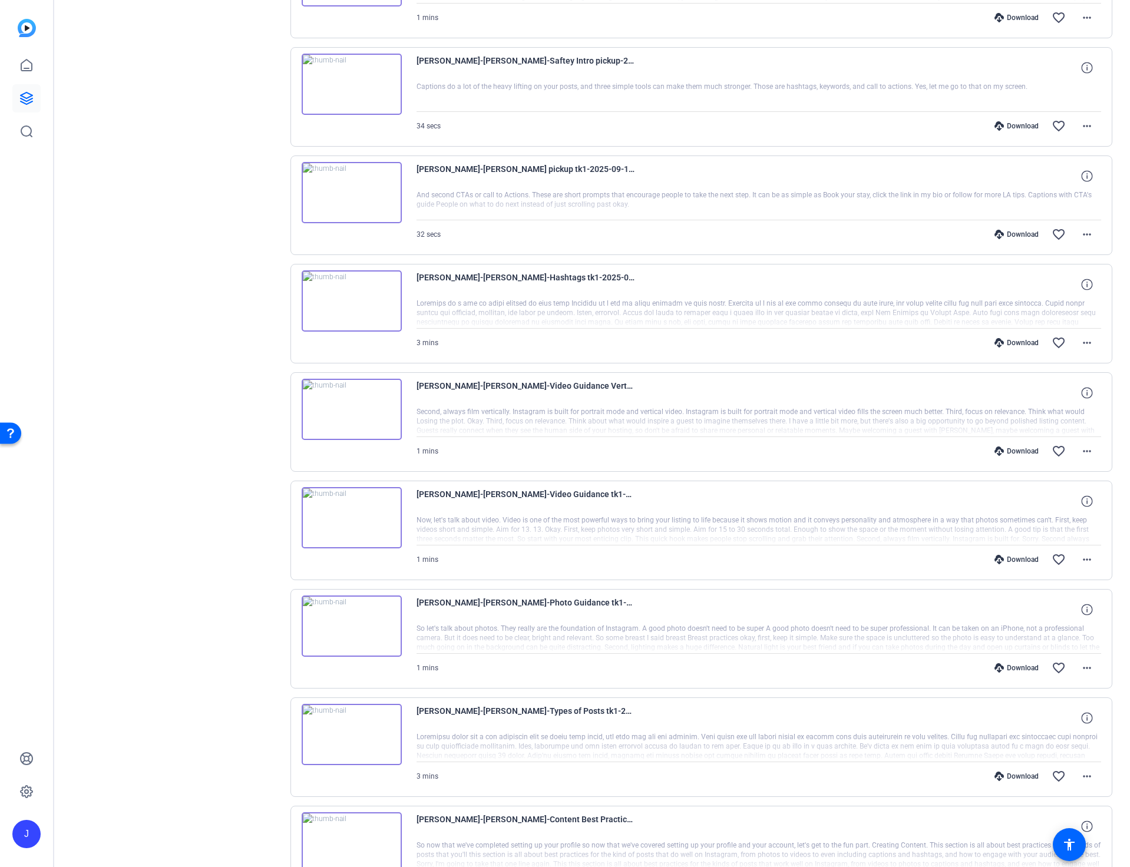
click at [1014, 776] on div "Download" at bounding box center [1017, 776] width 56 height 9
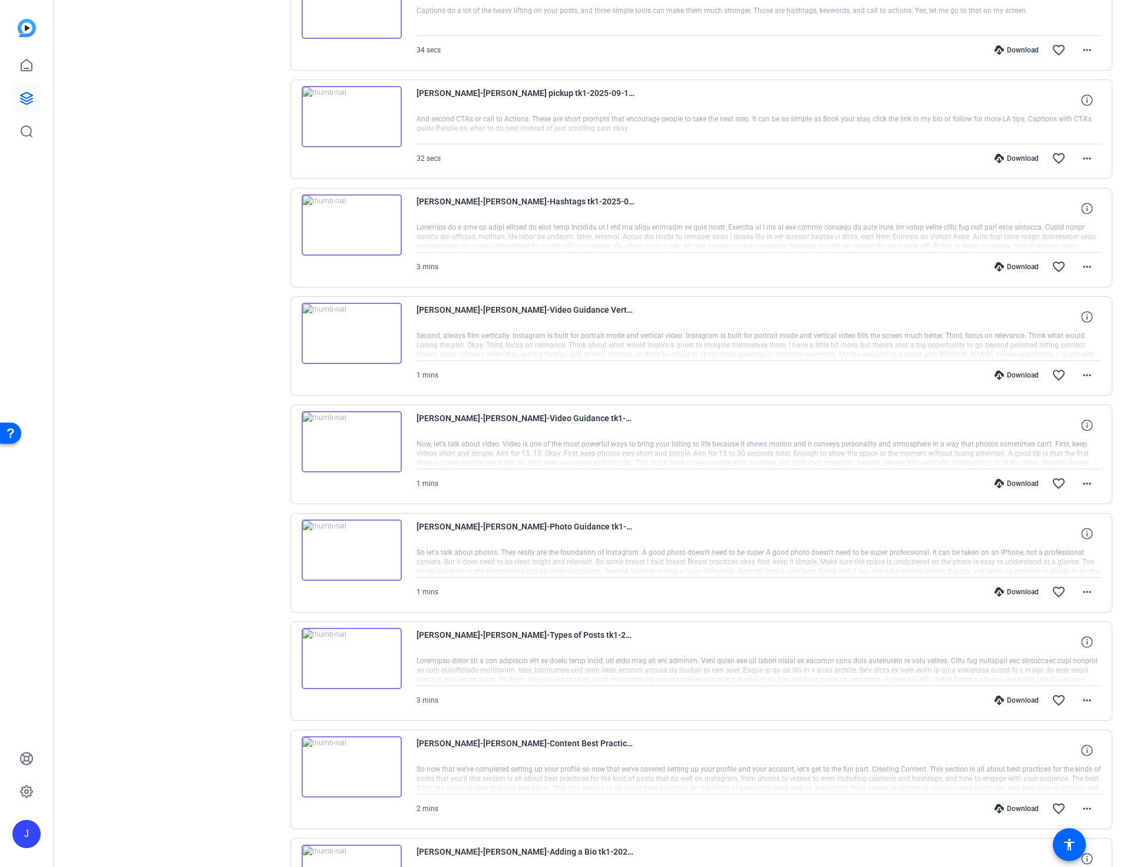
scroll to position [1172, 0]
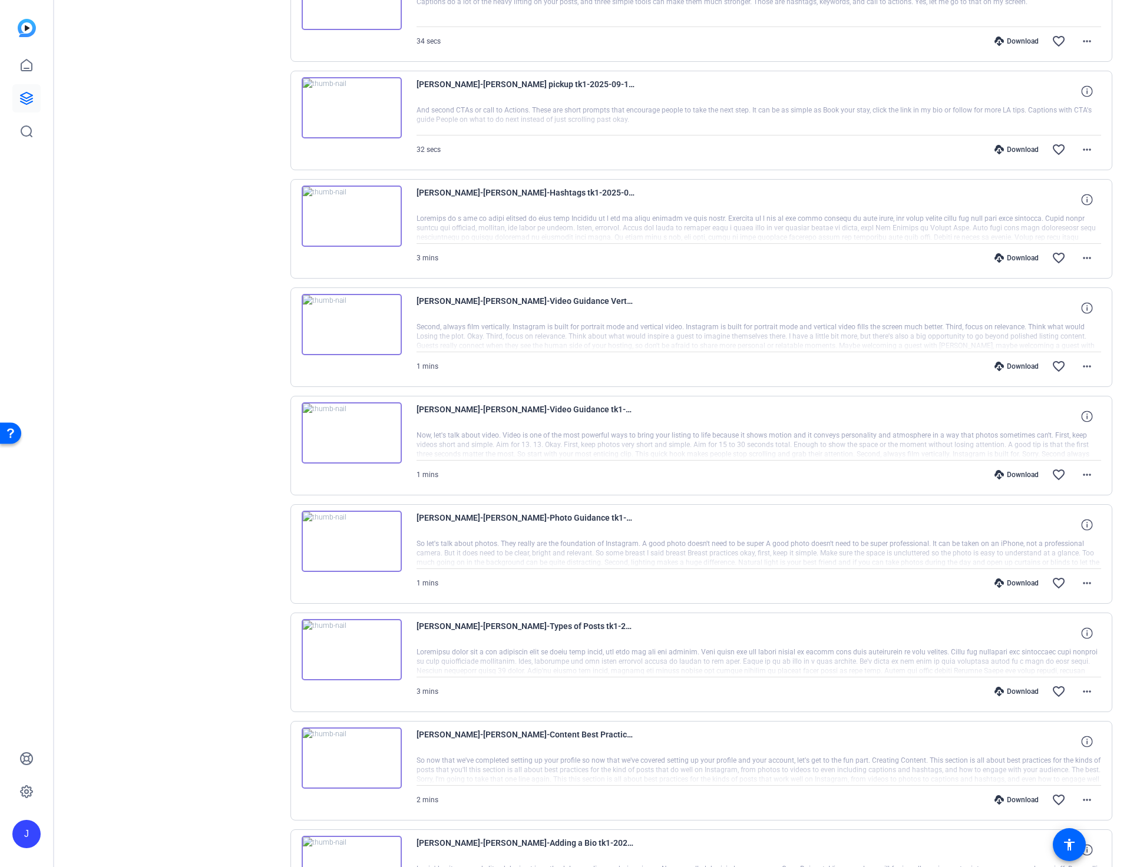
click at [1015, 801] on div "Download" at bounding box center [1017, 799] width 56 height 9
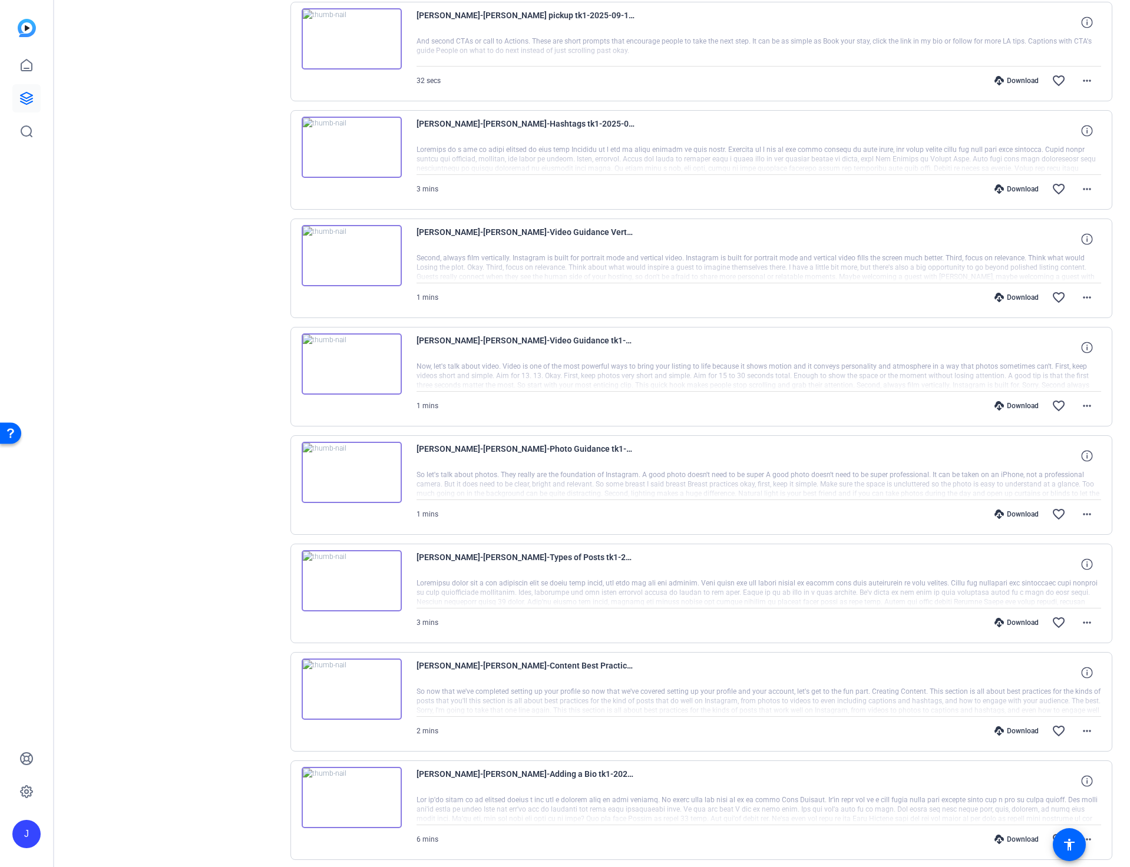
scroll to position [1277, 0]
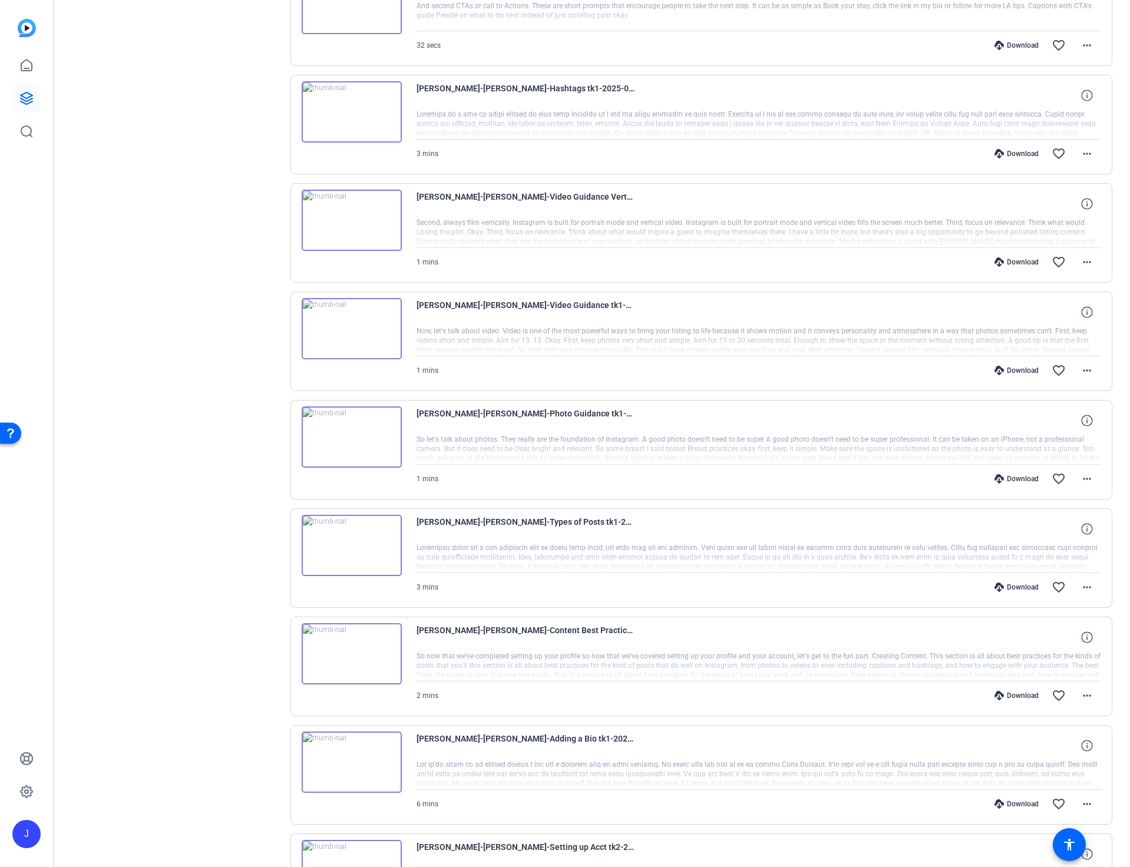
click at [1022, 802] on div "Download" at bounding box center [1017, 803] width 56 height 9
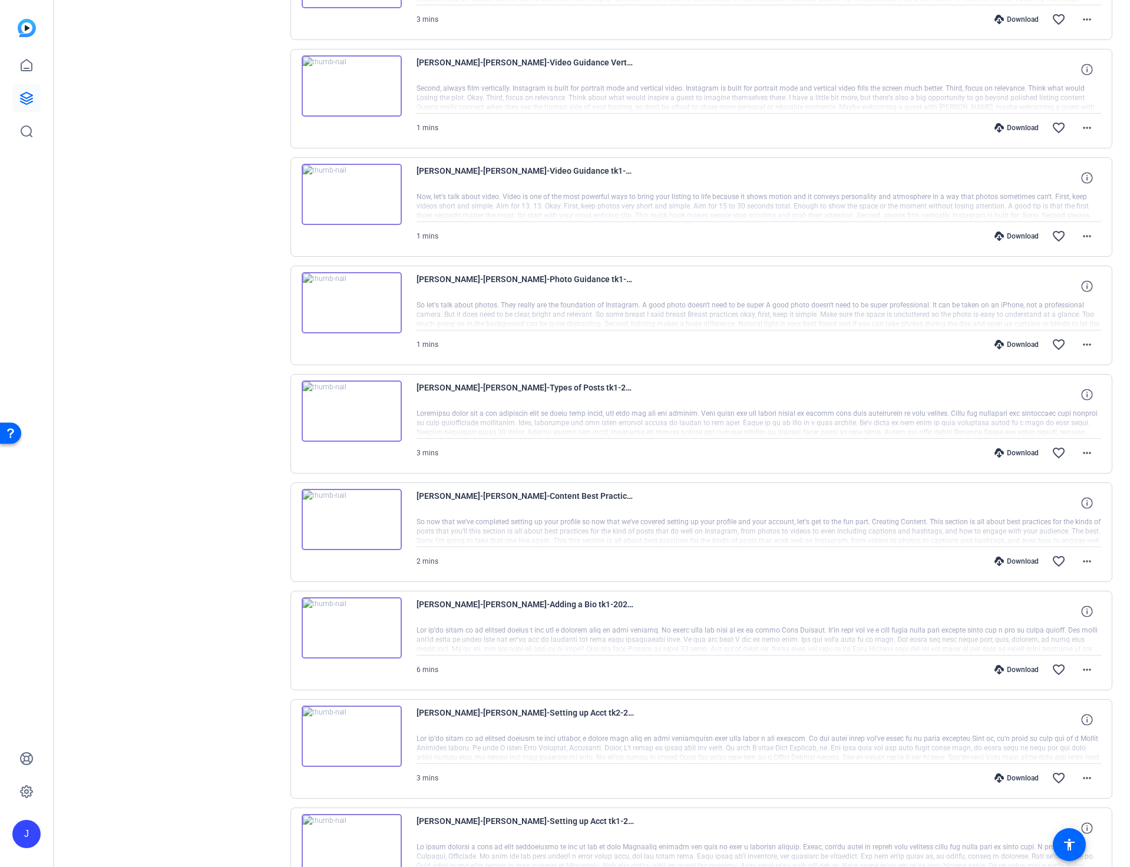
scroll to position [1418, 0]
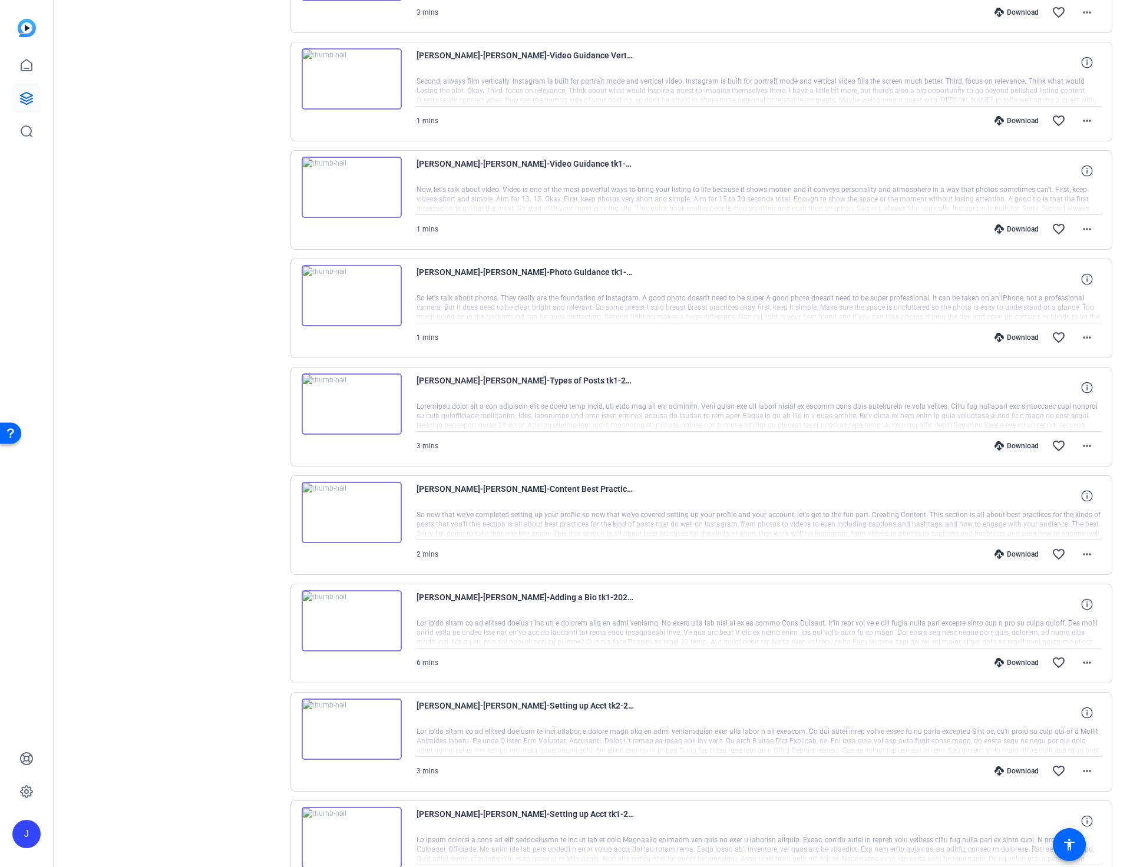
click at [1026, 772] on div "Download" at bounding box center [1017, 770] width 56 height 9
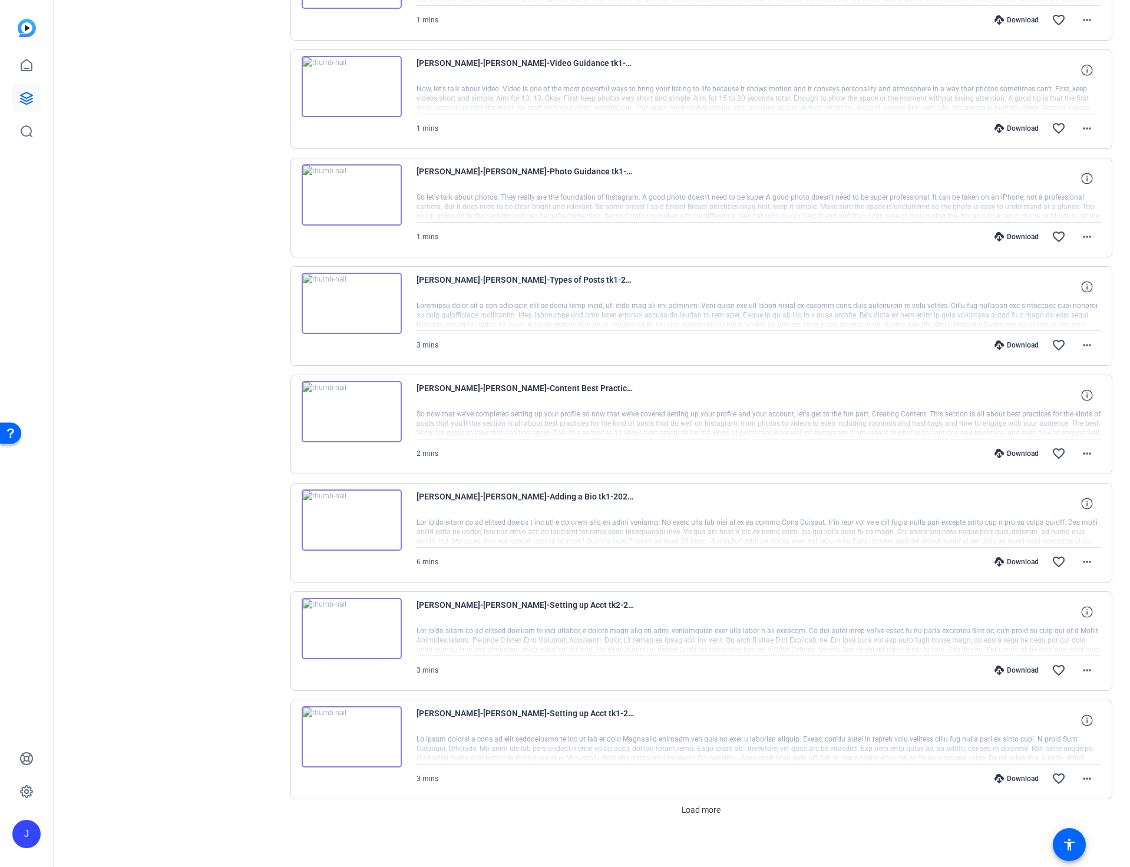
scroll to position [1525, 0]
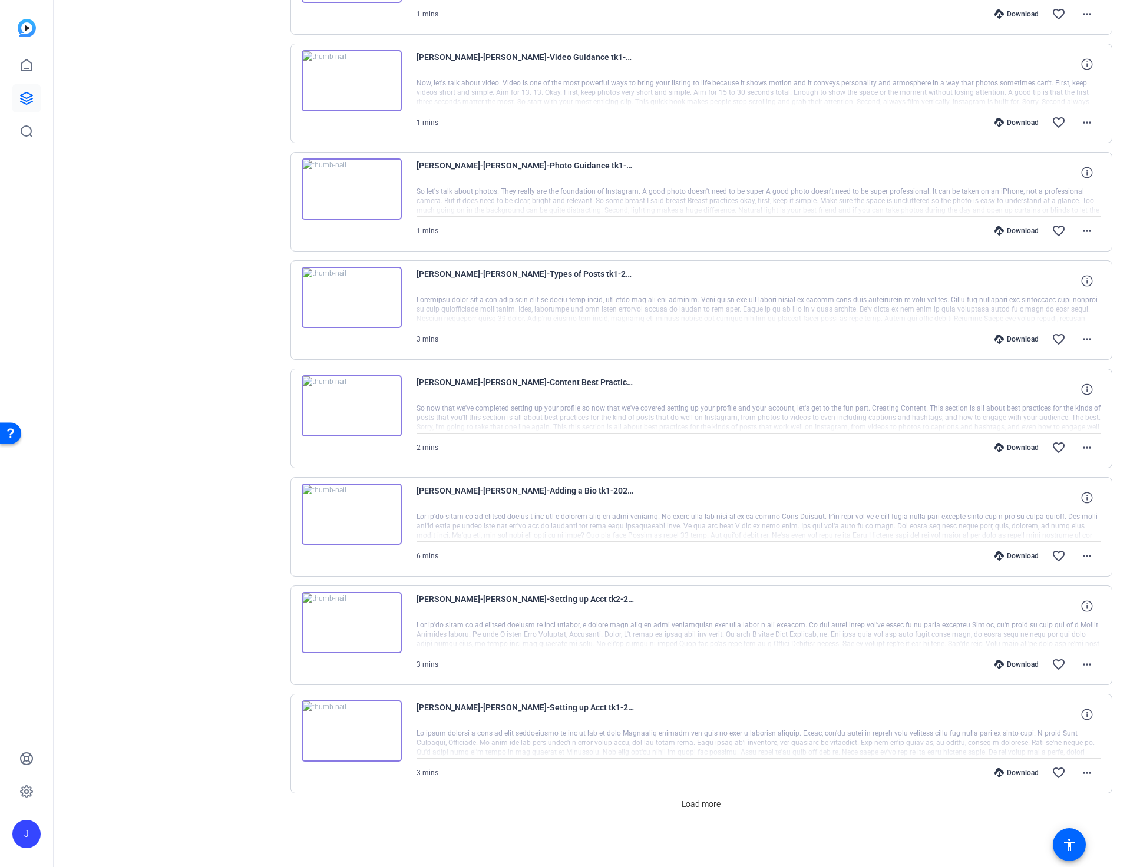
click at [1022, 771] on div "Download" at bounding box center [1017, 772] width 56 height 9
click at [700, 806] on span "Load more" at bounding box center [701, 804] width 39 height 12
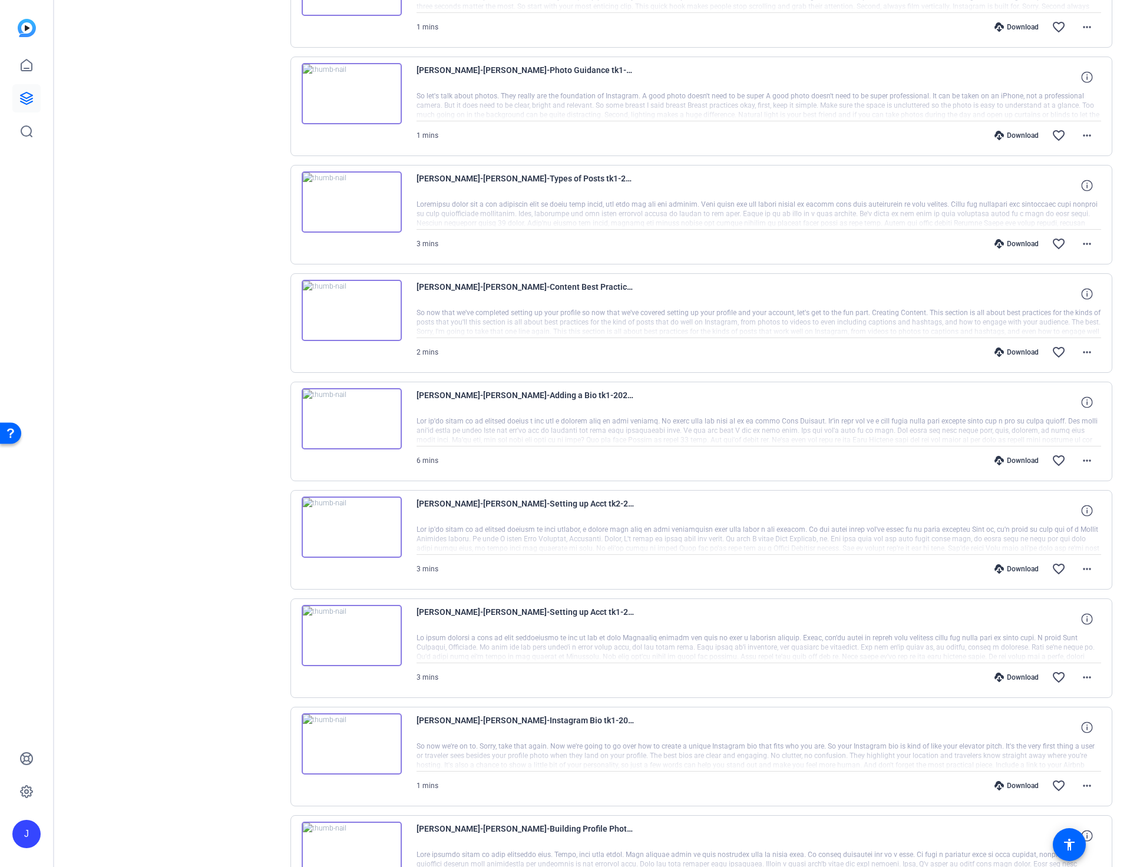
scroll to position [1663, 0]
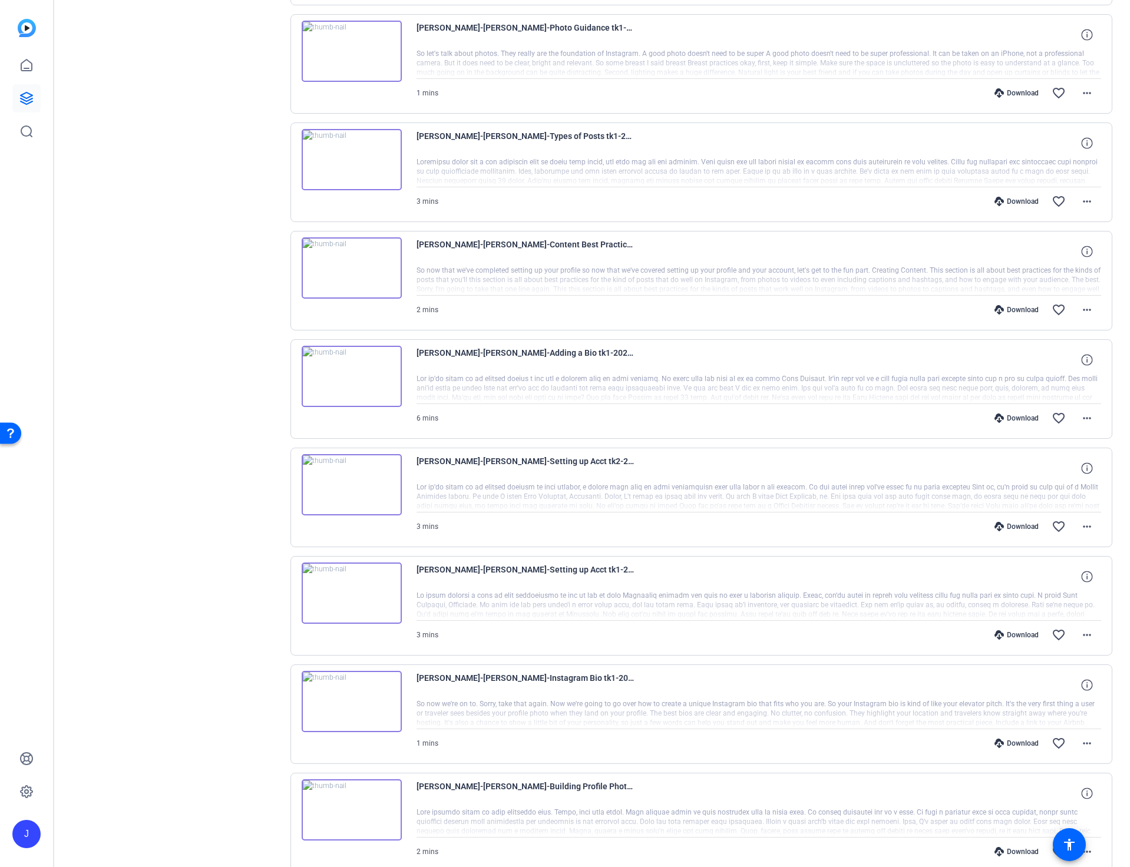
click at [1029, 745] on div "Download" at bounding box center [1017, 743] width 56 height 9
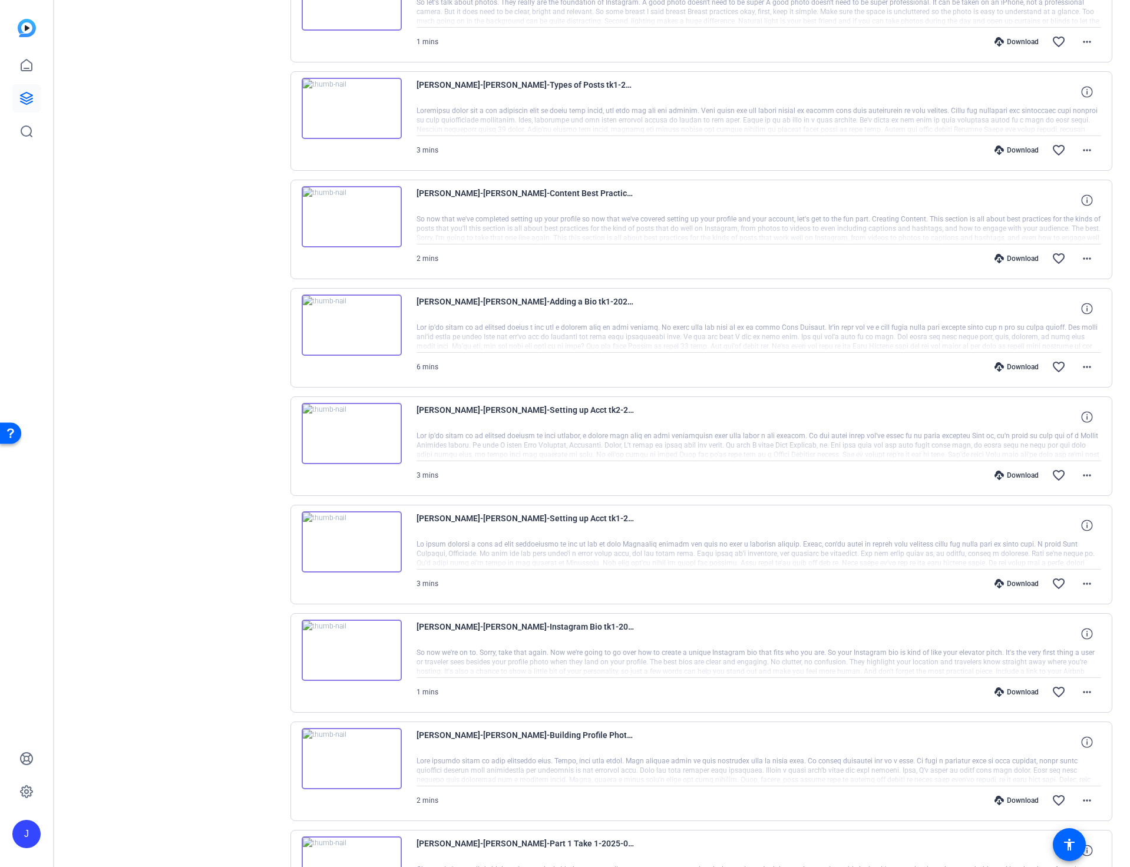
scroll to position [1731, 0]
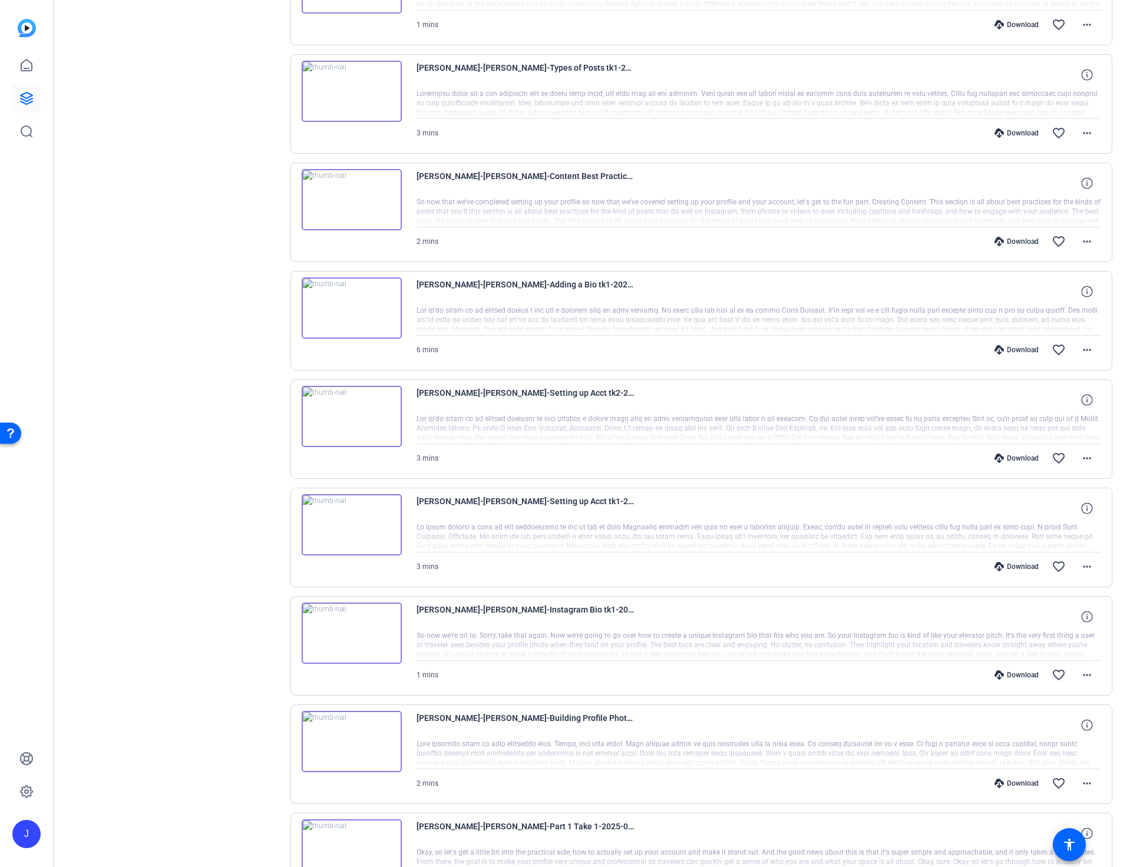
click at [1022, 781] on div "Download" at bounding box center [1017, 783] width 56 height 9
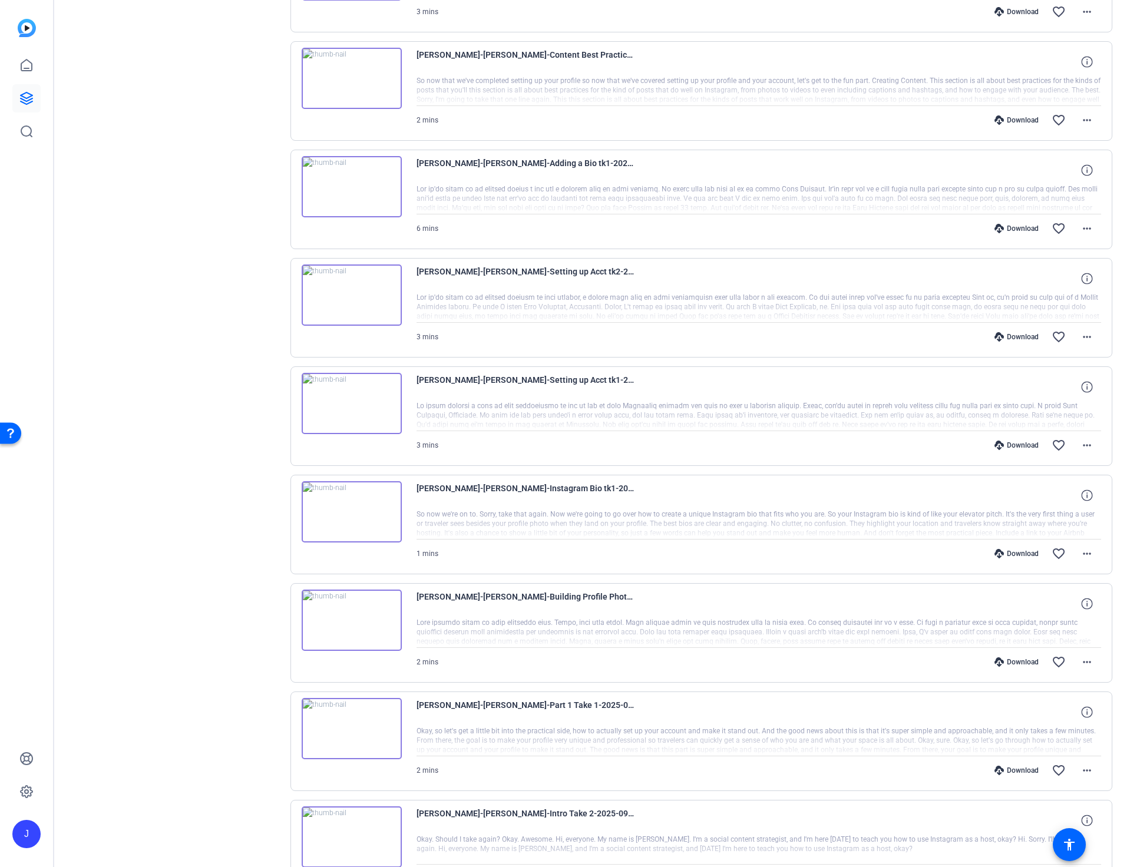
scroll to position [1880, 0]
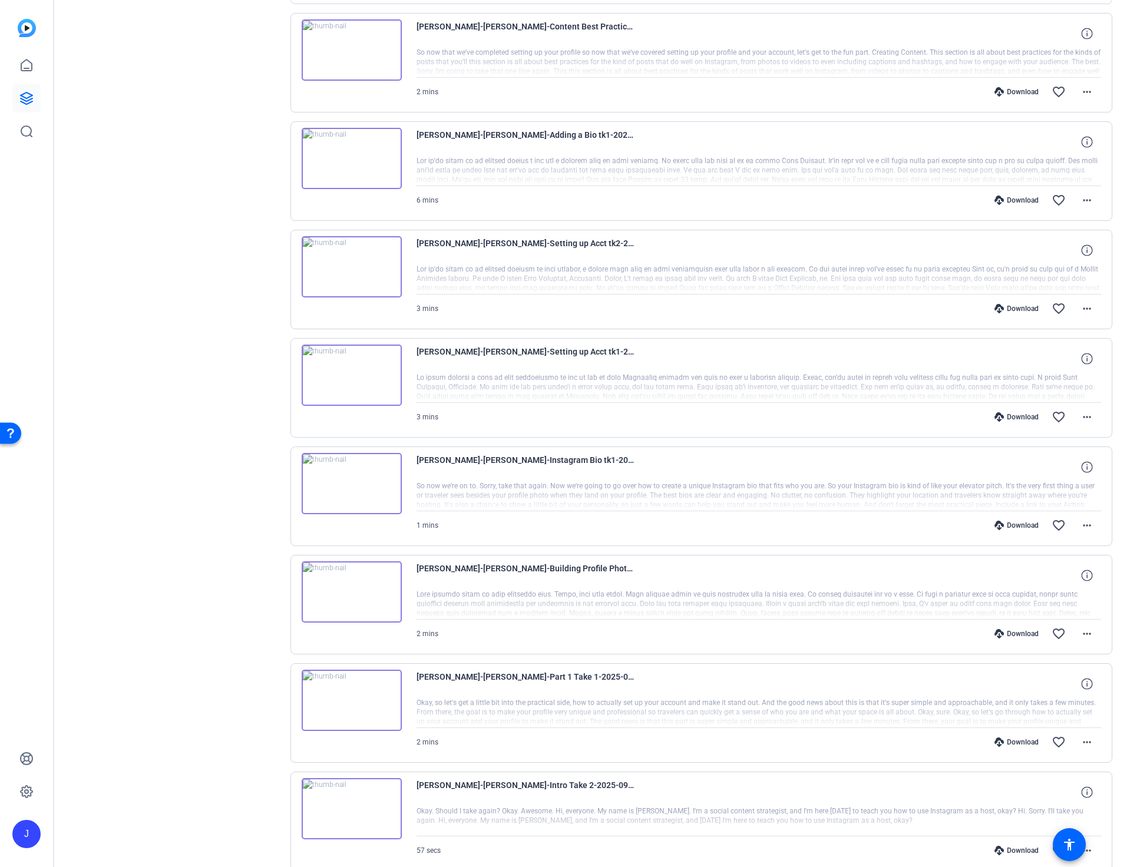
click at [1024, 744] on div "Download" at bounding box center [1017, 742] width 56 height 9
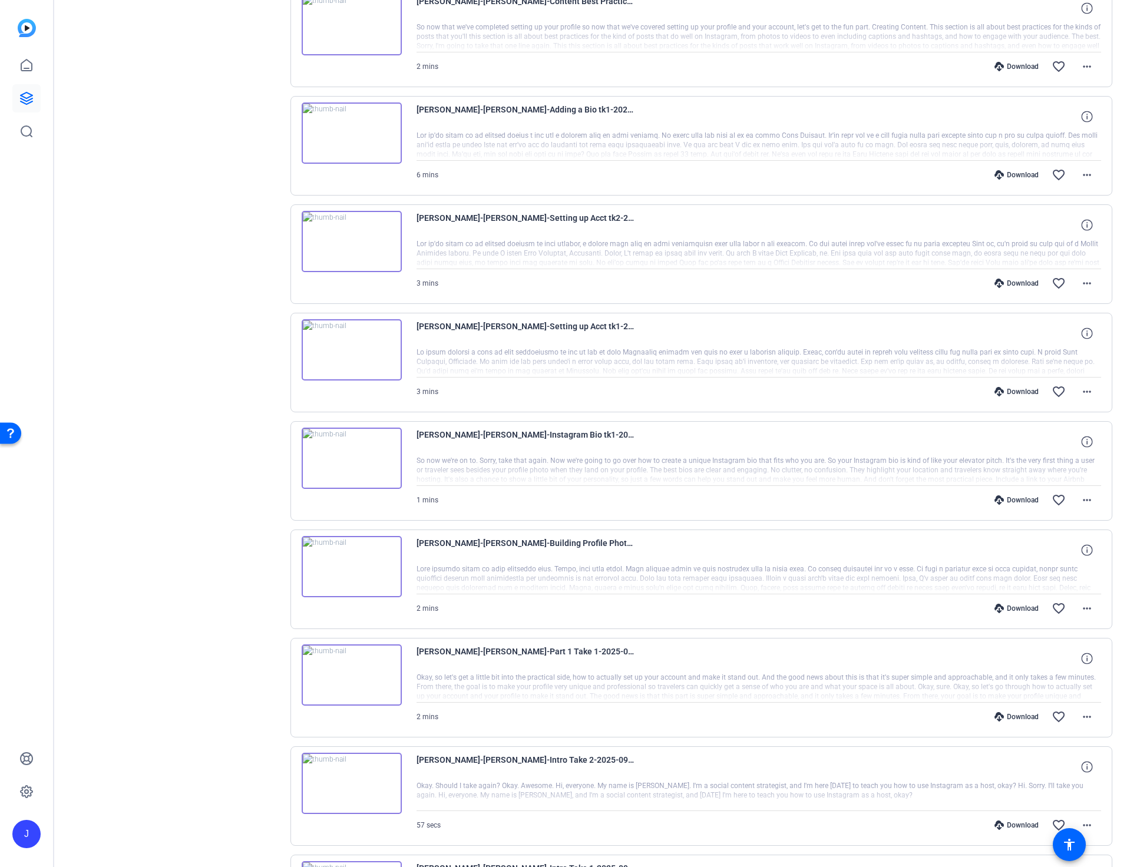
scroll to position [1912, 0]
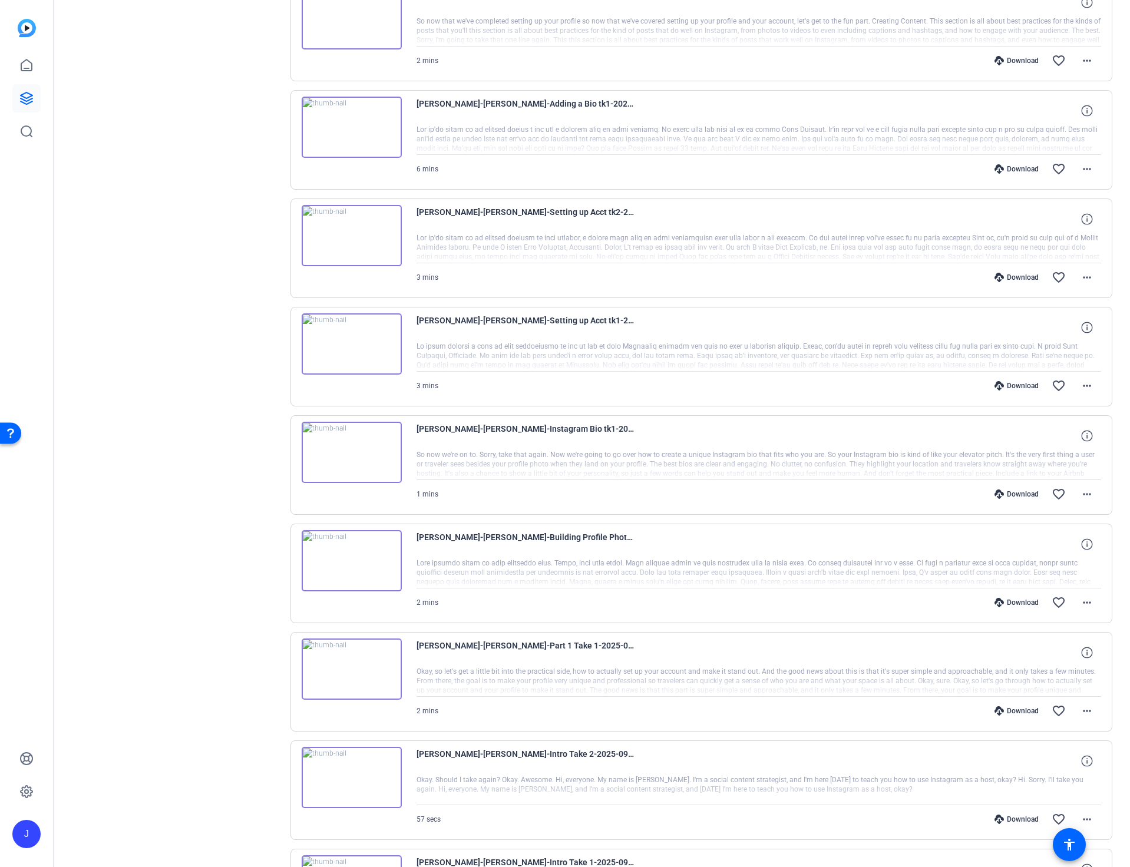
click at [1024, 819] on div "Download" at bounding box center [1017, 819] width 56 height 9
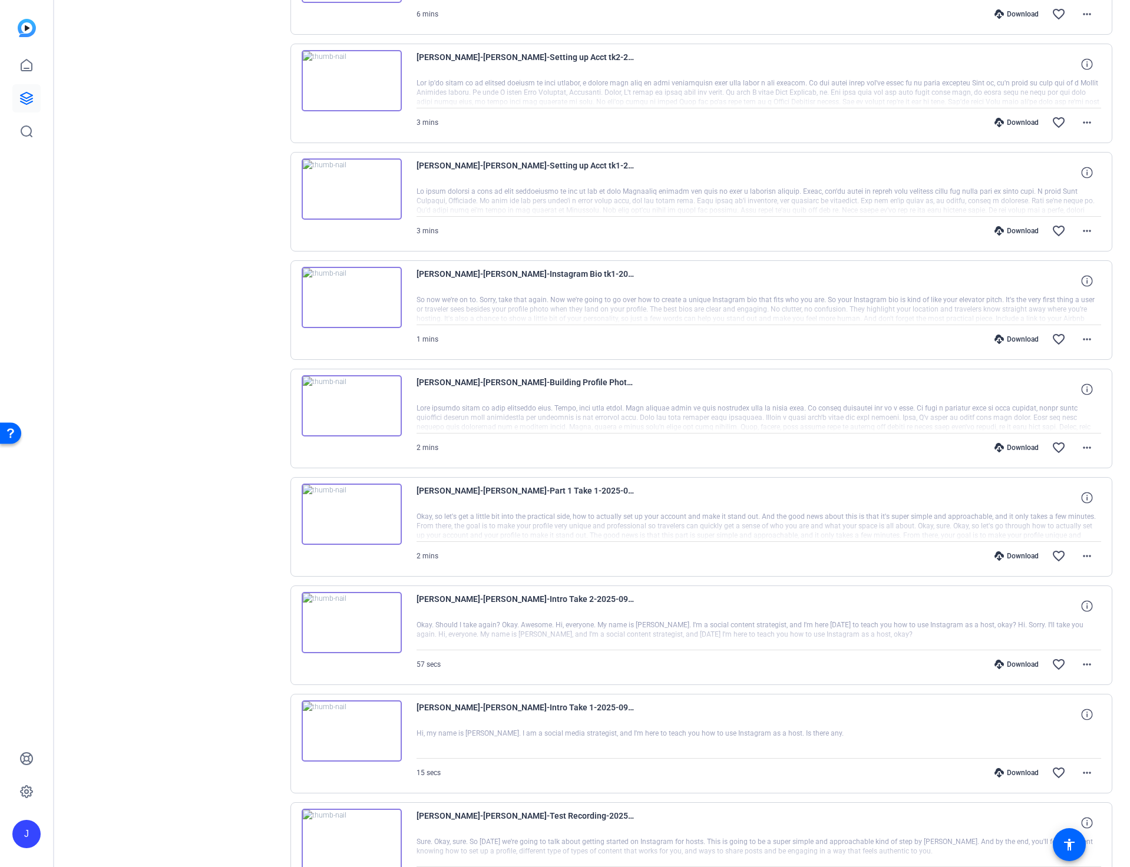
scroll to position [2069, 0]
click at [1026, 771] on div "Download" at bounding box center [1017, 770] width 56 height 9
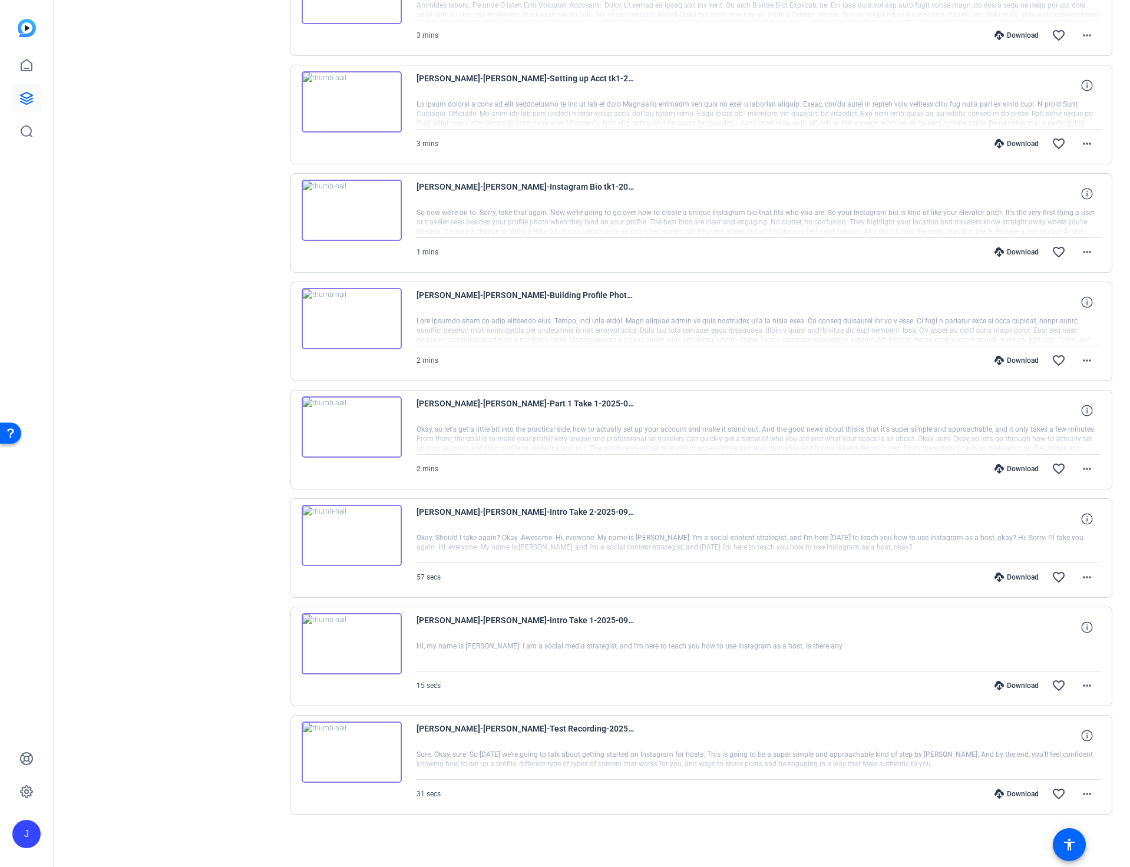
click at [1019, 793] on div "Download" at bounding box center [1017, 793] width 56 height 9
